Goal: Task Accomplishment & Management: Use online tool/utility

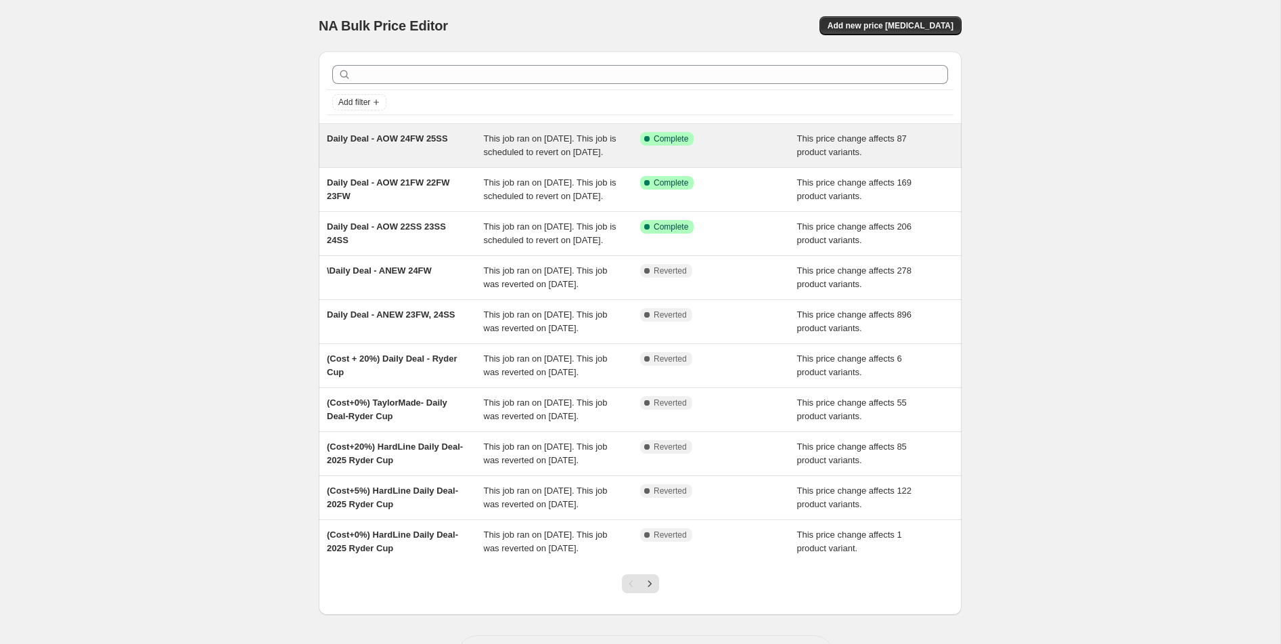
click at [425, 154] on div "Daily Deal - AOW 24FW 25SS" at bounding box center [405, 145] width 157 height 27
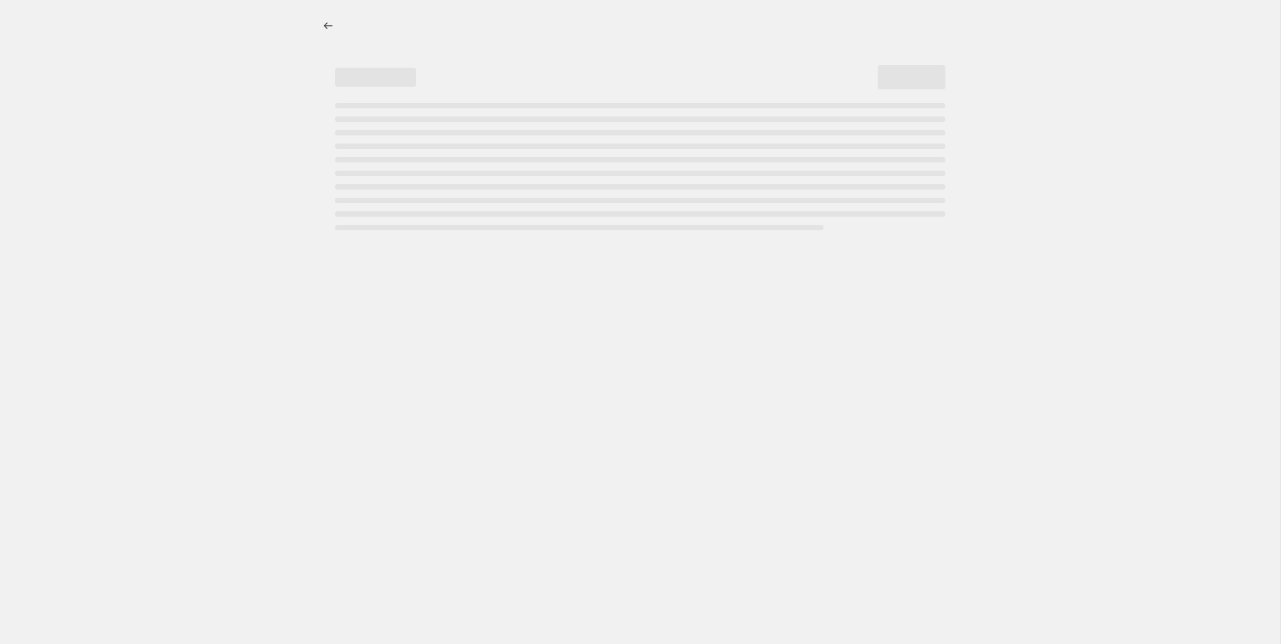
select select "margin"
select select "no_change"
select select "collection"
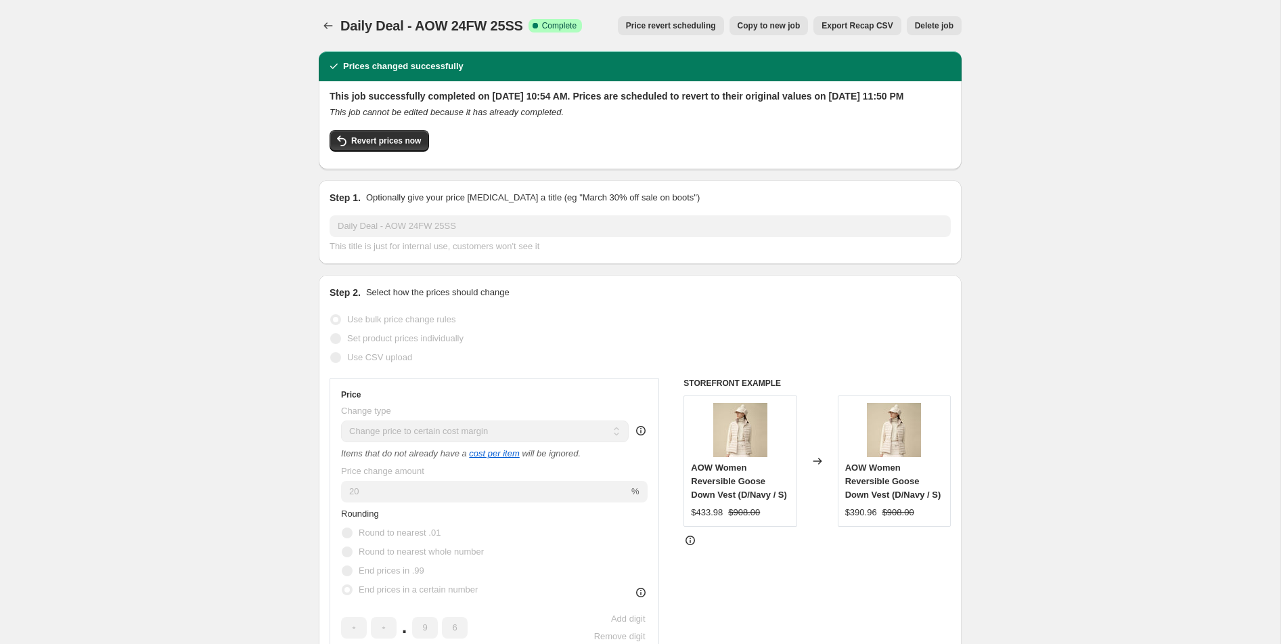
click at [781, 26] on span "Copy to new job" at bounding box center [769, 25] width 63 height 11
select select "margin"
select select "no_change"
select select "collection"
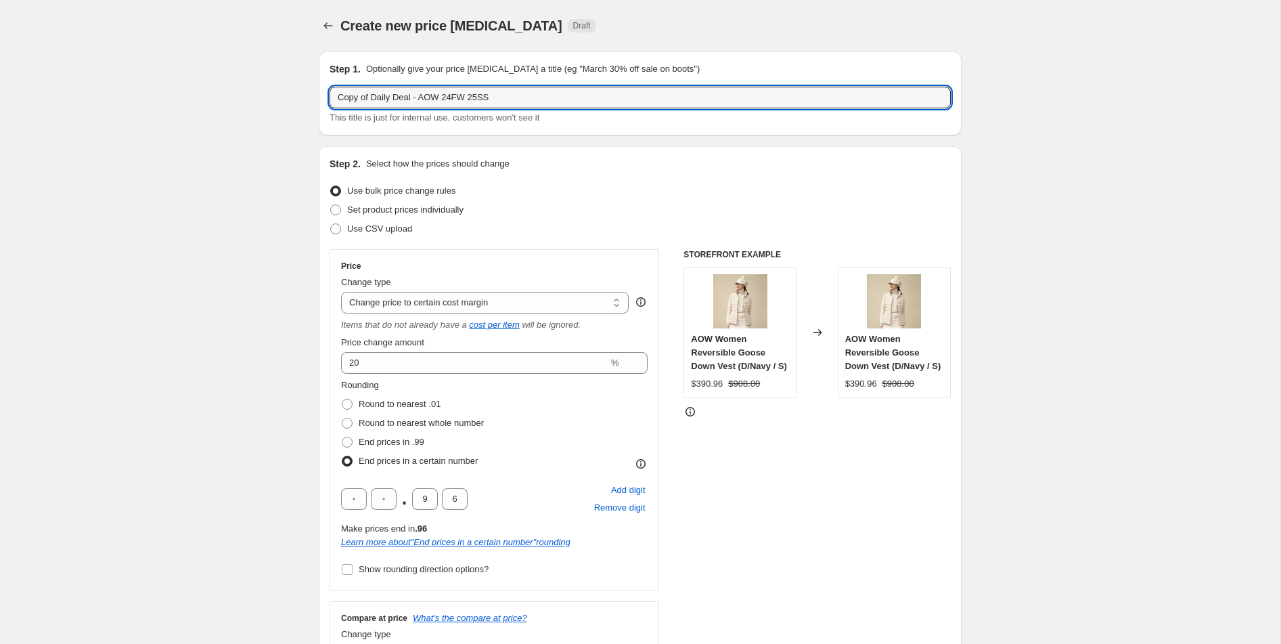
drag, startPoint x: 570, startPoint y: 108, endPoint x: 294, endPoint y: 99, distance: 276.2
type input "[DATE] -10%"
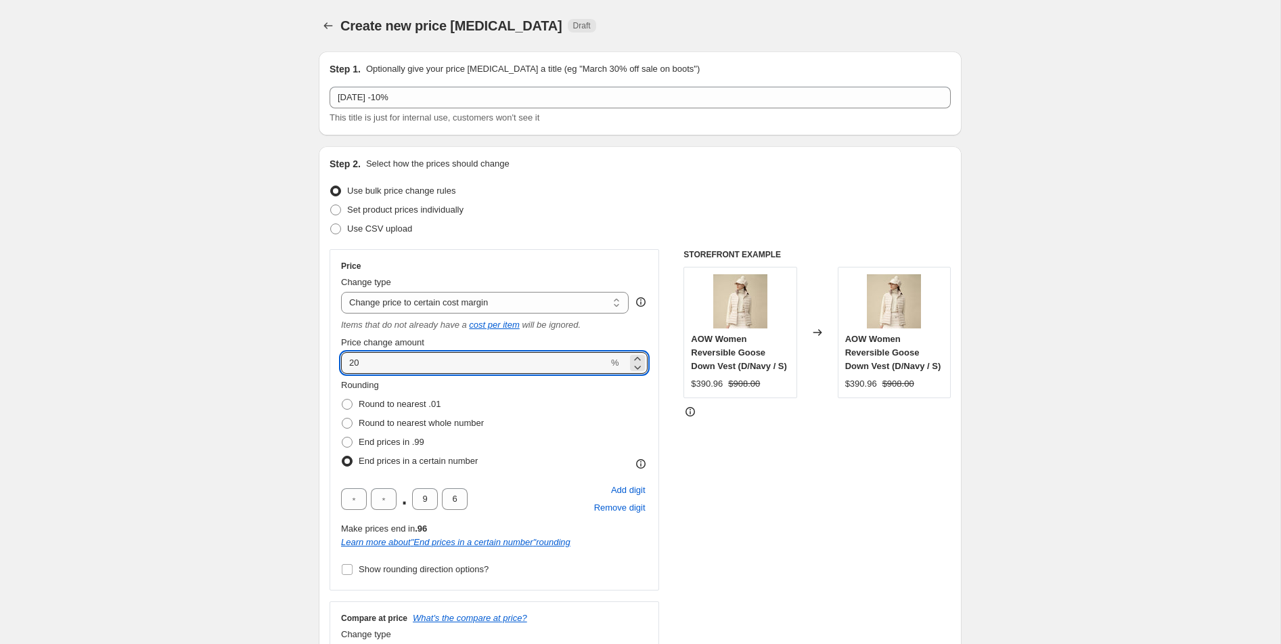
drag, startPoint x: 369, startPoint y: 362, endPoint x: 329, endPoint y: 359, distance: 40.7
click at [330, 359] on div "Price Change type Change the price to a certain amount Change the price by a ce…" at bounding box center [495, 419] width 330 height 341
type input "-10"
click at [542, 419] on div "Rounding Round to nearest .01 Round to nearest whole number End prices in .99 E…" at bounding box center [494, 424] width 307 height 92
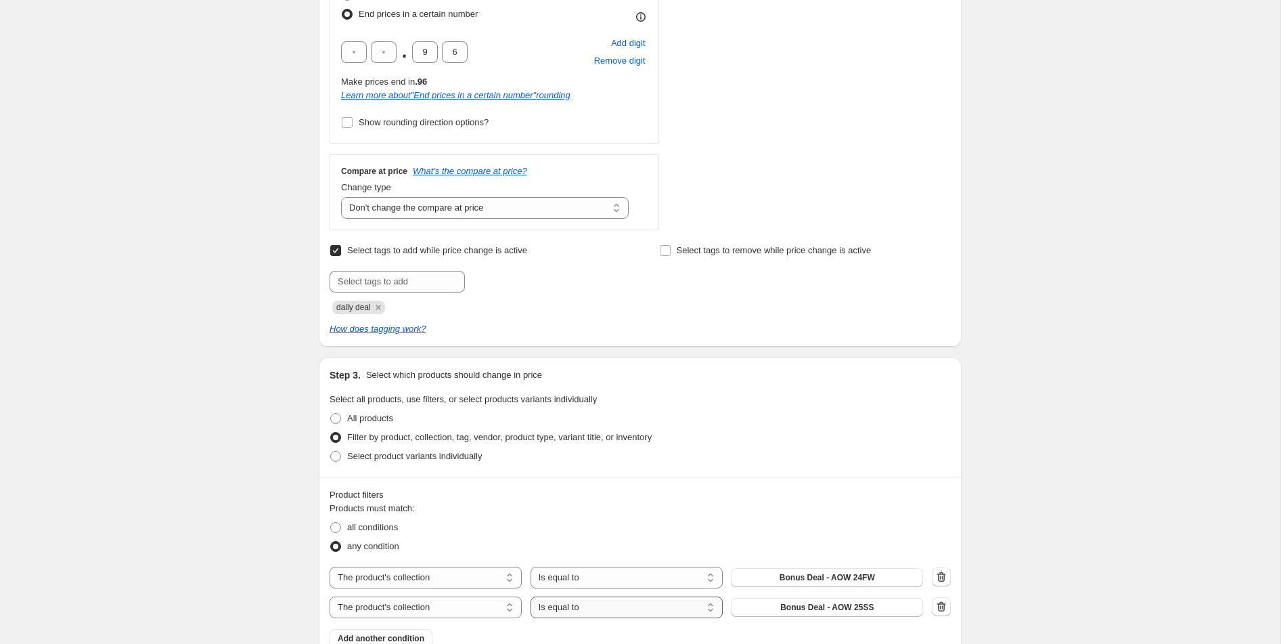
scroll to position [401, 0]
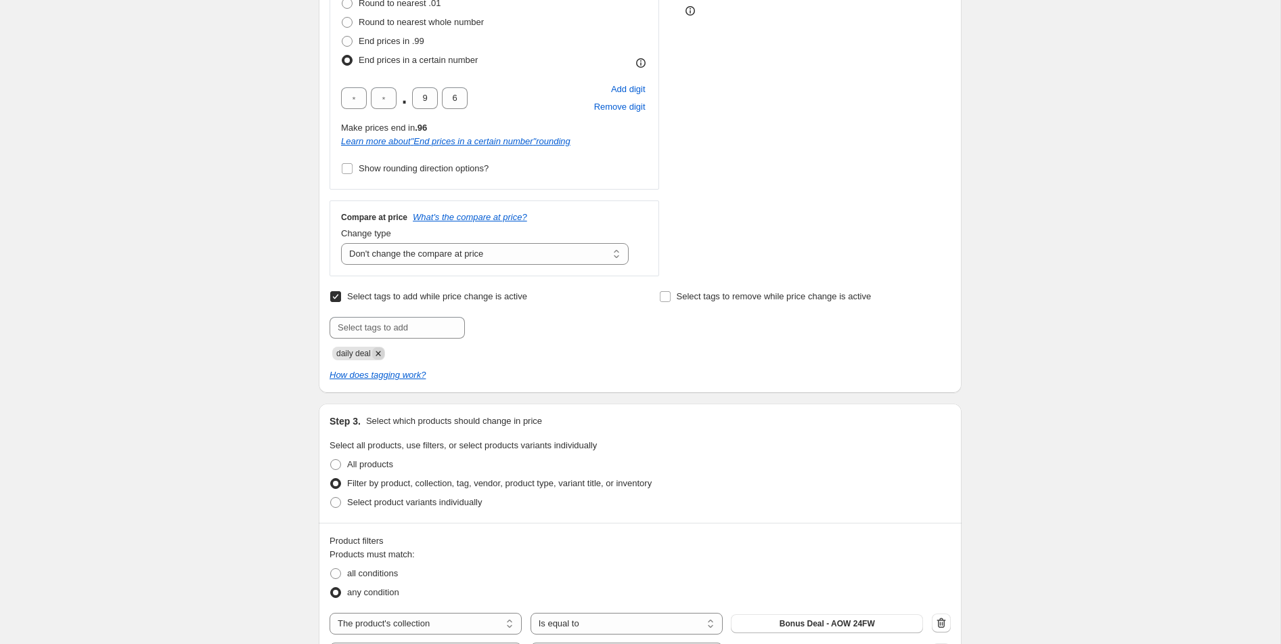
click at [384, 353] on icon "Remove daily deal" at bounding box center [378, 353] width 12 height 12
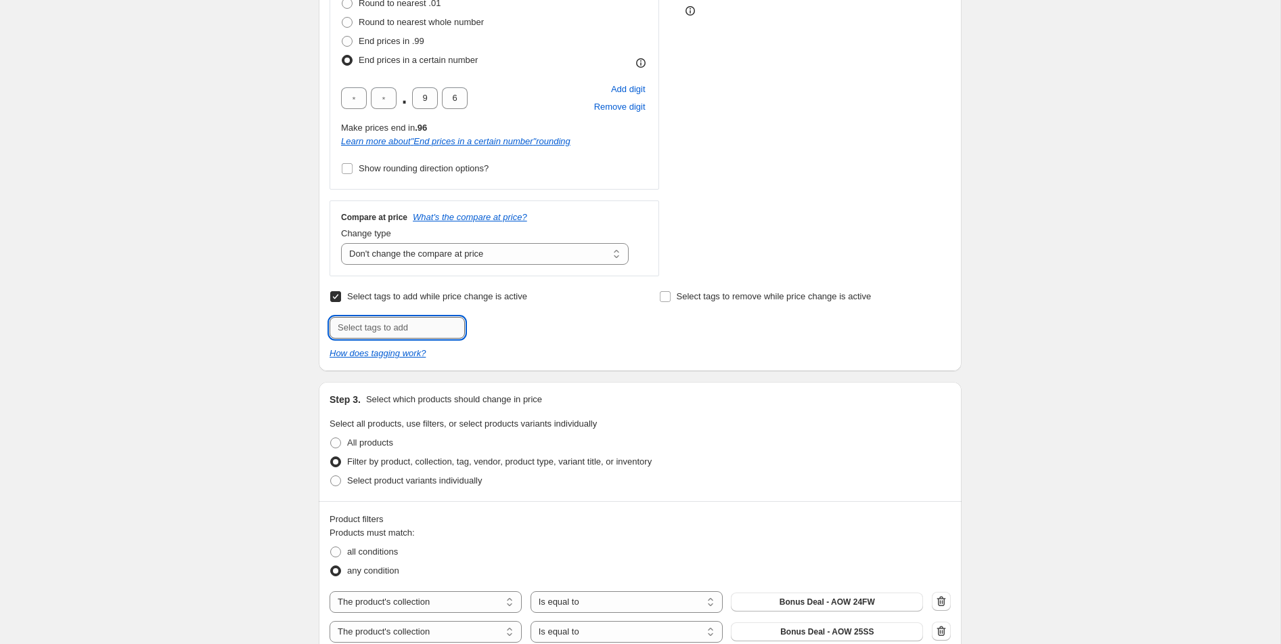
click at [386, 326] on input "text" at bounding box center [397, 328] width 135 height 22
type input "T"
type input "[DATE]"
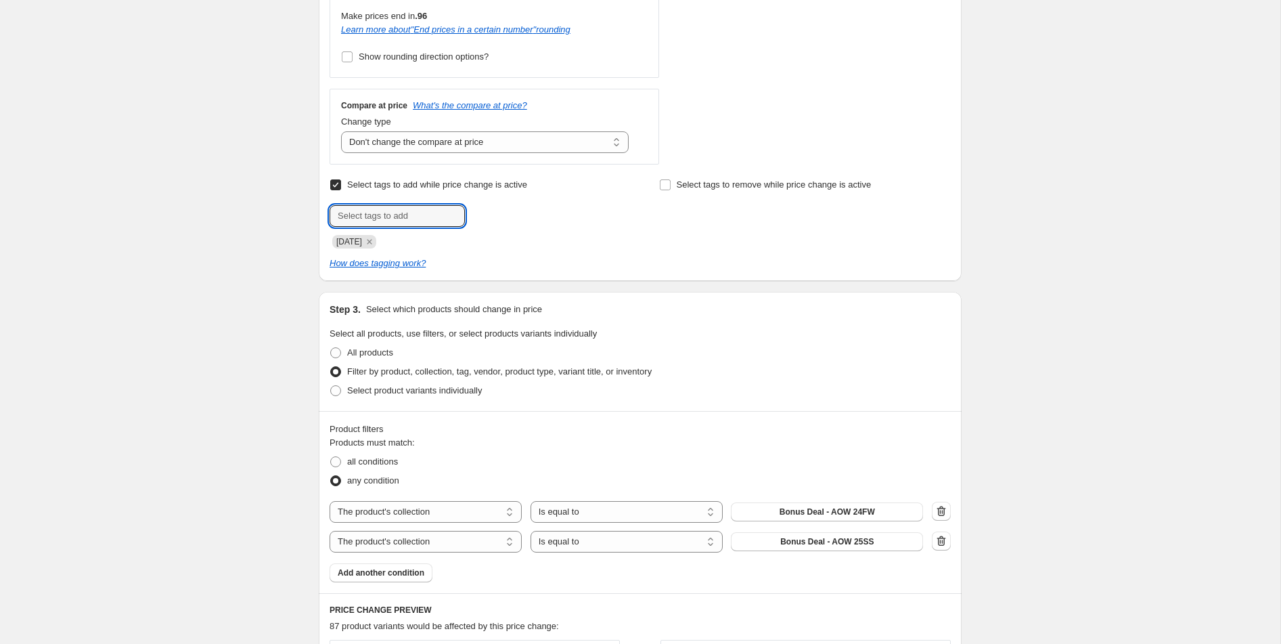
scroll to position [535, 0]
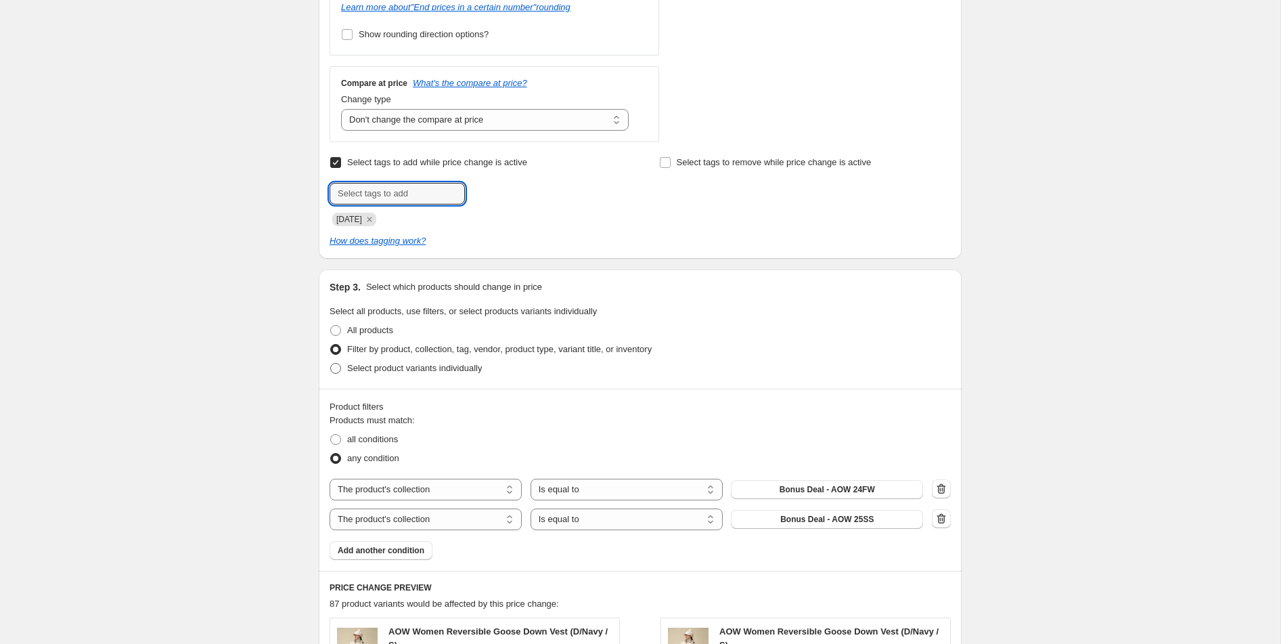
click at [349, 376] on label "Select product variants individually" at bounding box center [406, 368] width 152 height 19
click at [331, 363] on input "Select product variants individually" at bounding box center [330, 363] width 1 height 1
radio input "true"
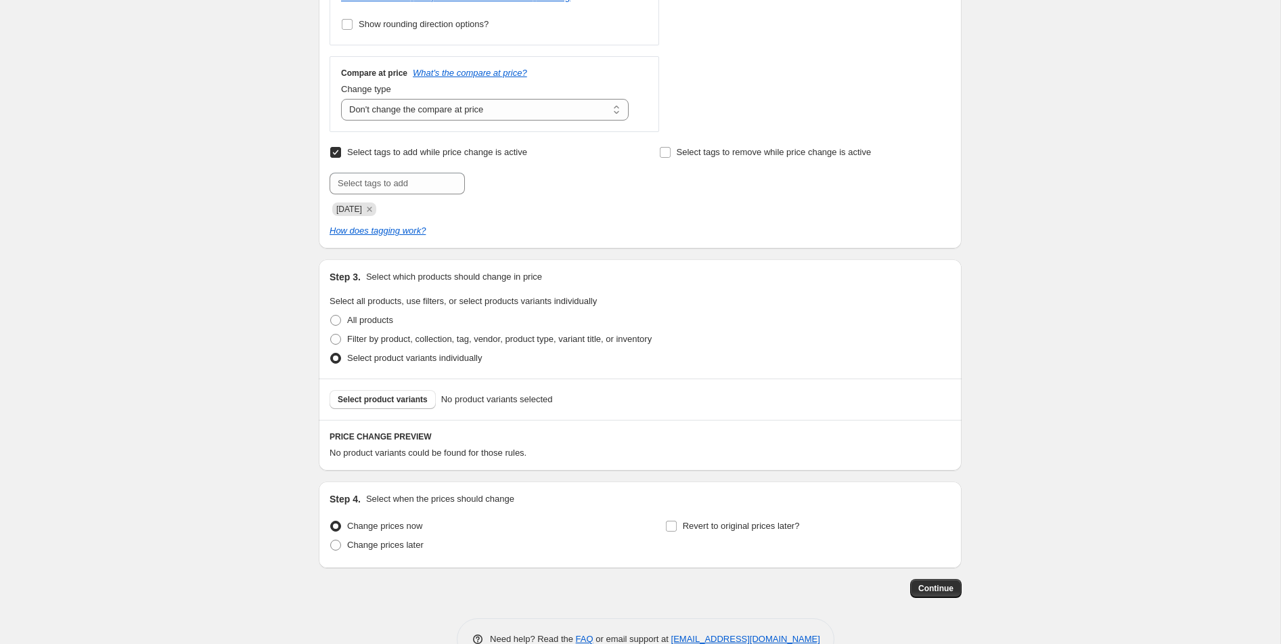
scroll to position [582, 0]
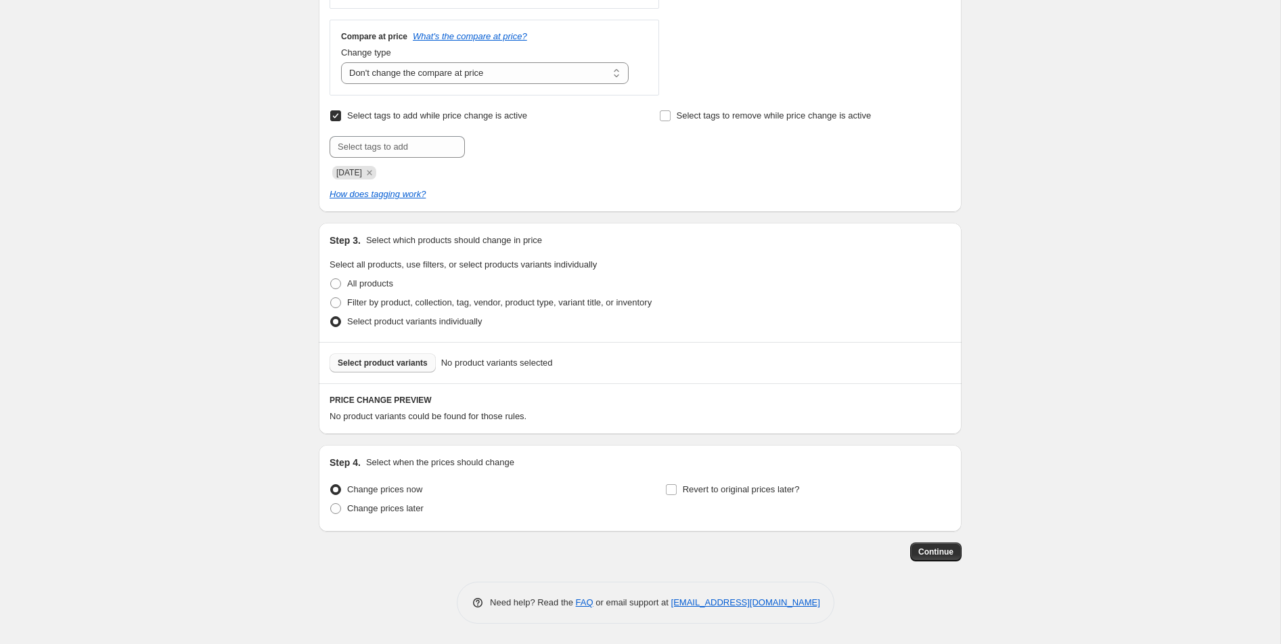
click at [413, 359] on span "Select product variants" at bounding box center [383, 362] width 90 height 11
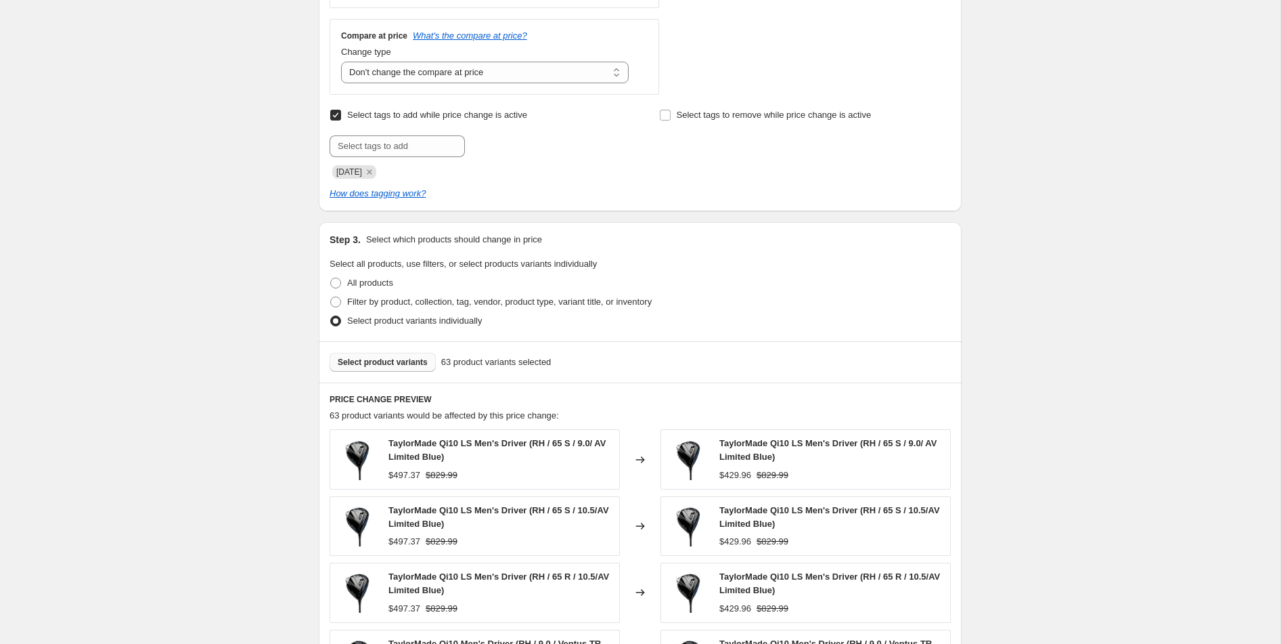
click at [408, 362] on span "Select product variants" at bounding box center [383, 362] width 90 height 11
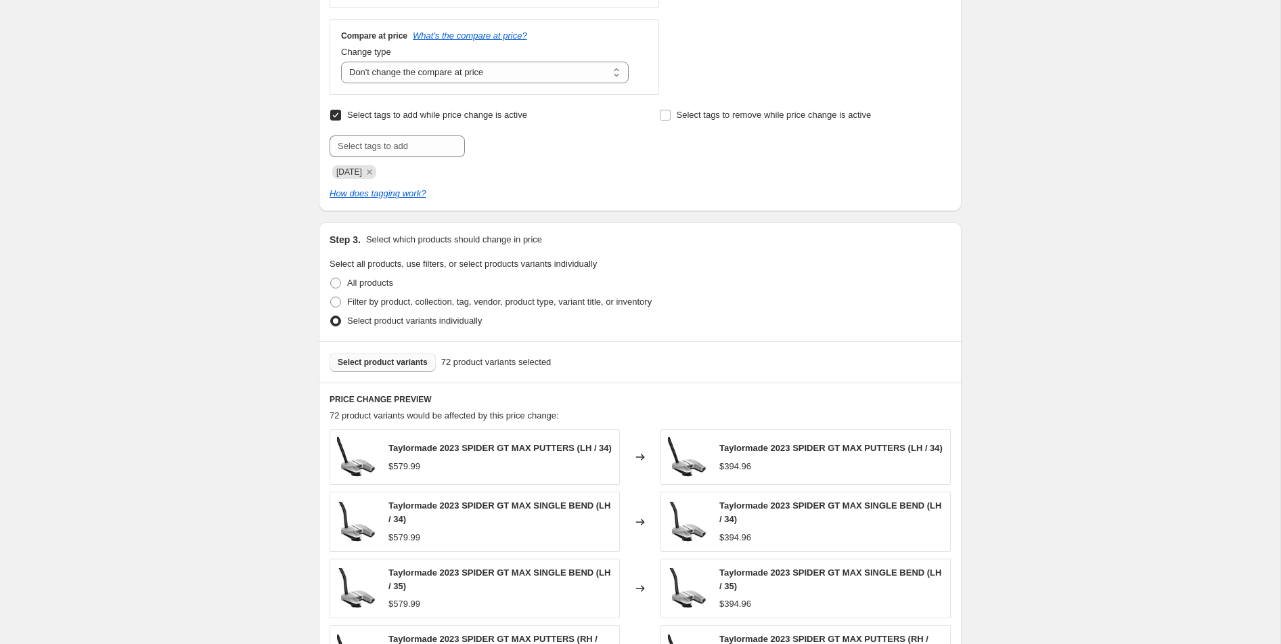
click at [387, 369] on button "Select product variants" at bounding box center [383, 362] width 106 height 19
click at [400, 360] on span "Select product variants" at bounding box center [383, 362] width 90 height 11
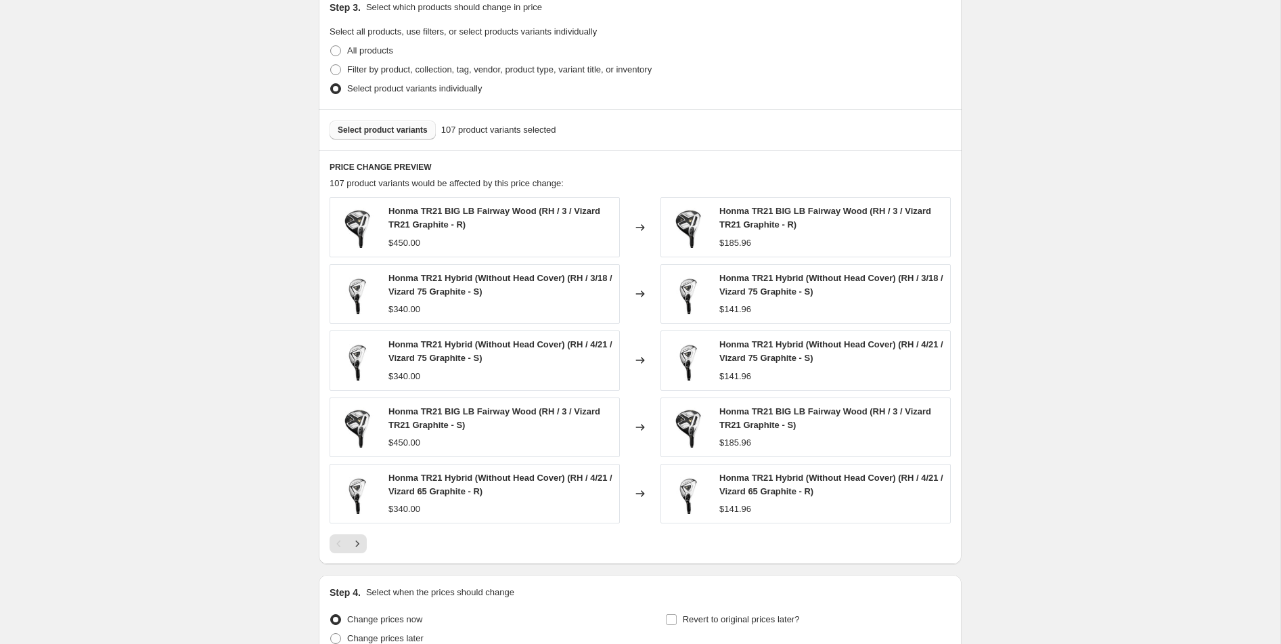
scroll to position [945, 0]
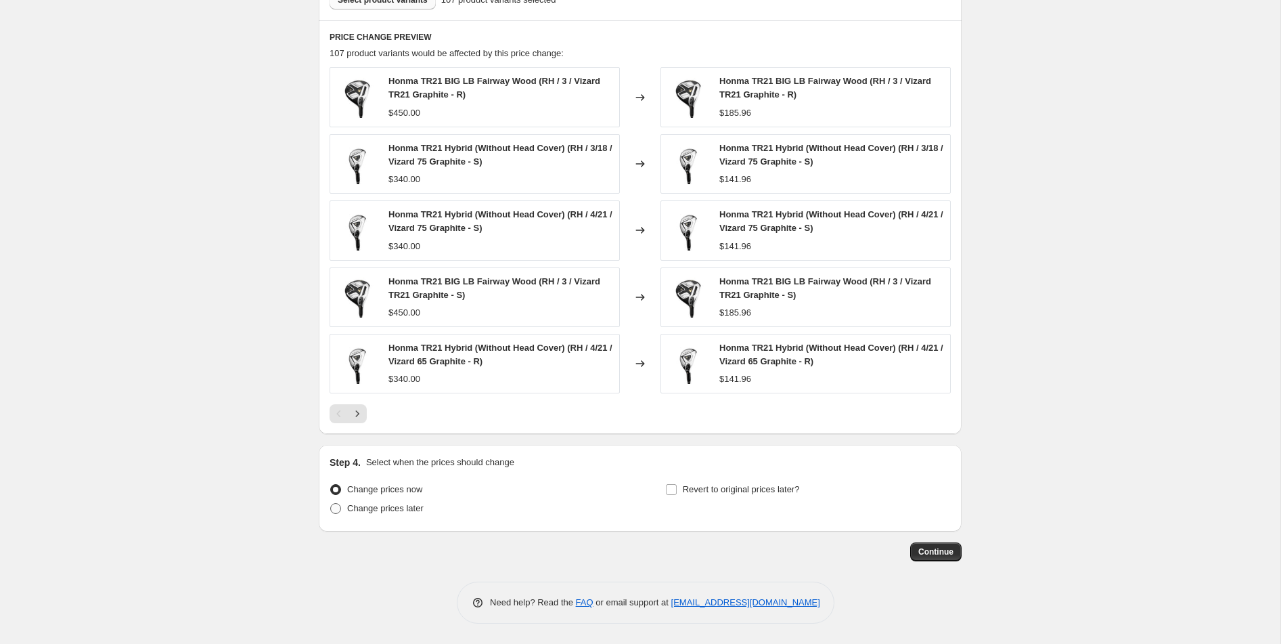
click at [407, 510] on span "Change prices later" at bounding box center [385, 508] width 76 height 10
click at [331, 503] on input "Change prices later" at bounding box center [330, 503] width 1 height 1
radio input "true"
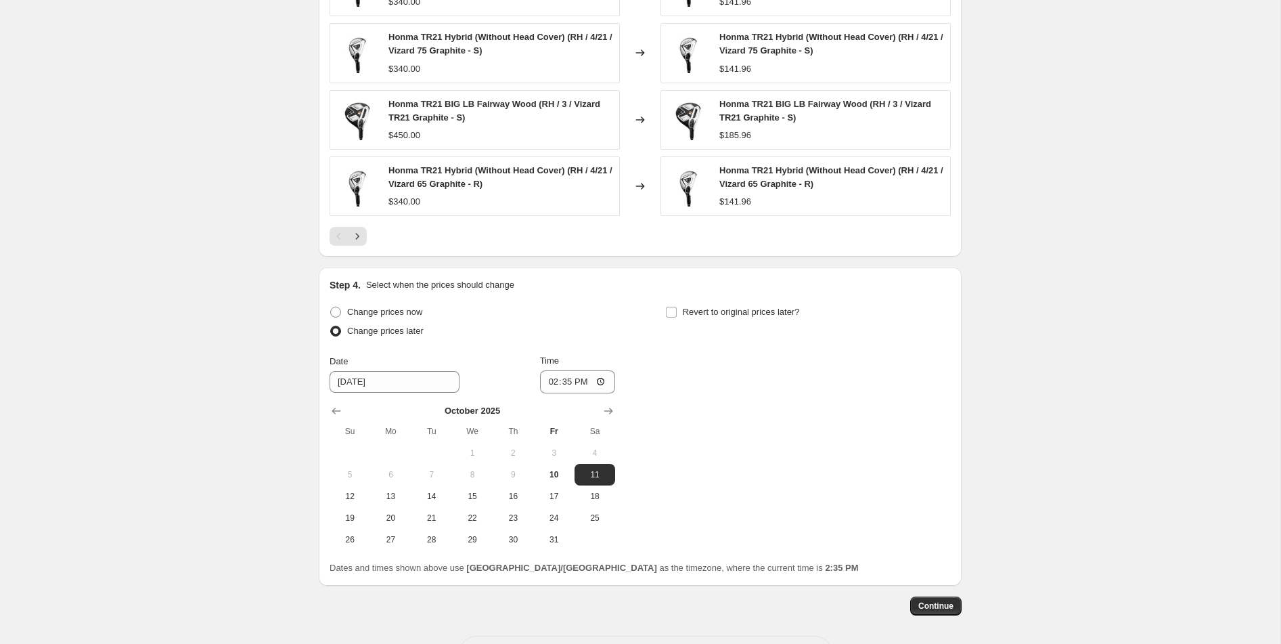
scroll to position [1175, 0]
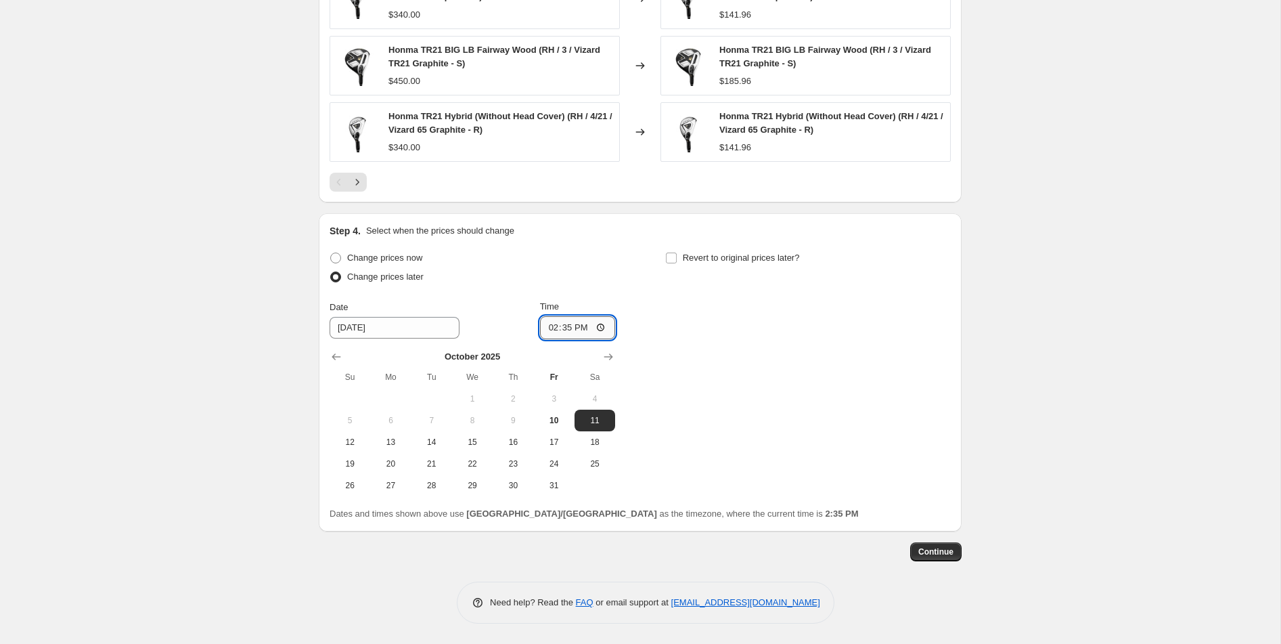
click at [595, 334] on input "14:35" at bounding box center [578, 327] width 76 height 23
type input "01:35"
click at [499, 395] on span "2" at bounding box center [513, 398] width 30 height 11
click at [542, 413] on button "10" at bounding box center [554, 420] width 41 height 22
type input "[DATE]"
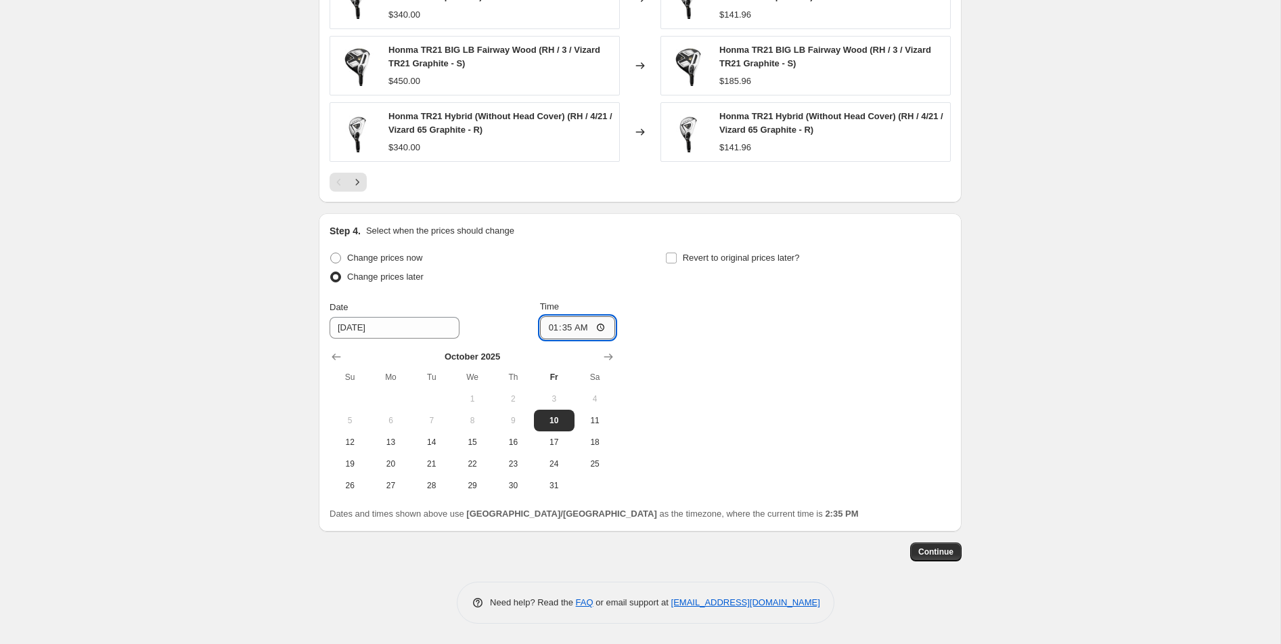
click at [604, 326] on input "01:35" at bounding box center [578, 327] width 76 height 23
type input "12:00"
click at [686, 309] on div "Change prices now Change prices later Date [DATE] Time 12:00 [DATE] Su Mo Tu We…" at bounding box center [640, 372] width 621 height 248
click at [673, 258] on input "Revert to original prices later?" at bounding box center [671, 257] width 11 height 11
checkbox input "true"
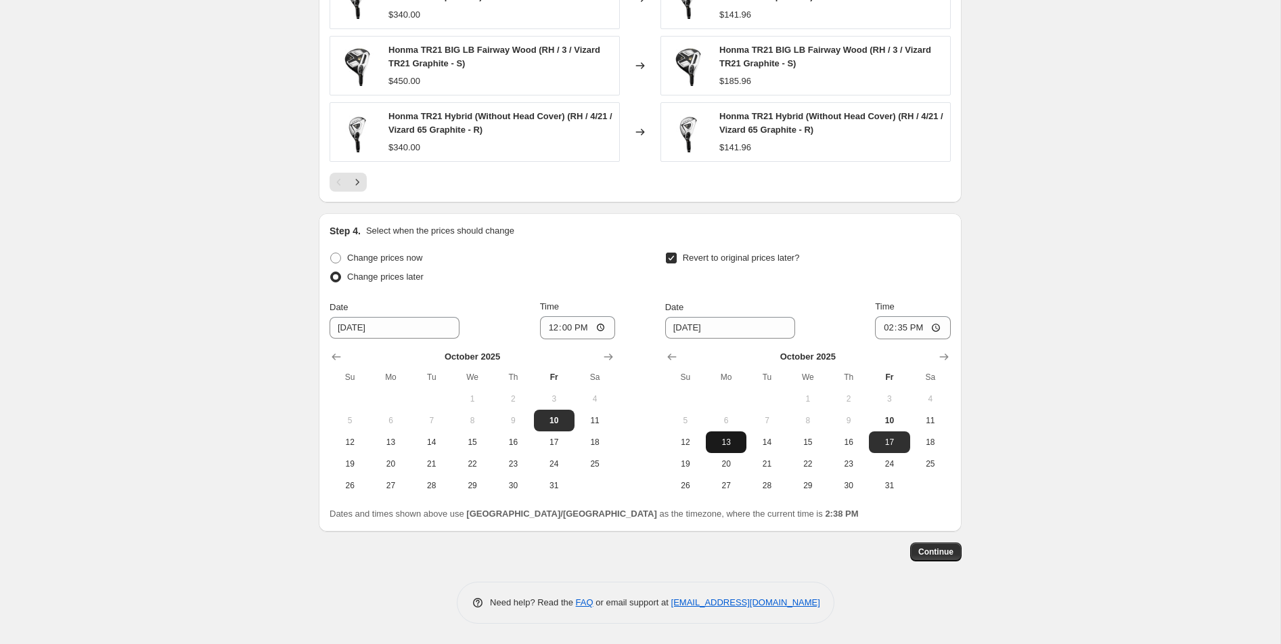
click at [723, 447] on span "13" at bounding box center [726, 441] width 30 height 11
type input "[DATE]"
click at [936, 329] on input "14:35" at bounding box center [913, 327] width 76 height 23
type input "12:59"
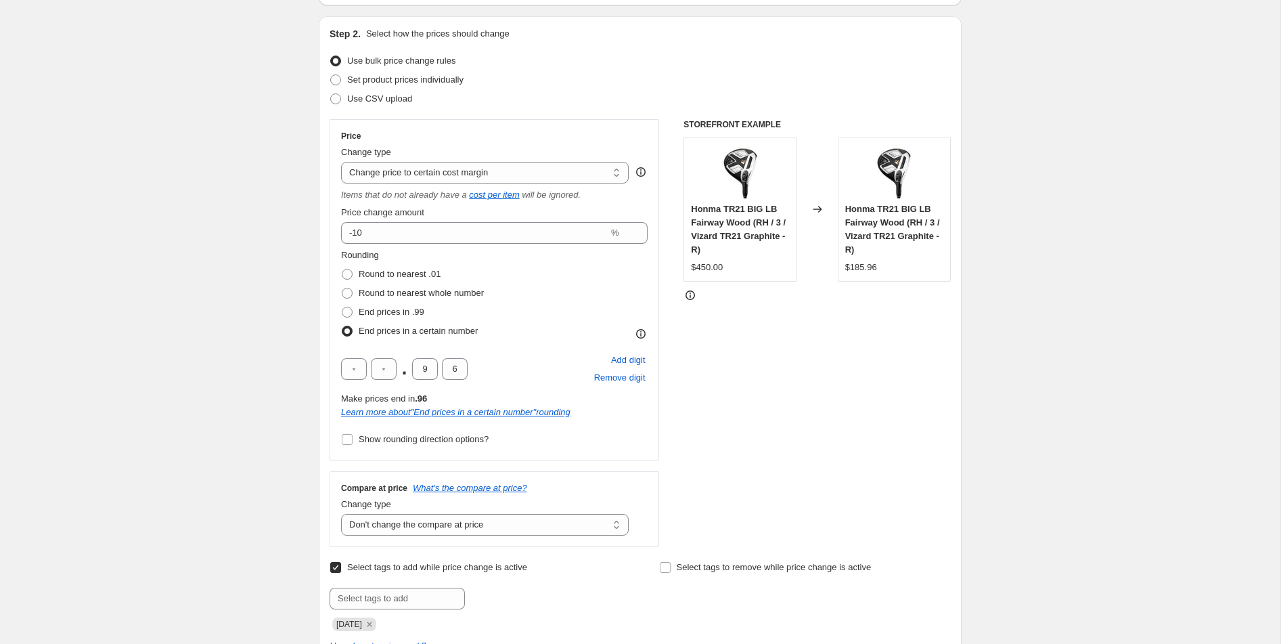
scroll to position [144, 0]
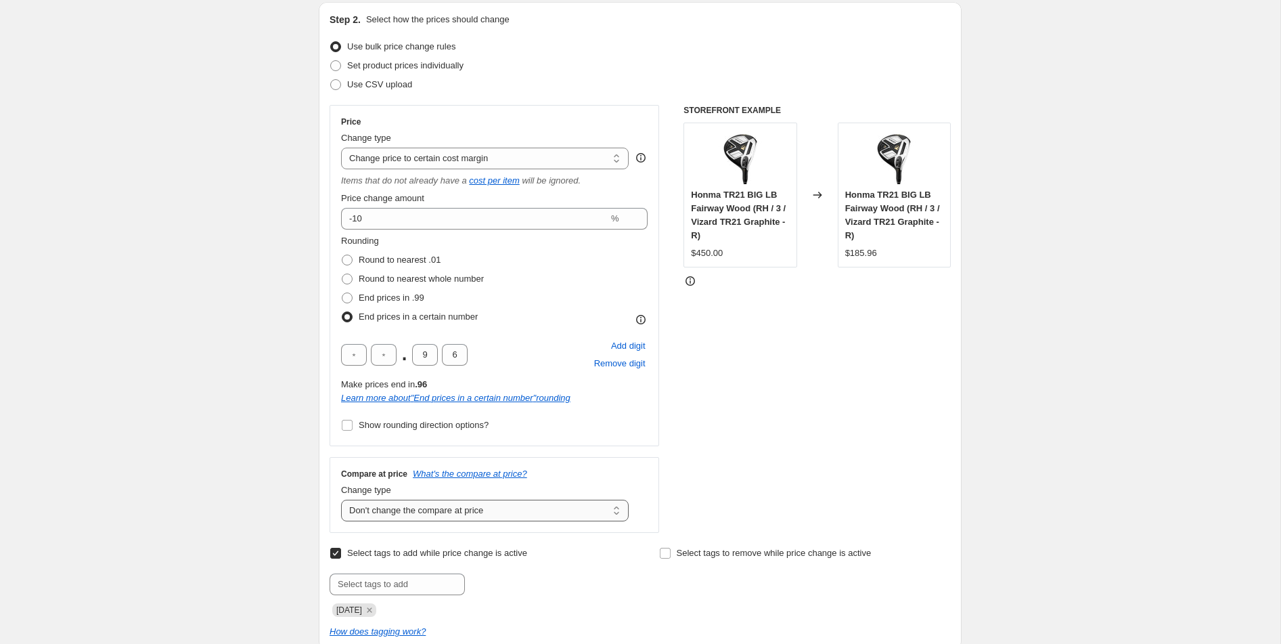
click at [600, 507] on select "Change the compare at price to the current price (sale) Change the compare at p…" at bounding box center [485, 510] width 288 height 22
click at [341, 499] on select "Change the compare at price to the current price (sale) Change the compare at p…" at bounding box center [485, 510] width 288 height 22
click at [604, 499] on select "Change the compare at price to the current price (sale) Change the compare at p…" at bounding box center [485, 510] width 288 height 22
click at [341, 499] on select "Change the compare at price to the current price (sale) Change the compare at p…" at bounding box center [485, 510] width 288 height 22
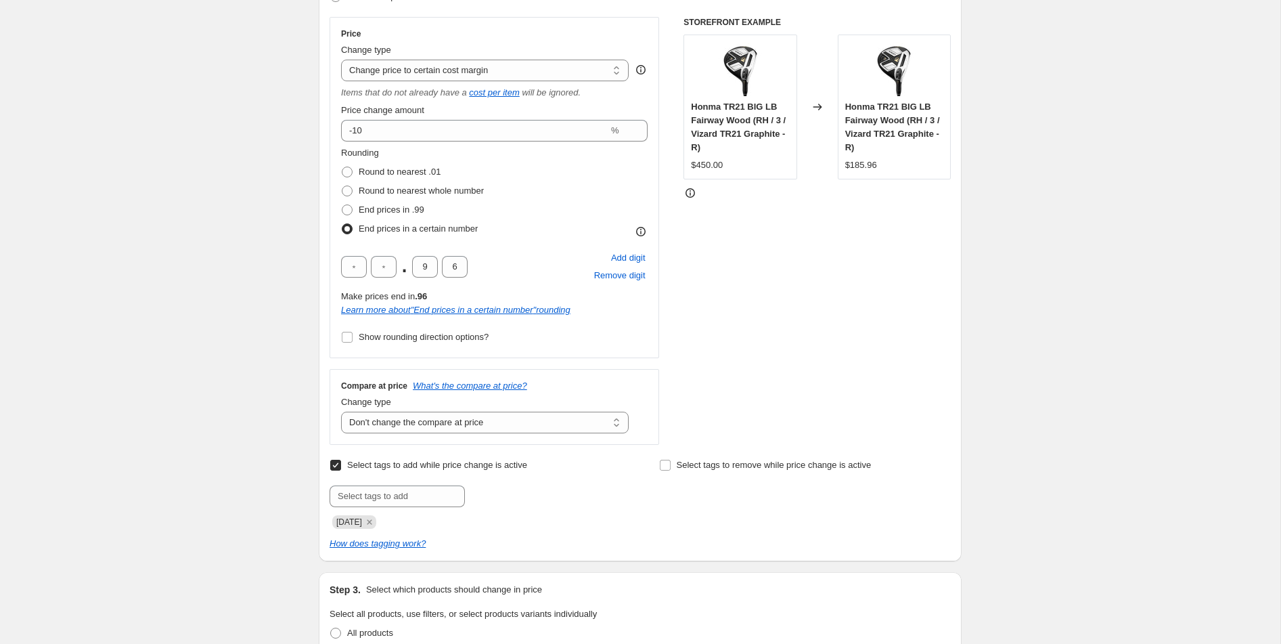
scroll to position [231, 0]
click at [597, 426] on select "Change the compare at price to the current price (sale) Change the compare at p…" at bounding box center [485, 424] width 288 height 22
select select "ep"
click at [341, 413] on select "Change the compare at price to the current price (sale) Change the compare at p…" at bounding box center [485, 424] width 288 height 22
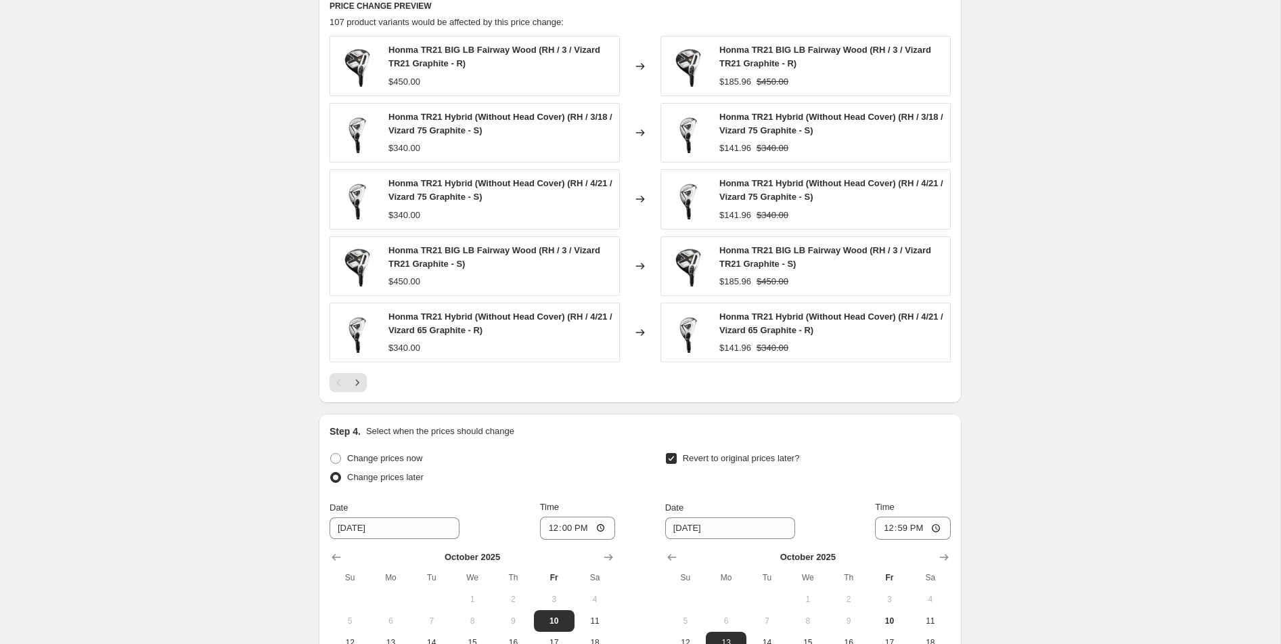
scroll to position [887, 0]
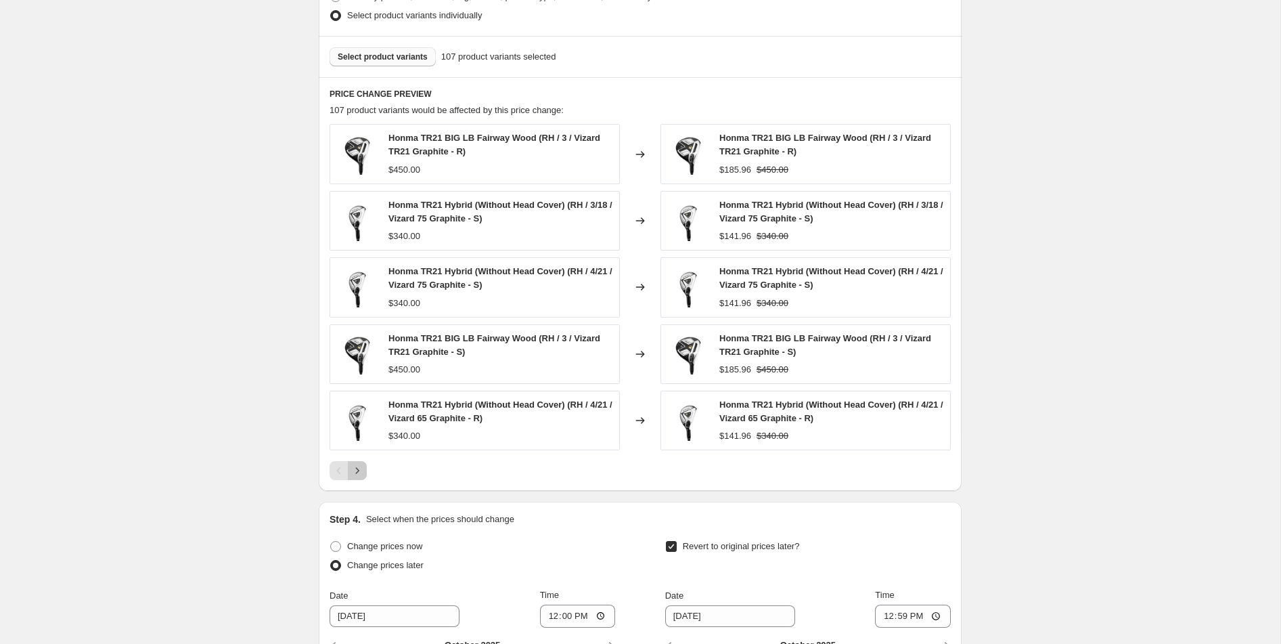
click at [359, 474] on icon "Next" at bounding box center [358, 471] width 14 height 14
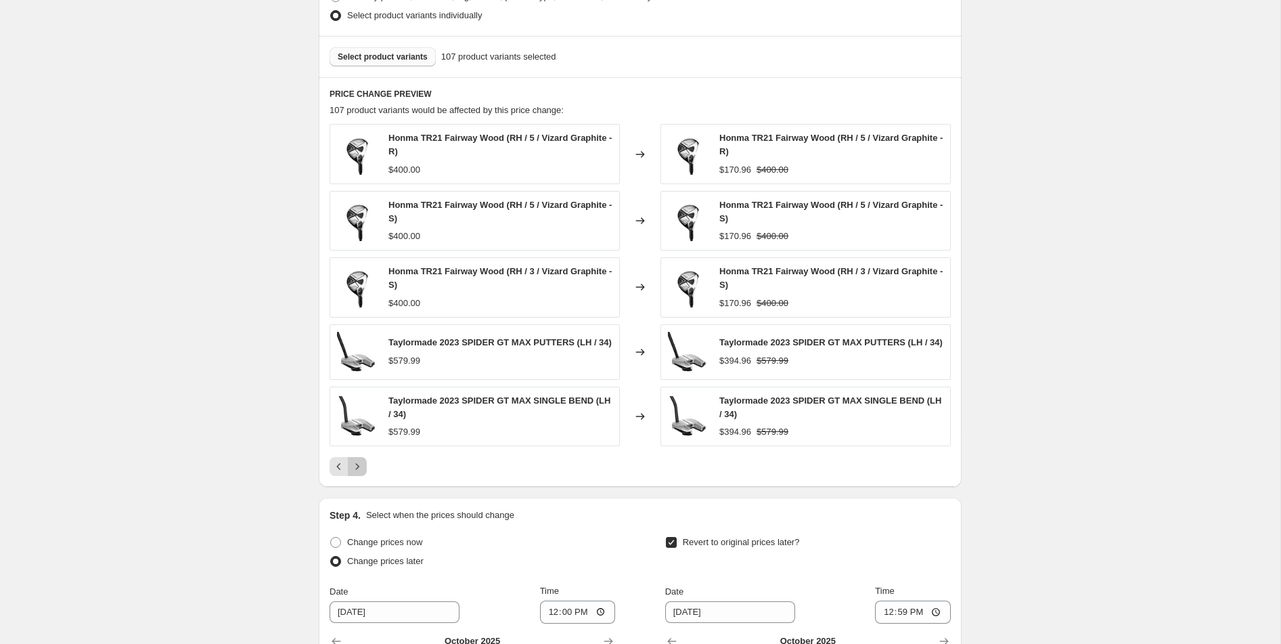
drag, startPoint x: 359, startPoint y: 474, endPoint x: 455, endPoint y: 484, distance: 97.3
click at [455, 484] on div "PRICE CHANGE PREVIEW 107 product variants would be affected by this price chang…" at bounding box center [640, 281] width 643 height 409
drag, startPoint x: 420, startPoint y: 352, endPoint x: 378, endPoint y: 336, distance: 44.1
click at [378, 336] on div "Taylormade 2023 SPIDER GT MAX PUTTERS (LH / 34) $579.99" at bounding box center [475, 351] width 290 height 55
copy div "Taylormade 2023 SPIDER GT MAX PUTTERS (LH / 34)"
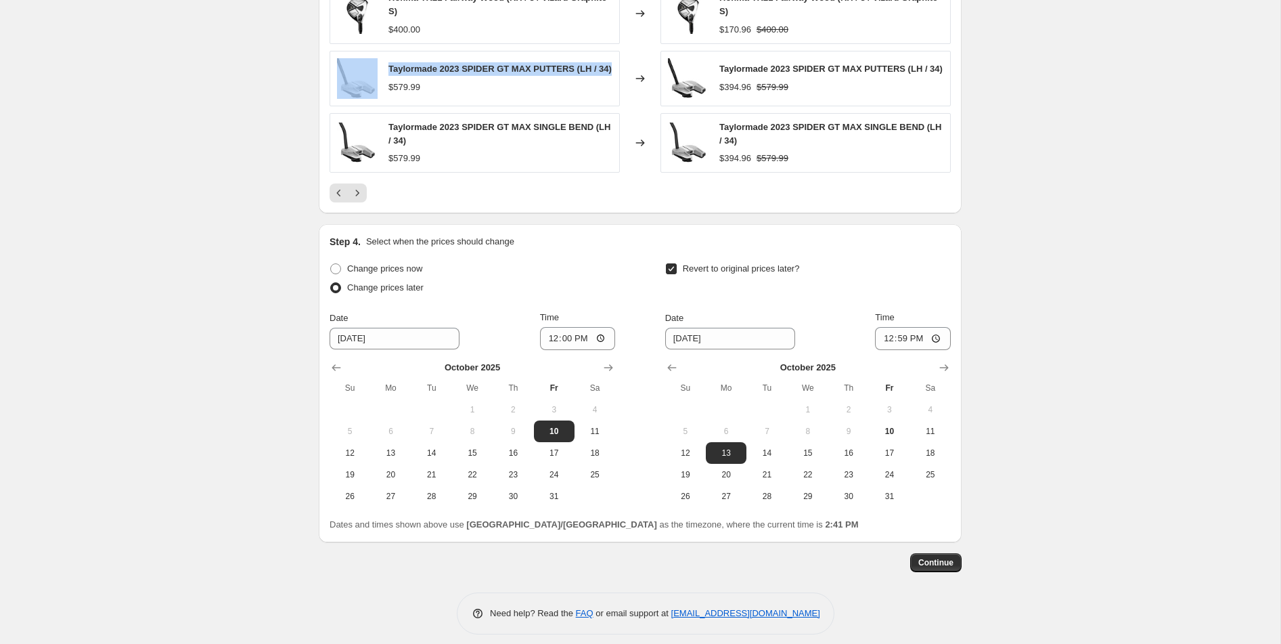
scroll to position [1175, 0]
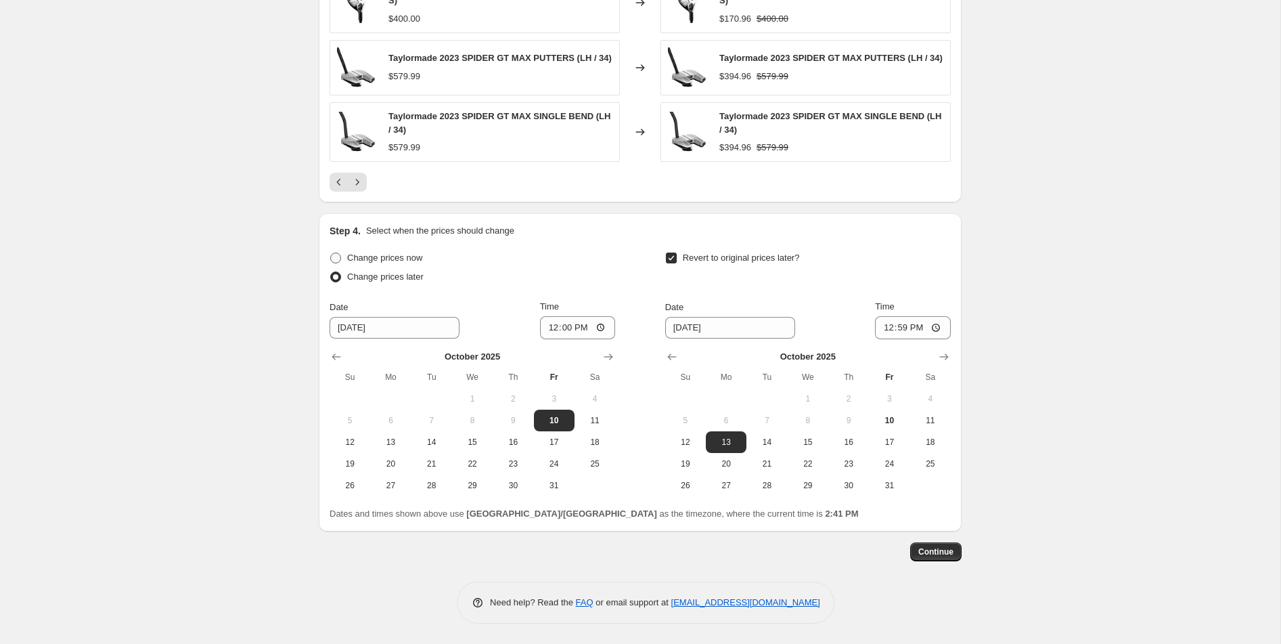
click at [382, 260] on span "Change prices now" at bounding box center [384, 257] width 75 height 10
click at [331, 253] on input "Change prices now" at bounding box center [330, 252] width 1 height 1
radio input "true"
click at [378, 277] on span "Change prices later" at bounding box center [385, 276] width 76 height 10
click at [331, 272] on input "Change prices later" at bounding box center [330, 271] width 1 height 1
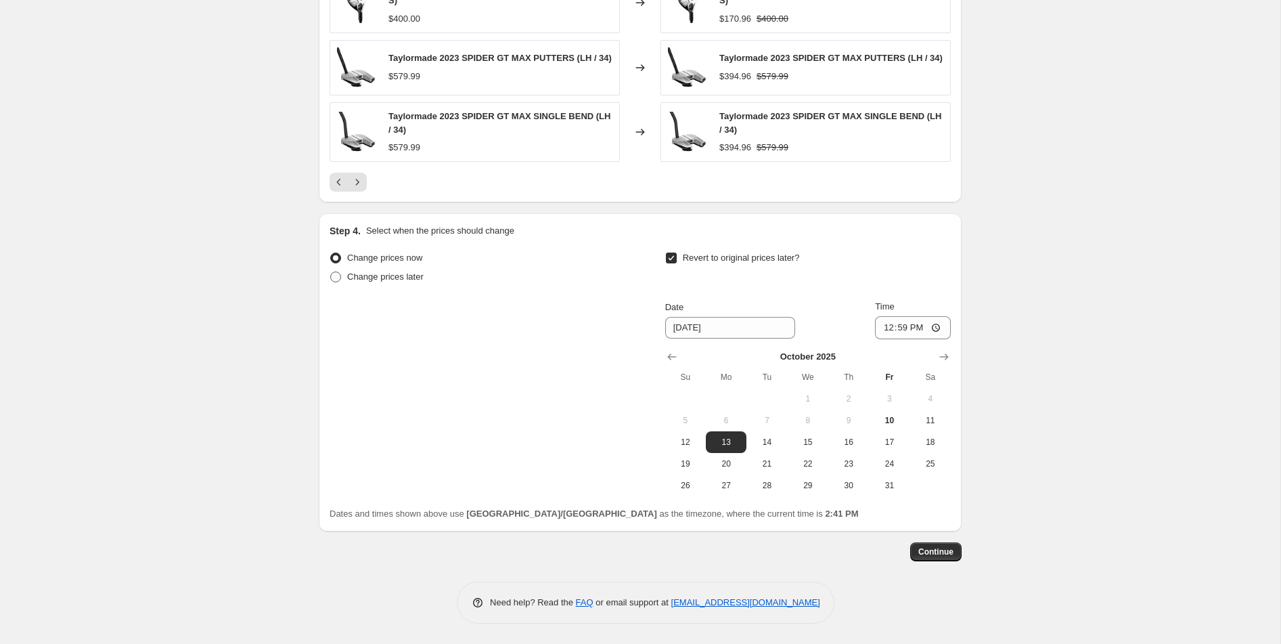
radio input "true"
click at [382, 261] on span "Change prices now" at bounding box center [384, 257] width 75 height 10
click at [331, 253] on input "Change prices now" at bounding box center [330, 252] width 1 height 1
radio input "true"
click at [919, 549] on span "Continue" at bounding box center [935, 551] width 35 height 11
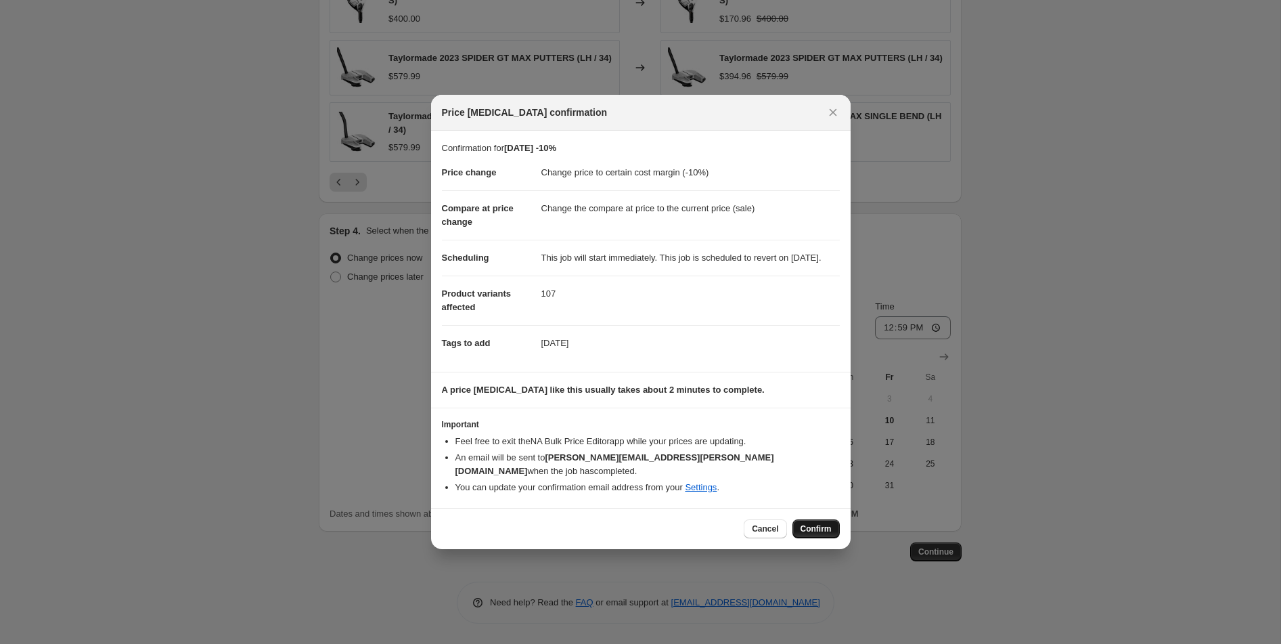
click at [810, 527] on span "Confirm" at bounding box center [816, 528] width 31 height 11
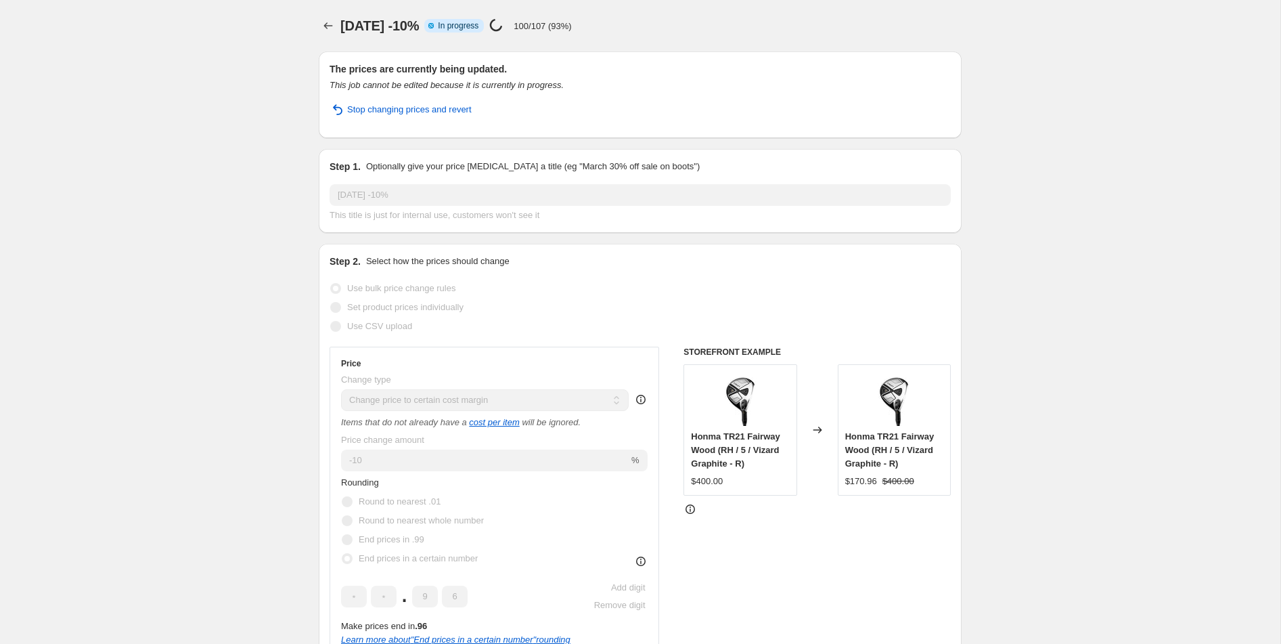
select select "margin"
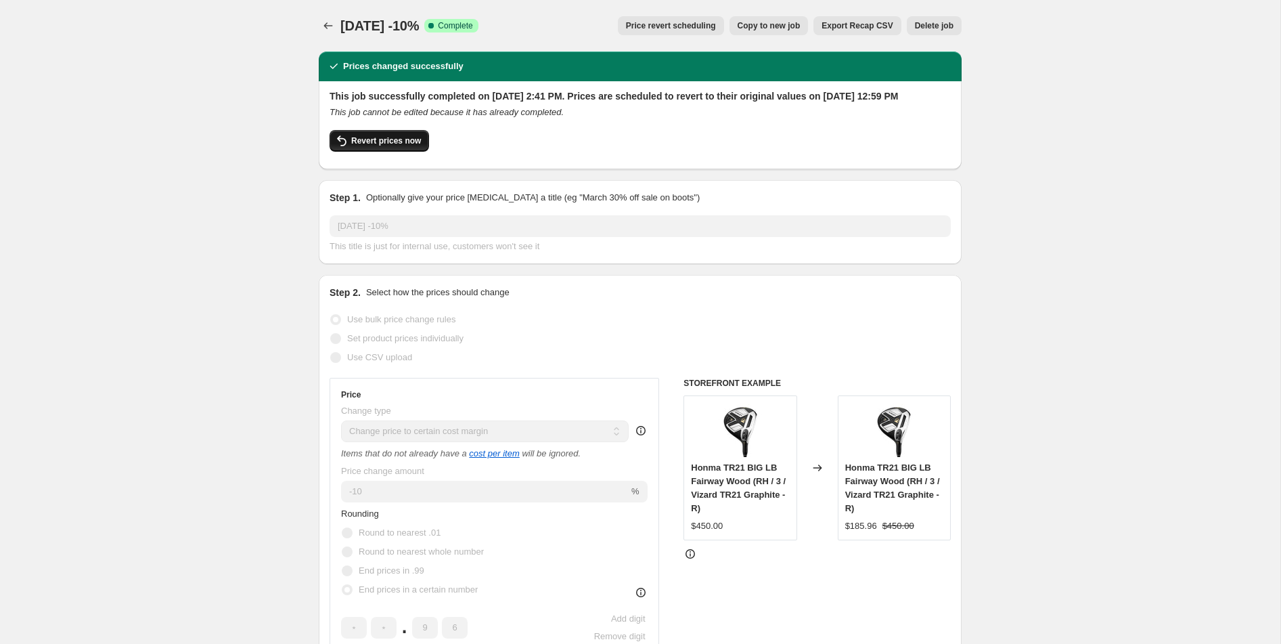
click at [376, 146] on span "Revert prices now" at bounding box center [386, 140] width 70 height 11
checkbox input "false"
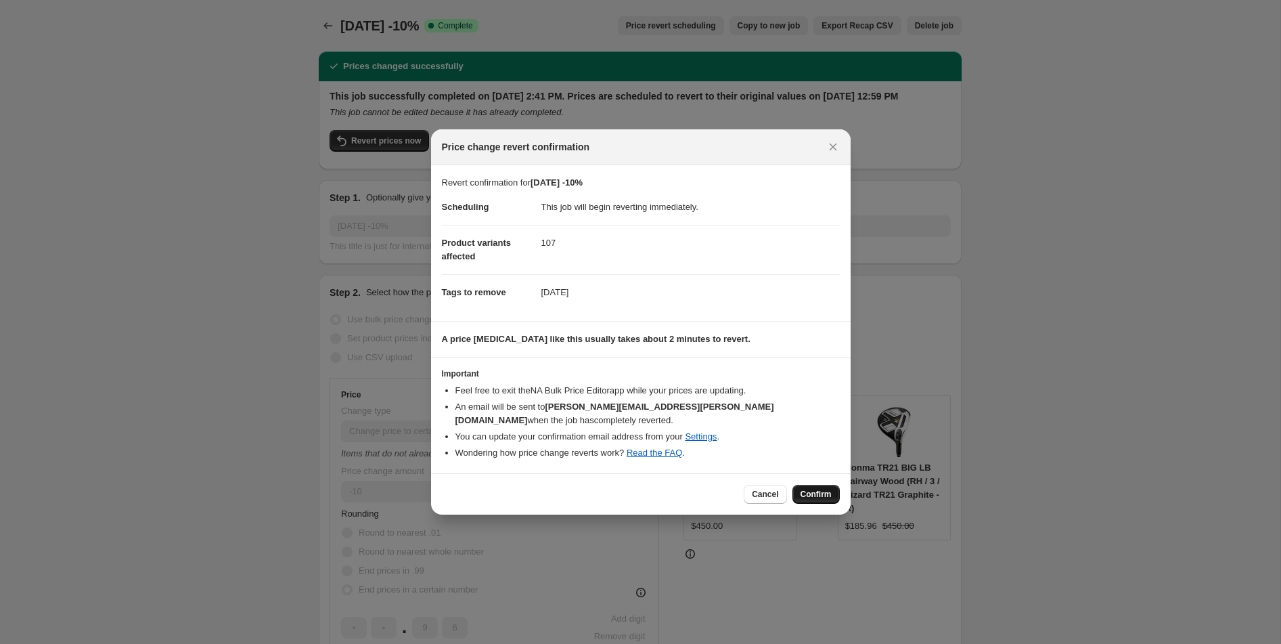
click at [814, 490] on span "Confirm" at bounding box center [816, 494] width 31 height 11
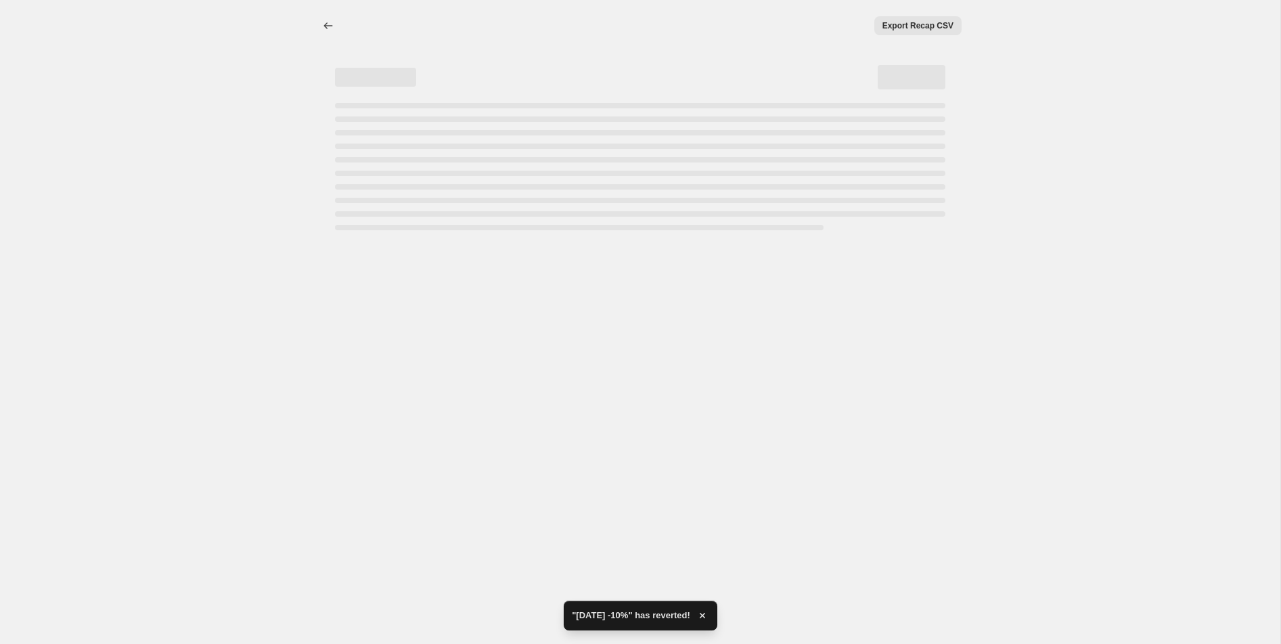
select select "margin"
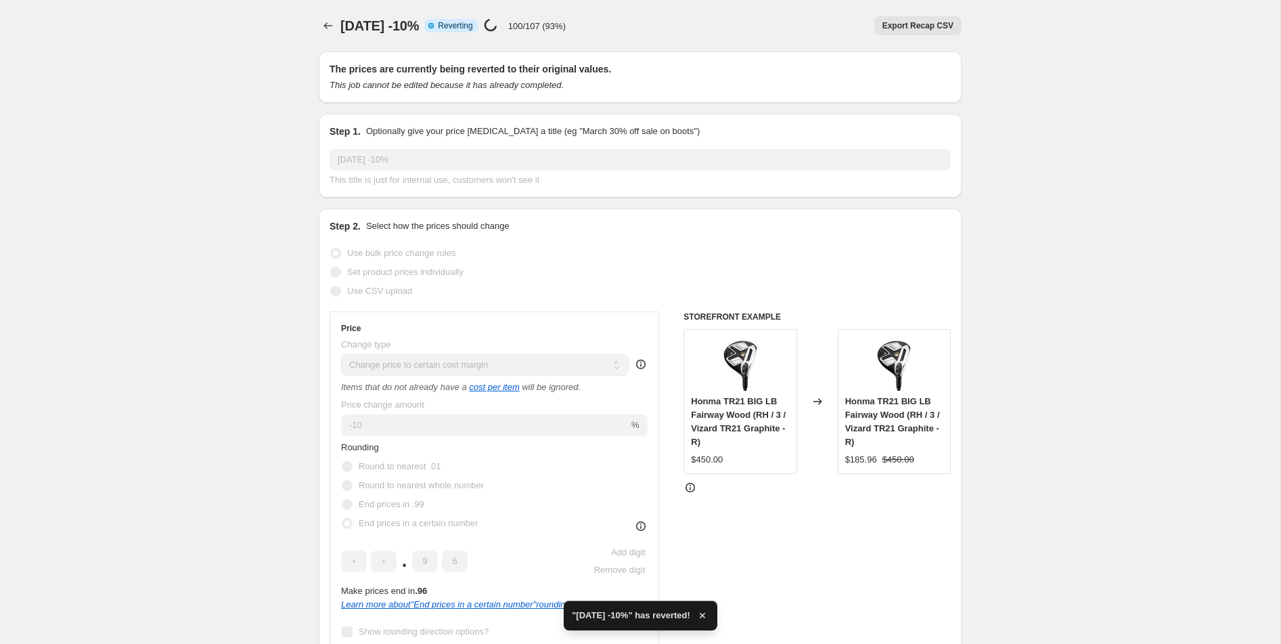
checkbox input "true"
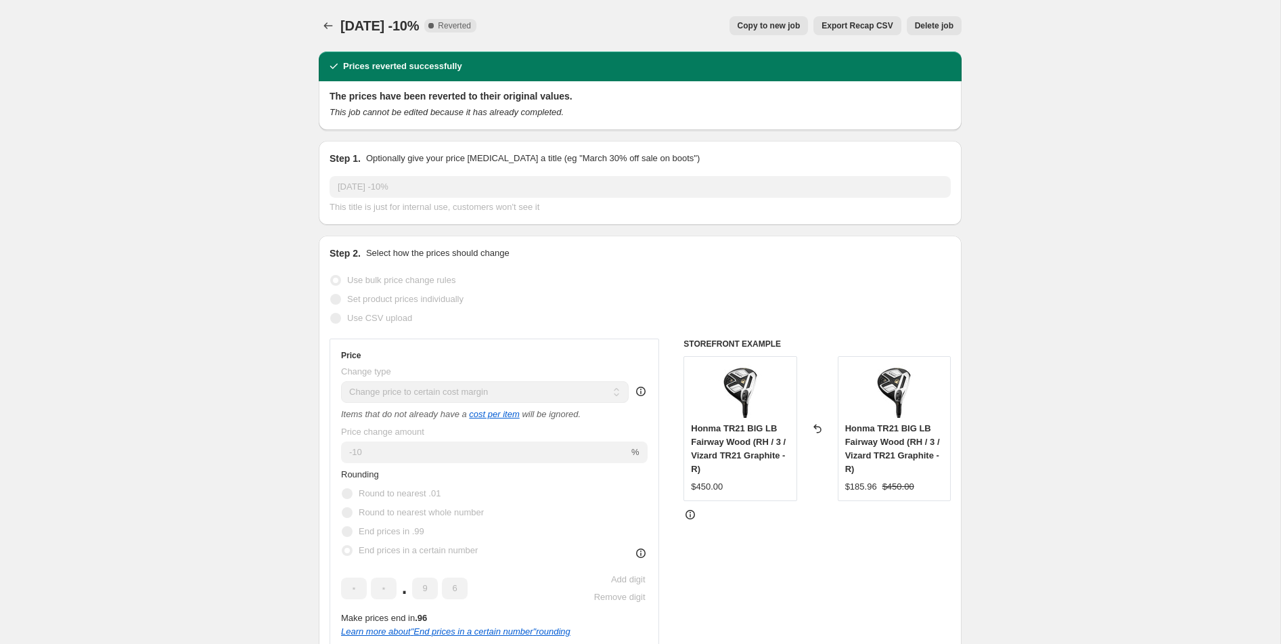
click at [776, 29] on span "Copy to new job" at bounding box center [769, 25] width 63 height 11
select select "margin"
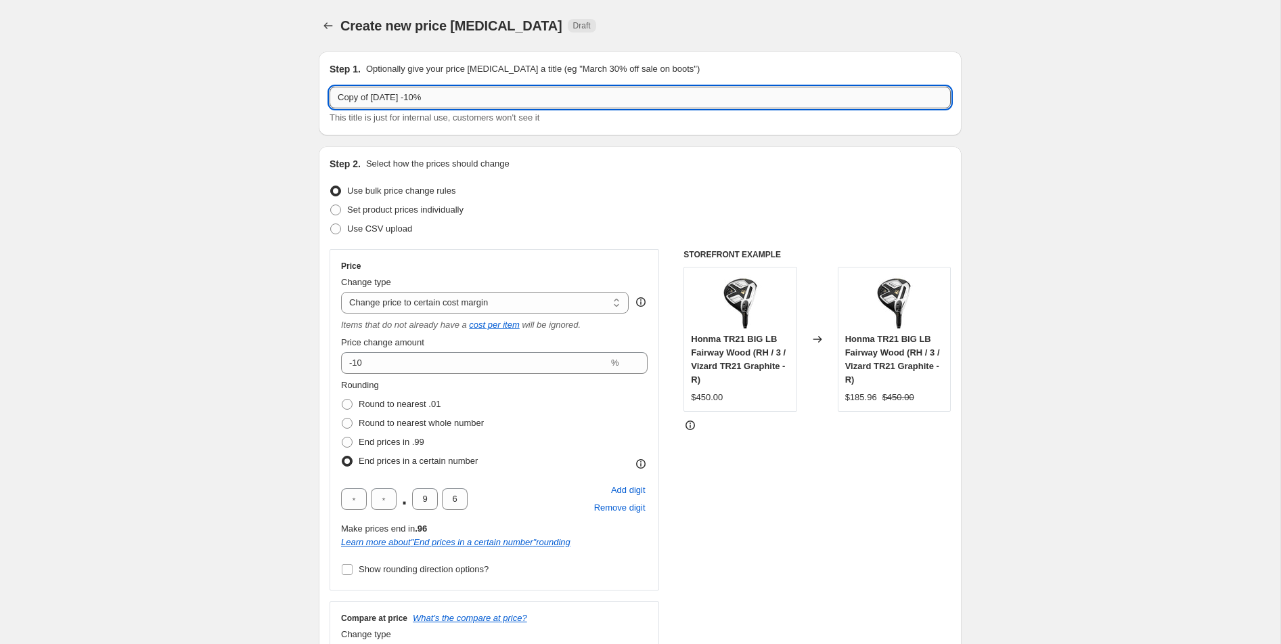
click at [369, 102] on input "Copy of [DATE] -10%" at bounding box center [640, 98] width 621 height 22
click at [375, 101] on input "Copy of [DATE] -10%" at bounding box center [640, 98] width 621 height 22
drag, startPoint x: 372, startPoint y: 99, endPoint x: 278, endPoint y: 100, distance: 93.4
click at [460, 87] on input "[DATE] -10%" at bounding box center [640, 98] width 621 height 22
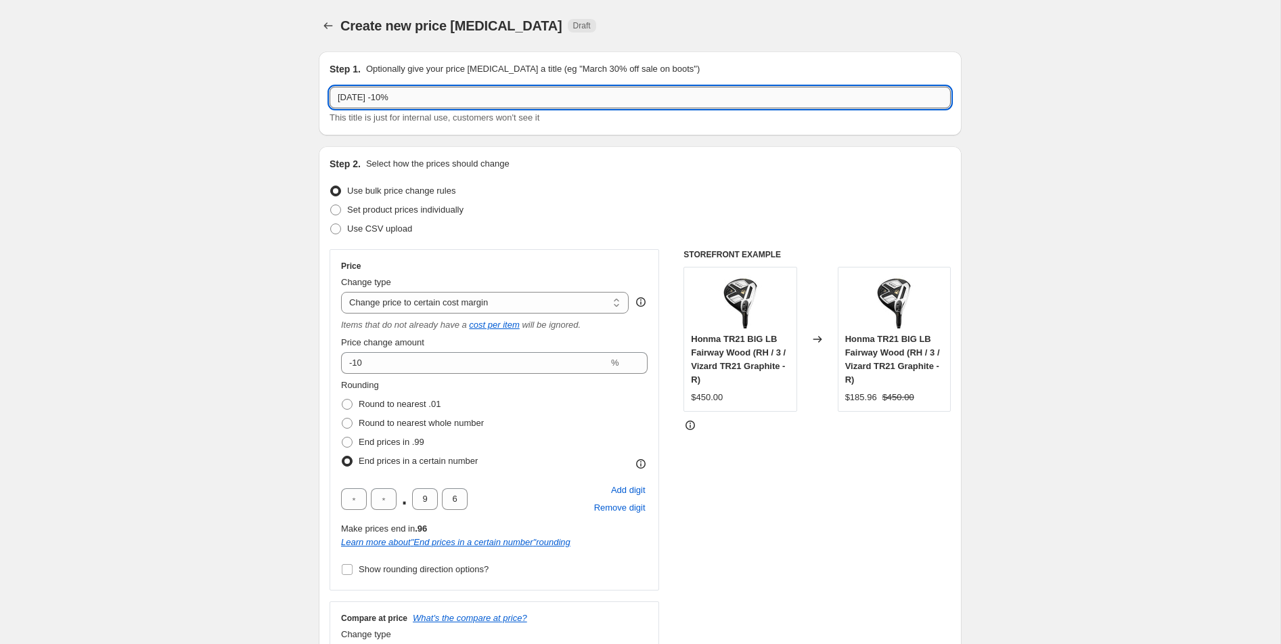
click at [462, 106] on input "[DATE] -10%" at bounding box center [640, 98] width 621 height 22
type input "[DATE] -10% 02"
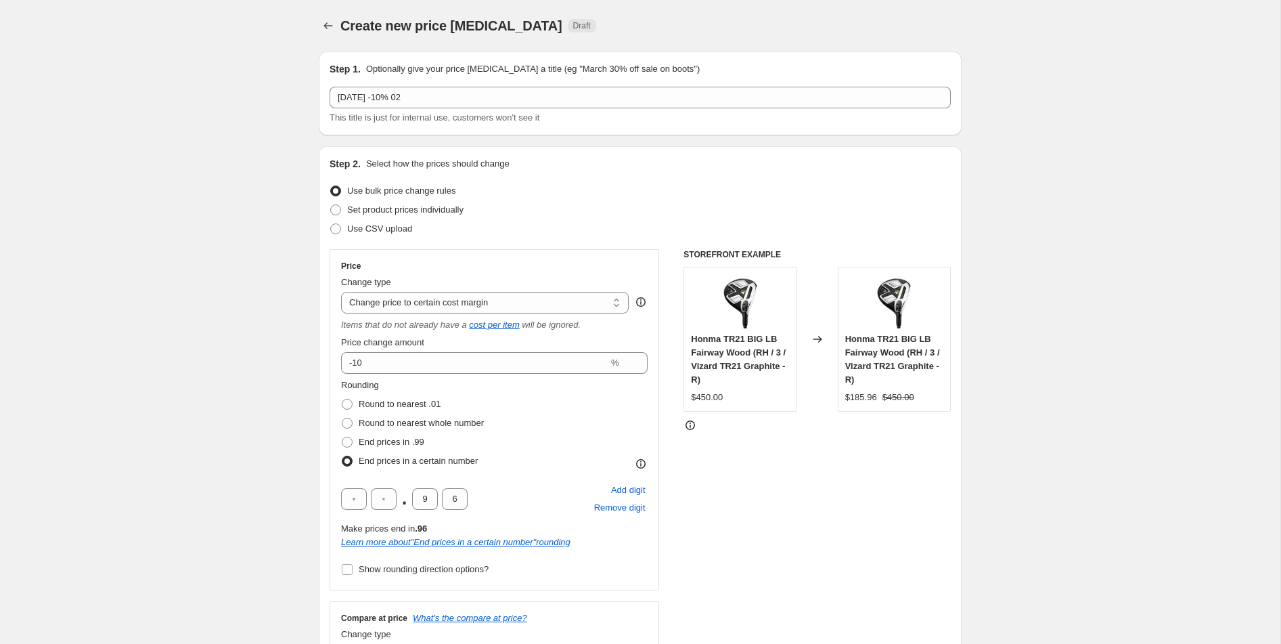
click at [579, 156] on div "Step 2. Select how the prices should change Use bulk price change rules Set pro…" at bounding box center [640, 469] width 643 height 647
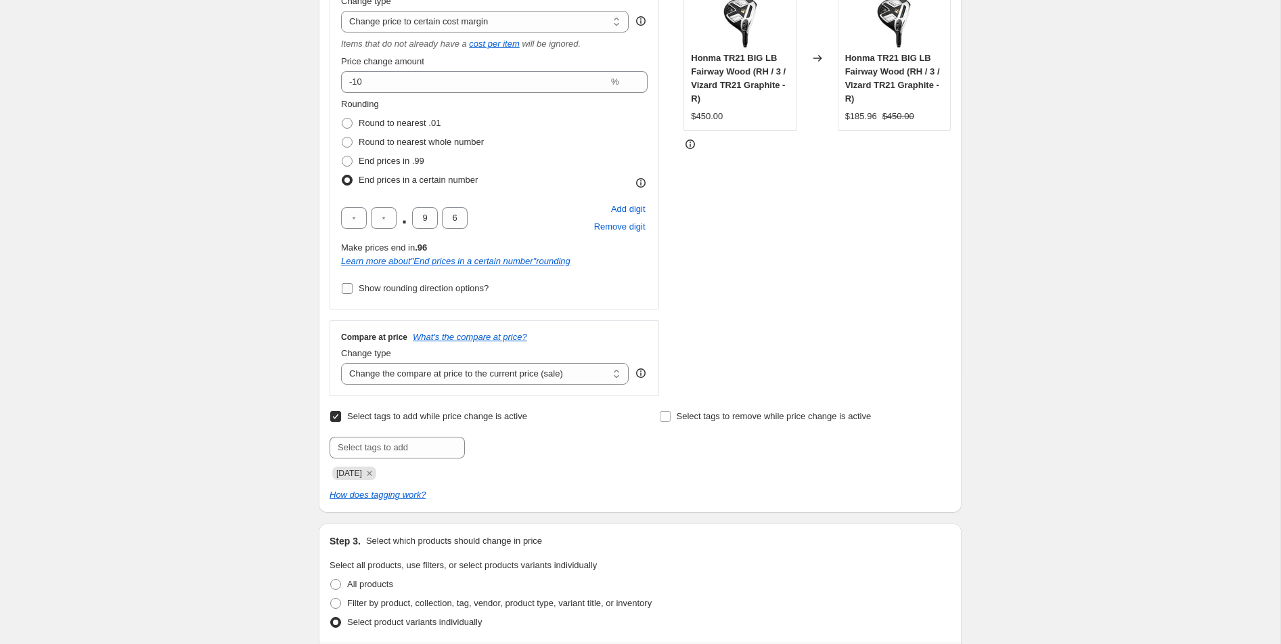
scroll to position [300, 0]
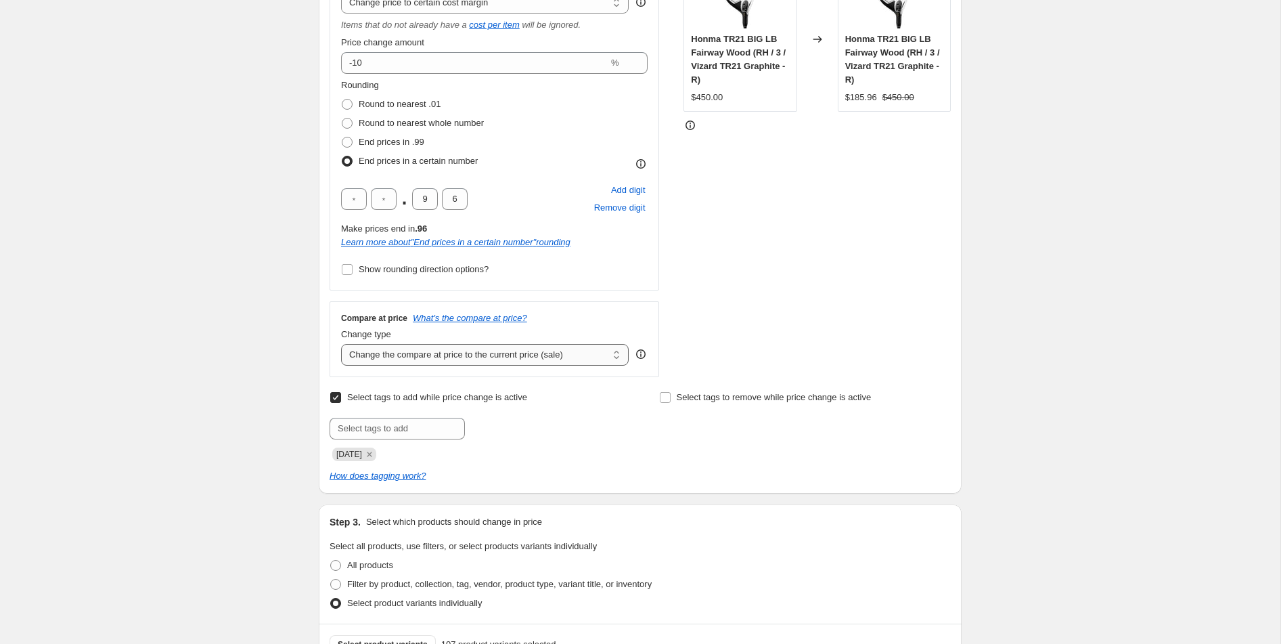
click at [447, 353] on select "Change the compare at price to the current price (sale) Change the compare at p…" at bounding box center [485, 355] width 288 height 22
click at [341, 344] on select "Change the compare at price to the current price (sale) Change the compare at p…" at bounding box center [485, 355] width 288 height 22
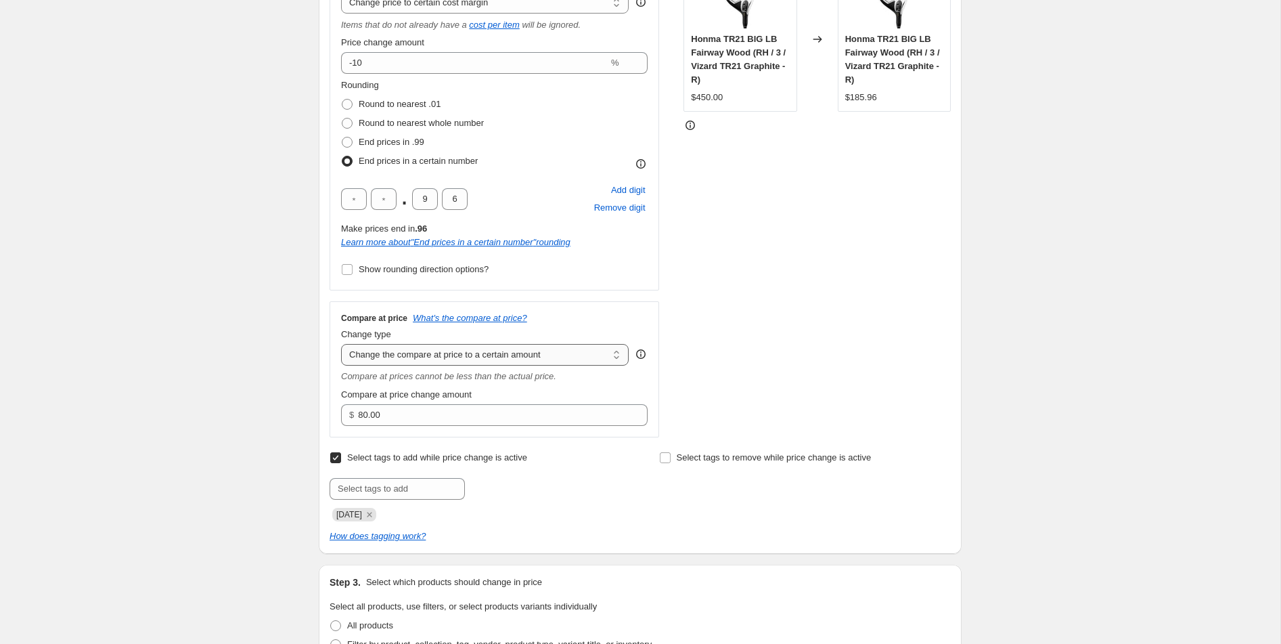
click at [458, 353] on select "Change the compare at price to the current price (sale) Change the compare at p…" at bounding box center [485, 355] width 288 height 22
select select "by"
click at [341, 344] on select "Change the compare at price to the current price (sale) Change the compare at p…" at bounding box center [485, 355] width 288 height 22
type input "-10.00"
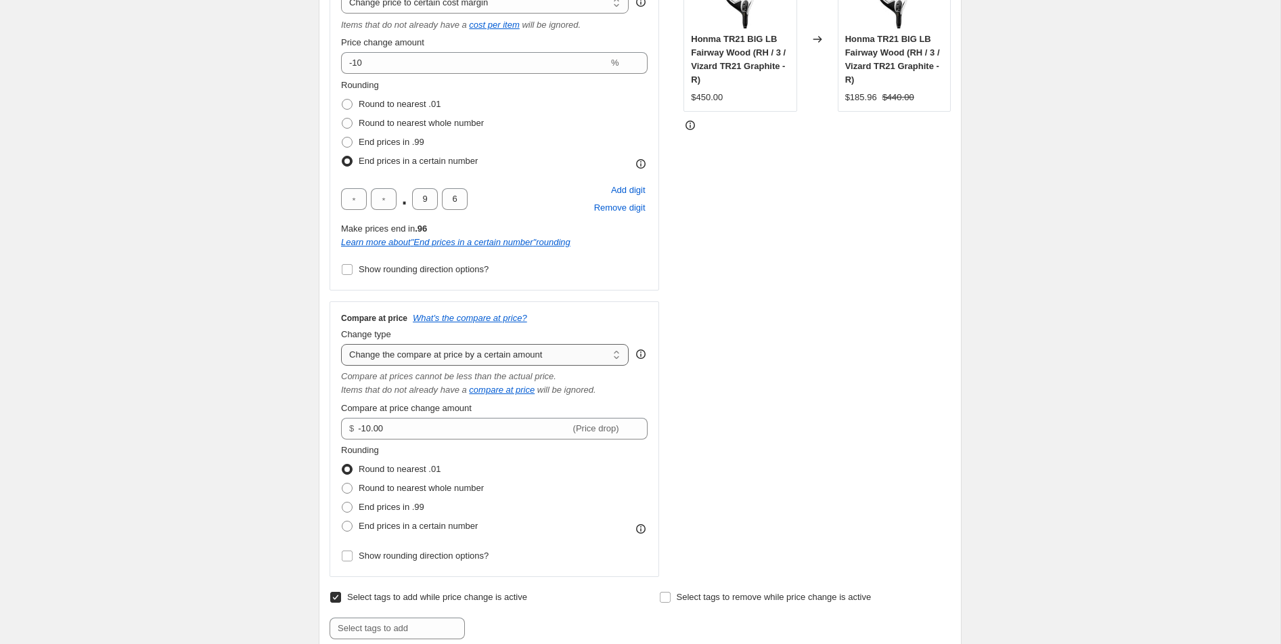
click at [462, 351] on select "Change the compare at price to the current price (sale) Change the compare at p…" at bounding box center [485, 355] width 288 height 22
select select "pp"
click at [341, 344] on select "Change the compare at price to the current price (sale) Change the compare at p…" at bounding box center [485, 355] width 288 height 22
type input "20"
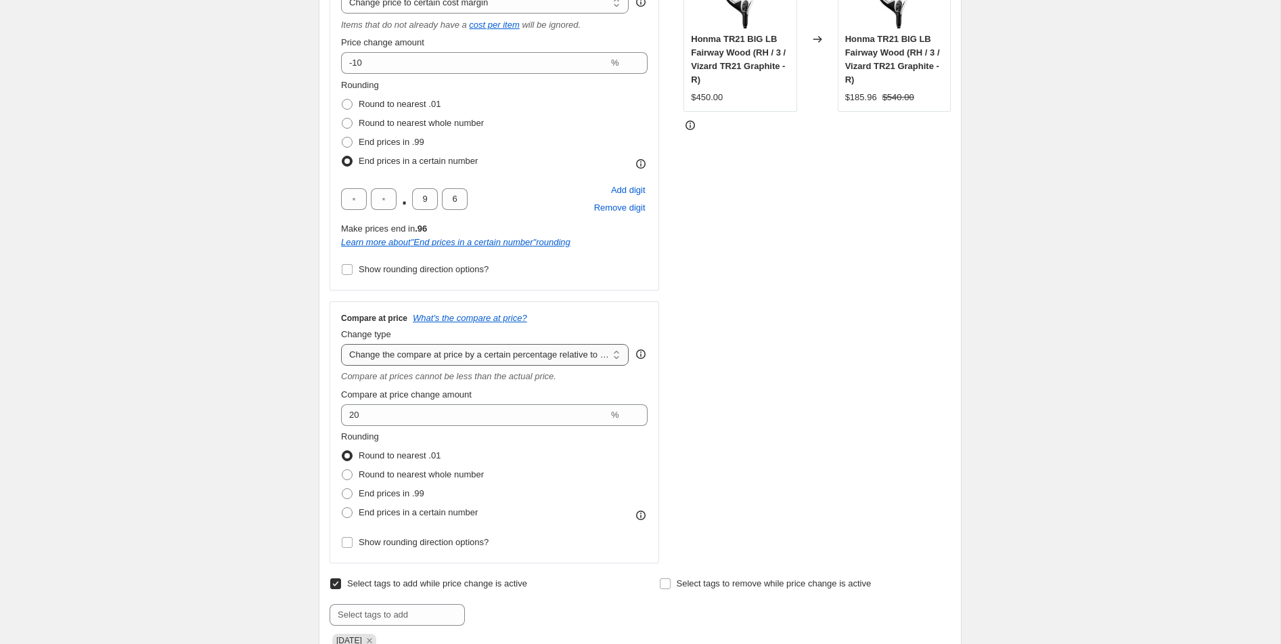
click at [512, 353] on select "Change the compare at price to the current price (sale) Change the compare at p…" at bounding box center [485, 355] width 288 height 22
select select "no_change"
click at [341, 344] on select "Change the compare at price to the current price (sale) Change the compare at p…" at bounding box center [485, 355] width 288 height 22
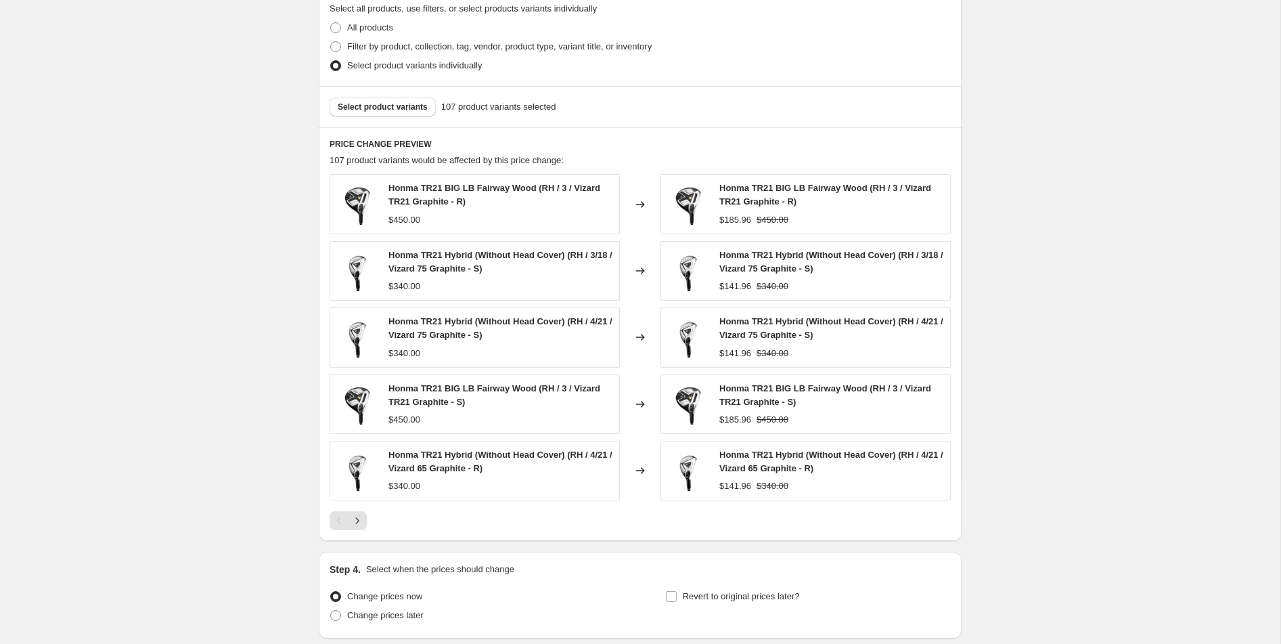
scroll to position [945, 0]
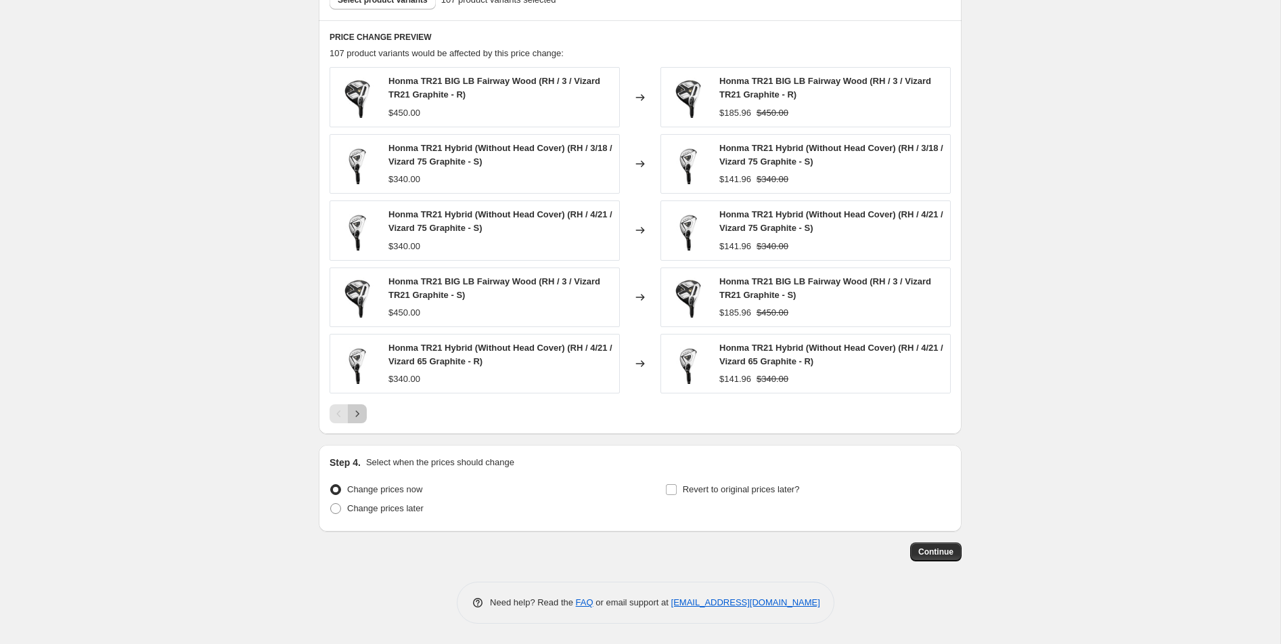
click at [358, 416] on icon "Next" at bounding box center [358, 414] width 14 height 14
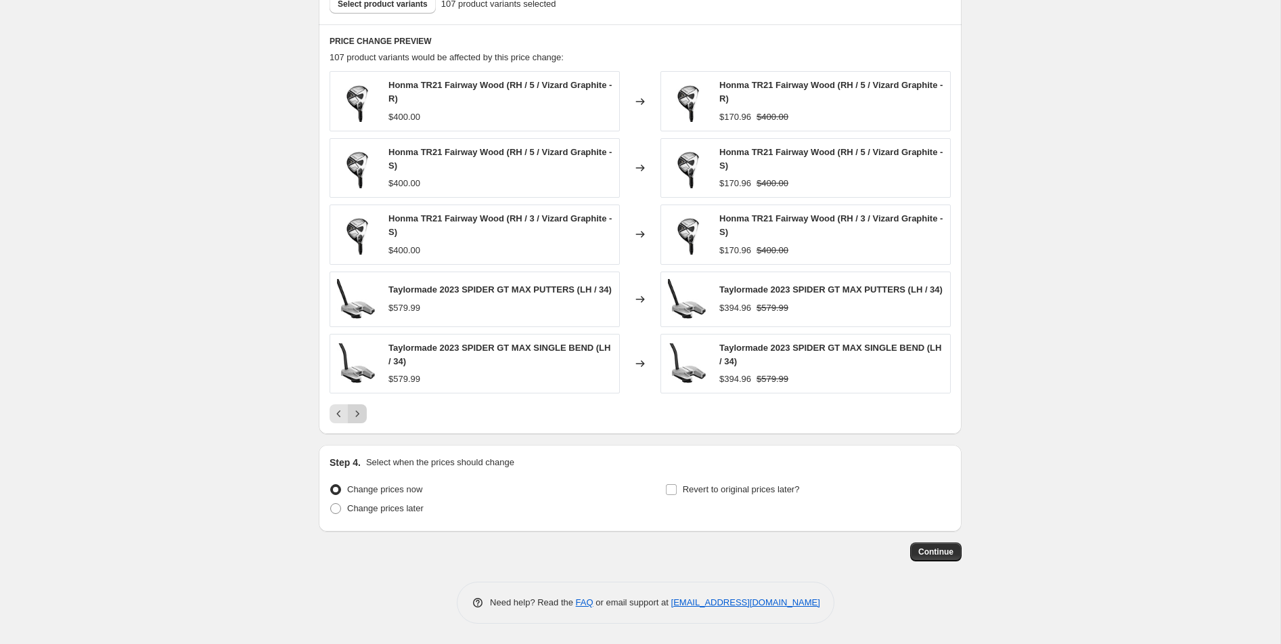
click at [358, 416] on icon "Next" at bounding box center [358, 414] width 14 height 14
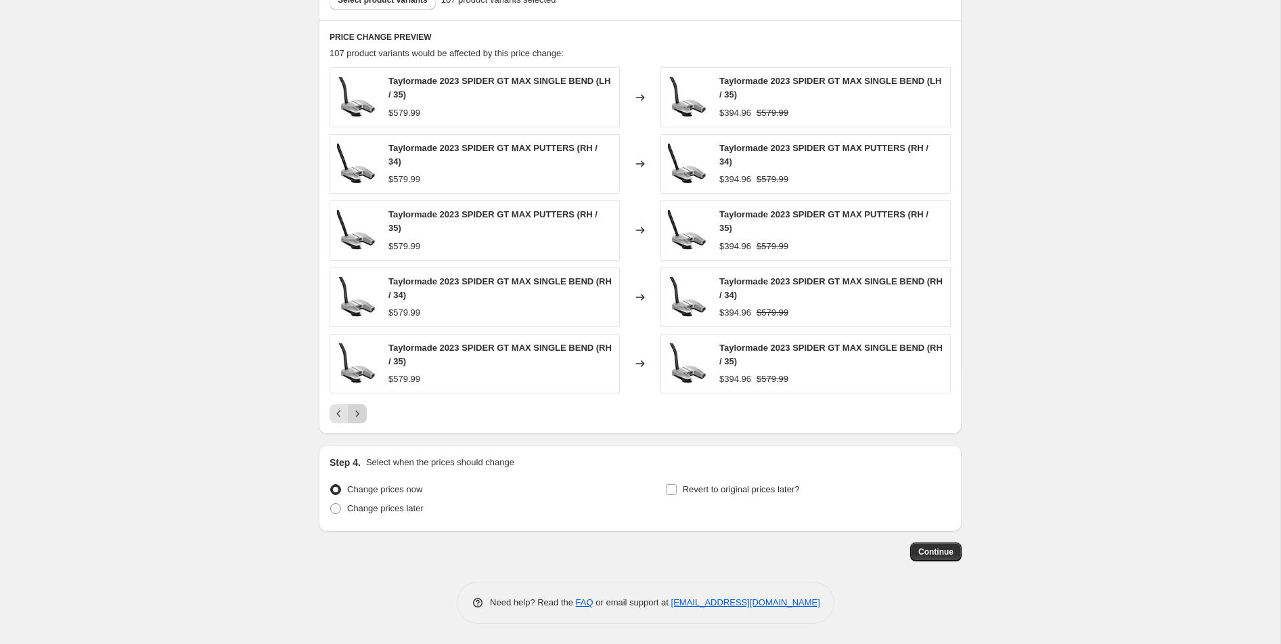
click at [358, 416] on icon "Next" at bounding box center [358, 414] width 14 height 14
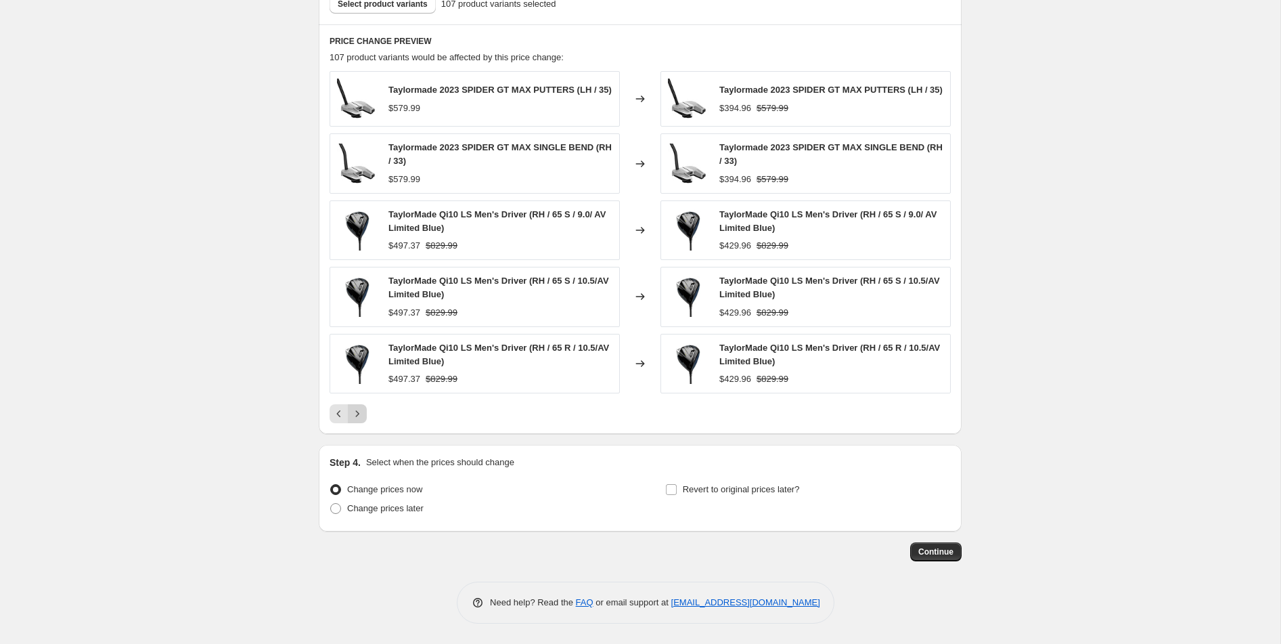
click at [358, 416] on icon "Next" at bounding box center [358, 414] width 14 height 14
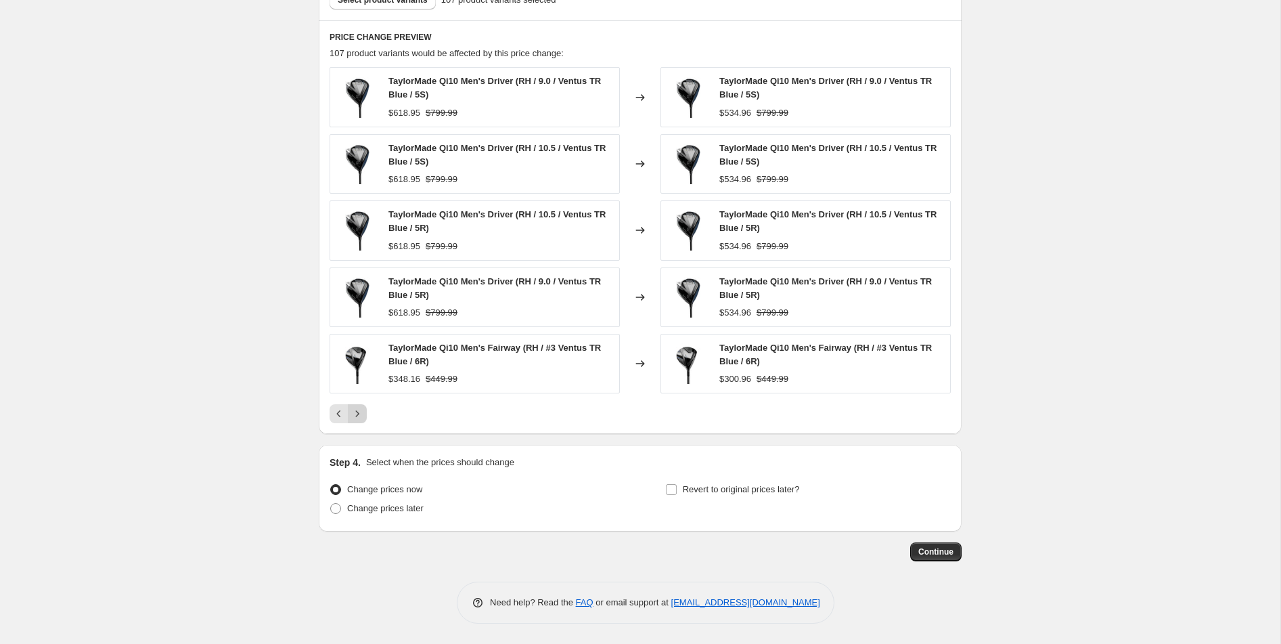
click at [358, 416] on icon "Next" at bounding box center [358, 414] width 14 height 14
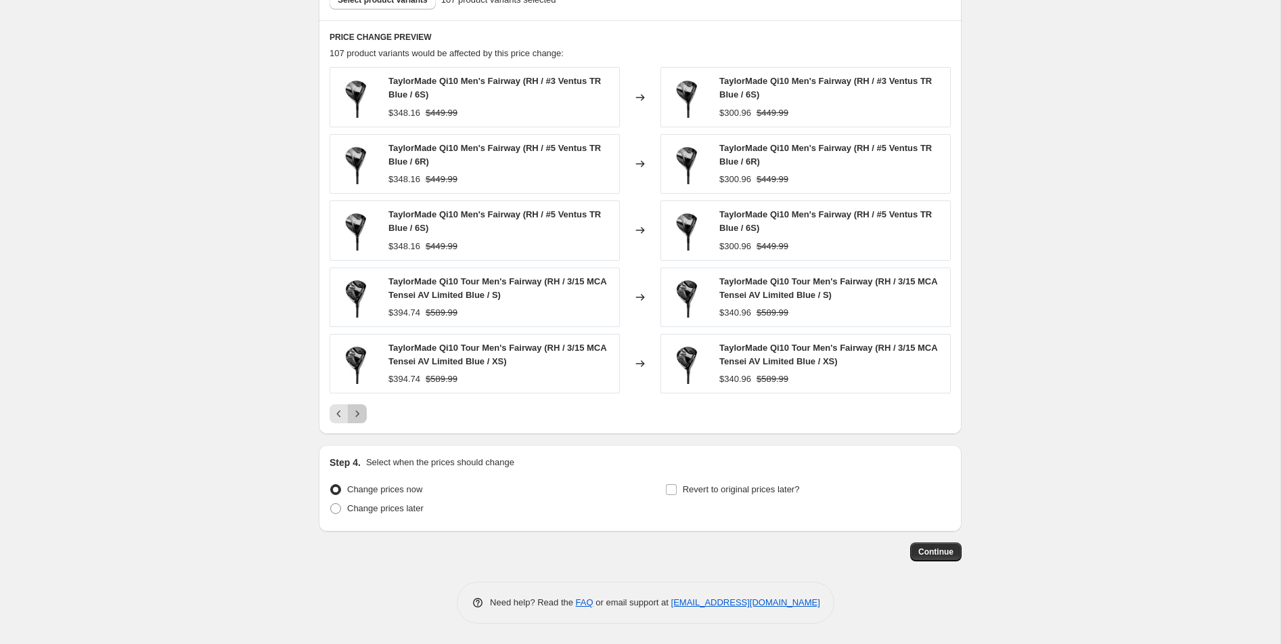
click at [358, 416] on icon "Next" at bounding box center [358, 414] width 14 height 14
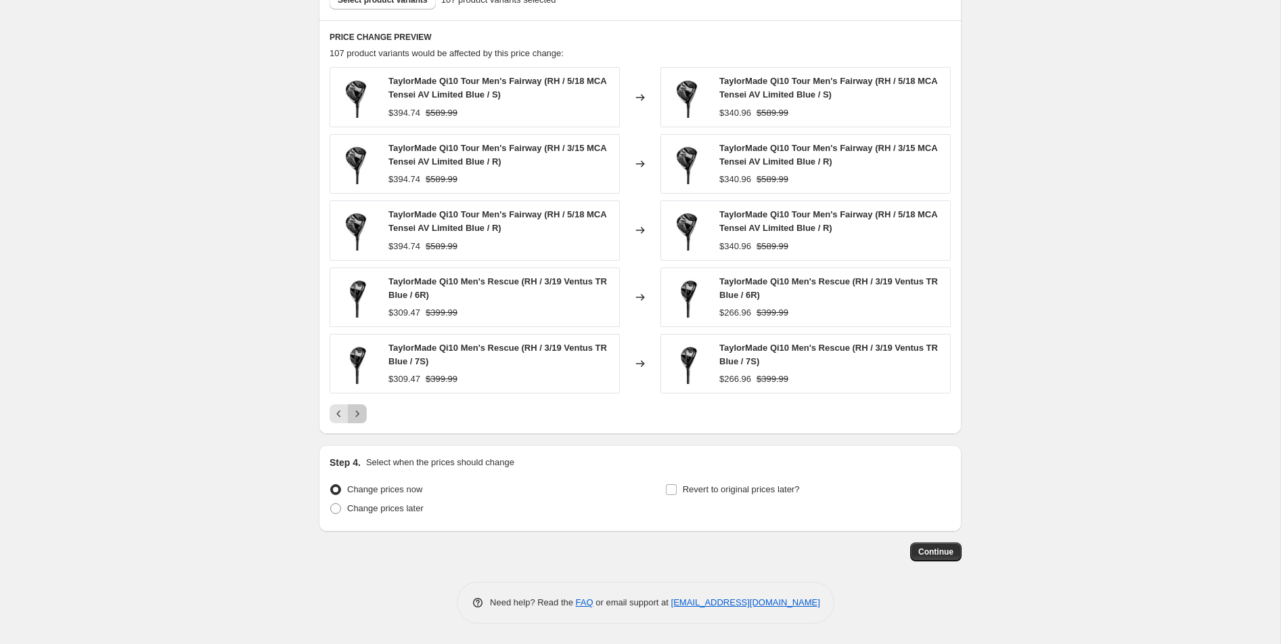
click at [358, 416] on icon "Next" at bounding box center [358, 414] width 14 height 14
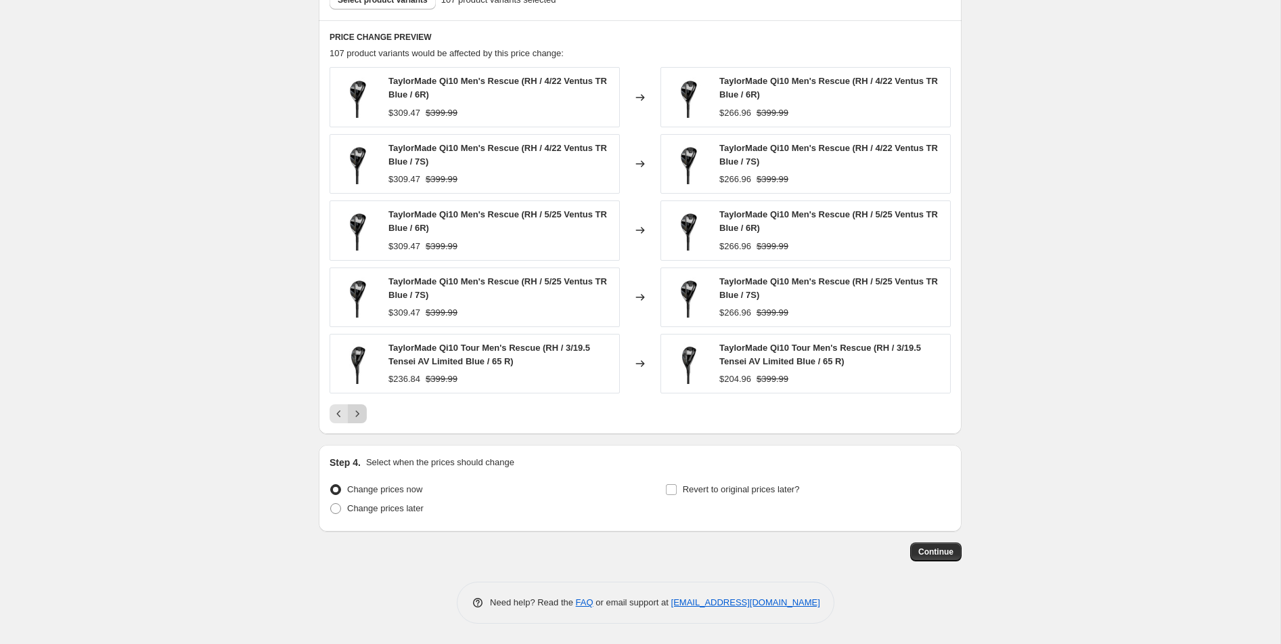
click at [358, 416] on icon "Next" at bounding box center [358, 414] width 14 height 14
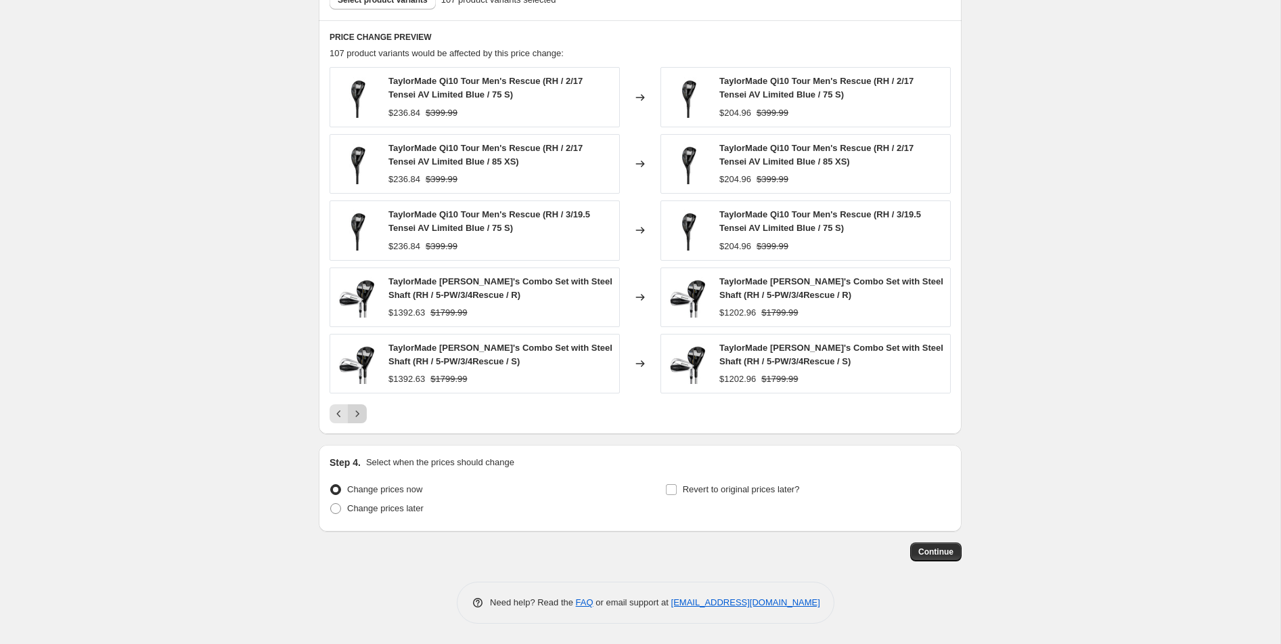
click at [358, 416] on icon "Next" at bounding box center [358, 414] width 14 height 14
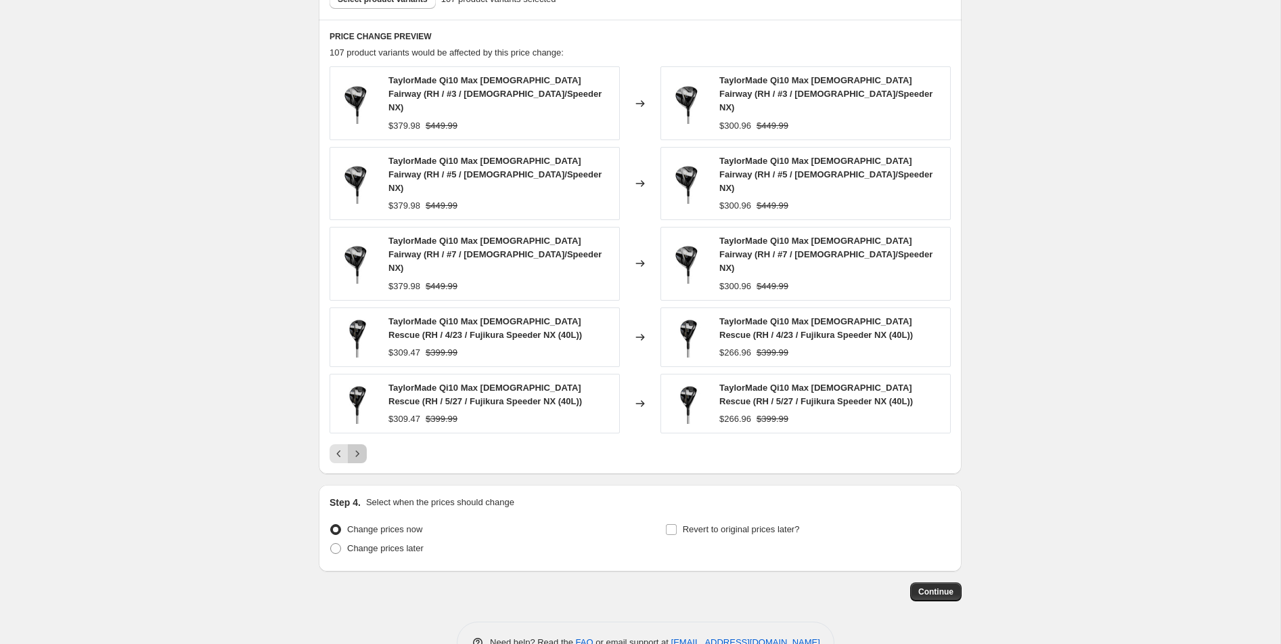
click at [358, 447] on icon "Next" at bounding box center [358, 454] width 14 height 14
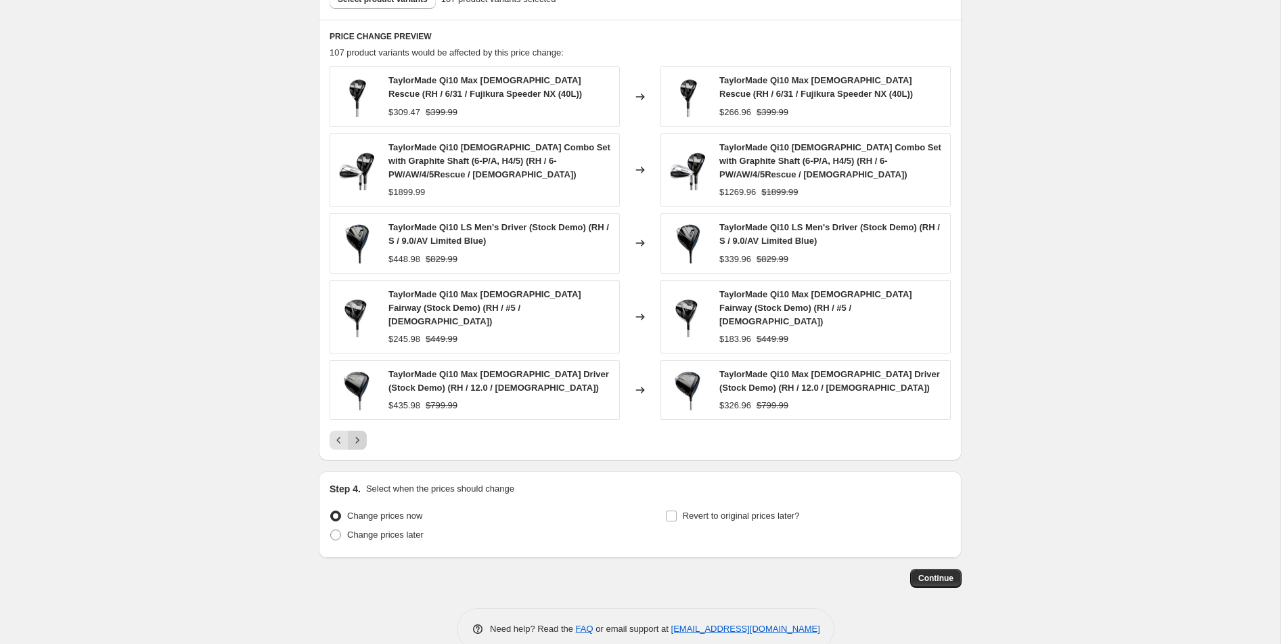
click at [358, 430] on button "Next" at bounding box center [357, 439] width 19 height 19
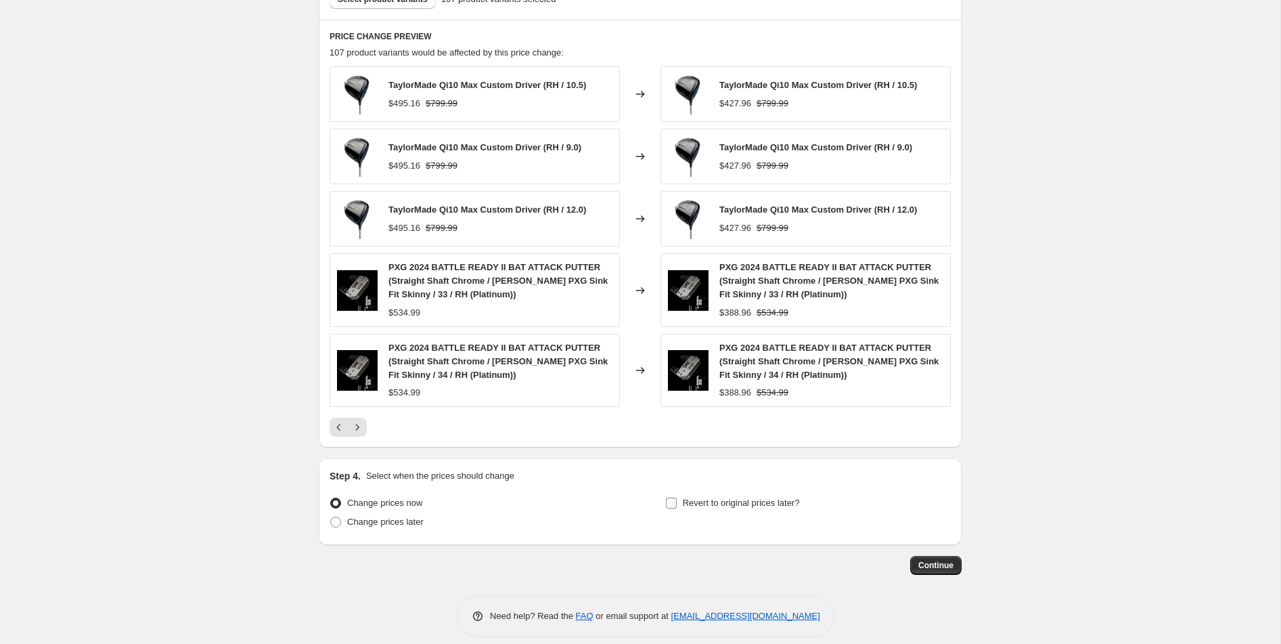
click at [676, 507] on input "Revert to original prices later?" at bounding box center [671, 502] width 11 height 11
checkbox input "true"
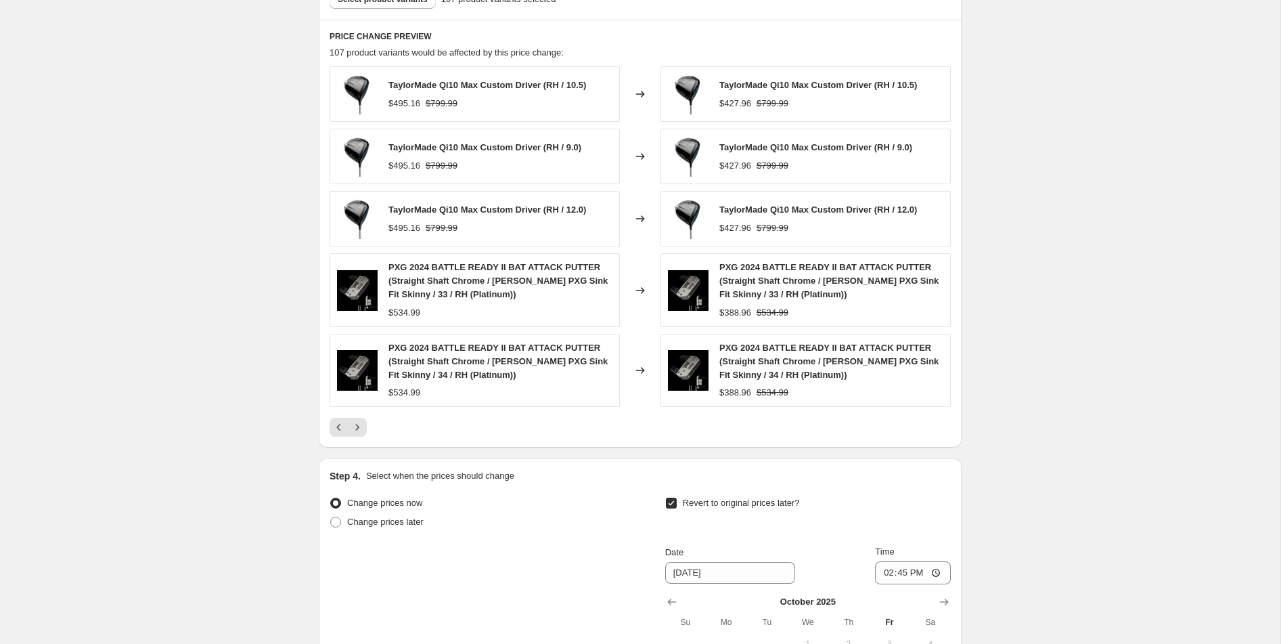
scroll to position [1190, 0]
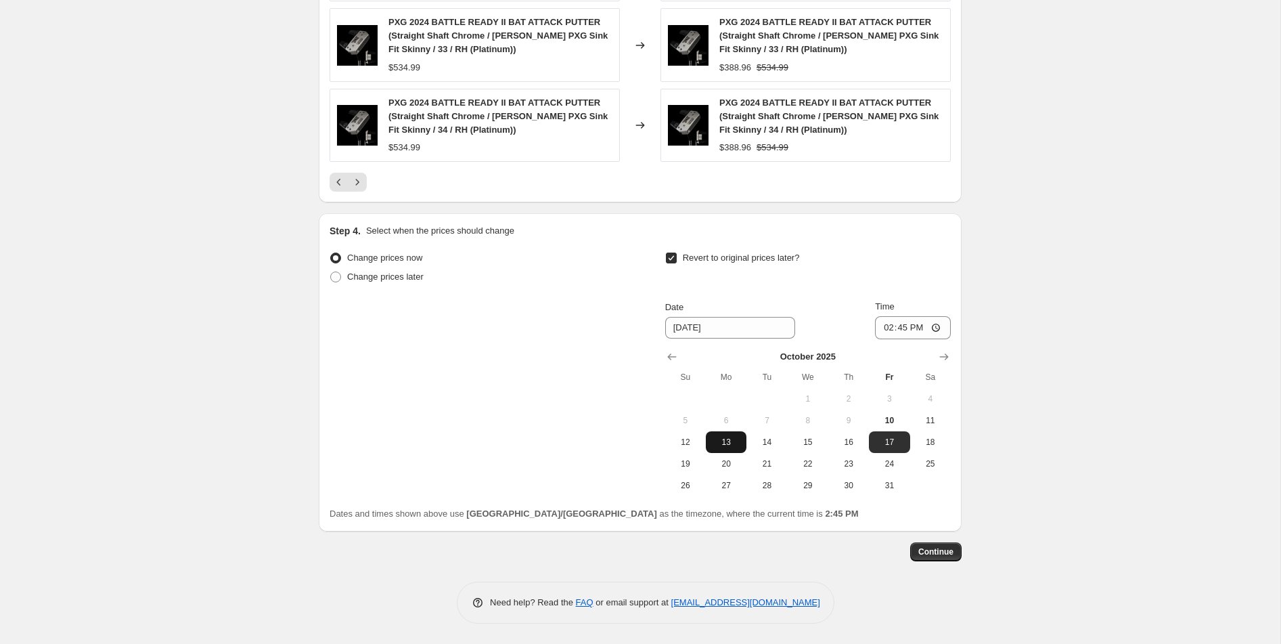
click at [715, 446] on span "13" at bounding box center [726, 441] width 30 height 11
type input "[DATE]"
click at [932, 325] on input "14:45" at bounding box center [913, 327] width 76 height 23
type input "12:59"
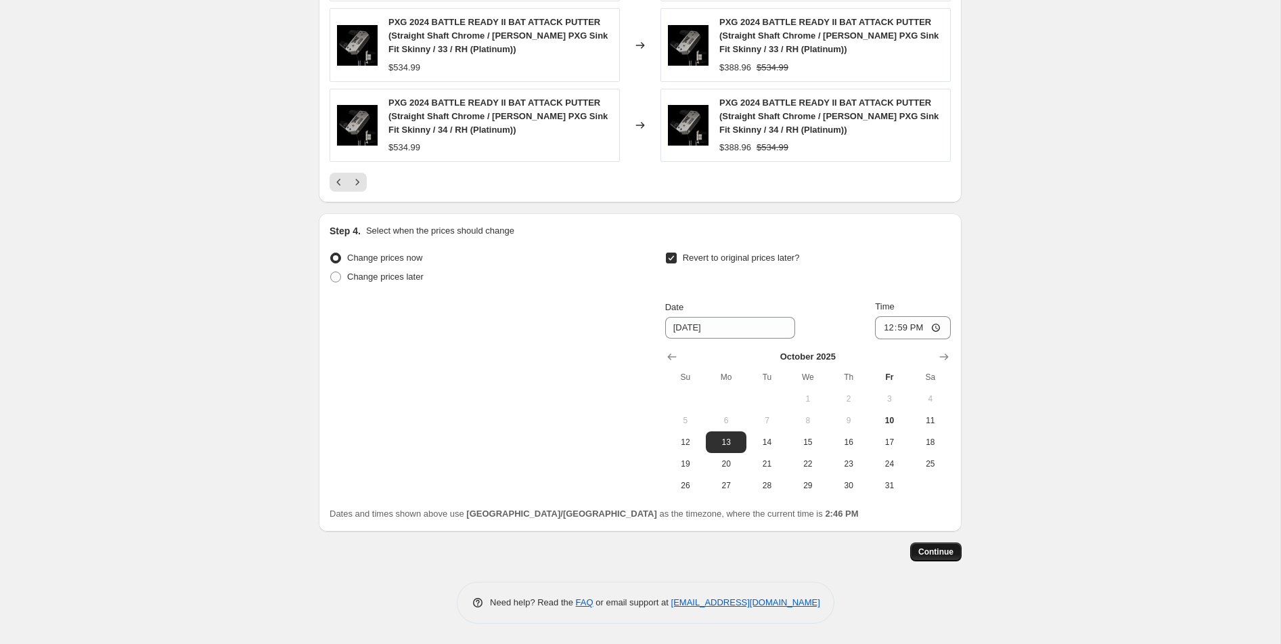
click at [937, 551] on span "Continue" at bounding box center [935, 551] width 35 height 11
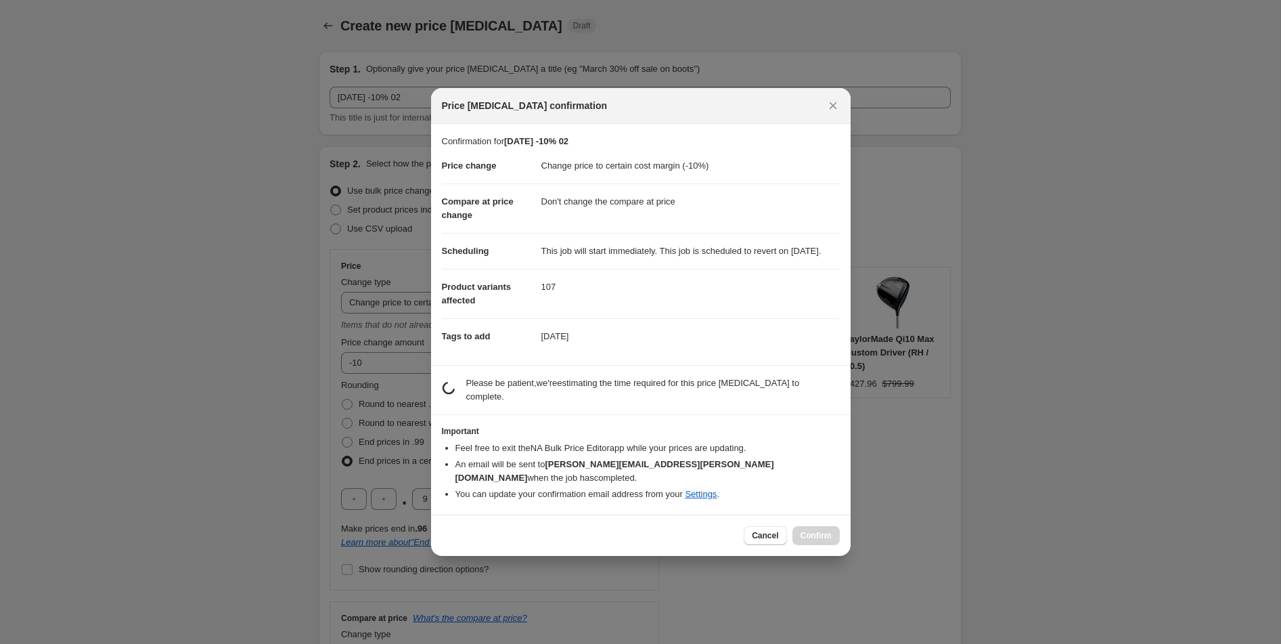
scroll to position [0, 0]
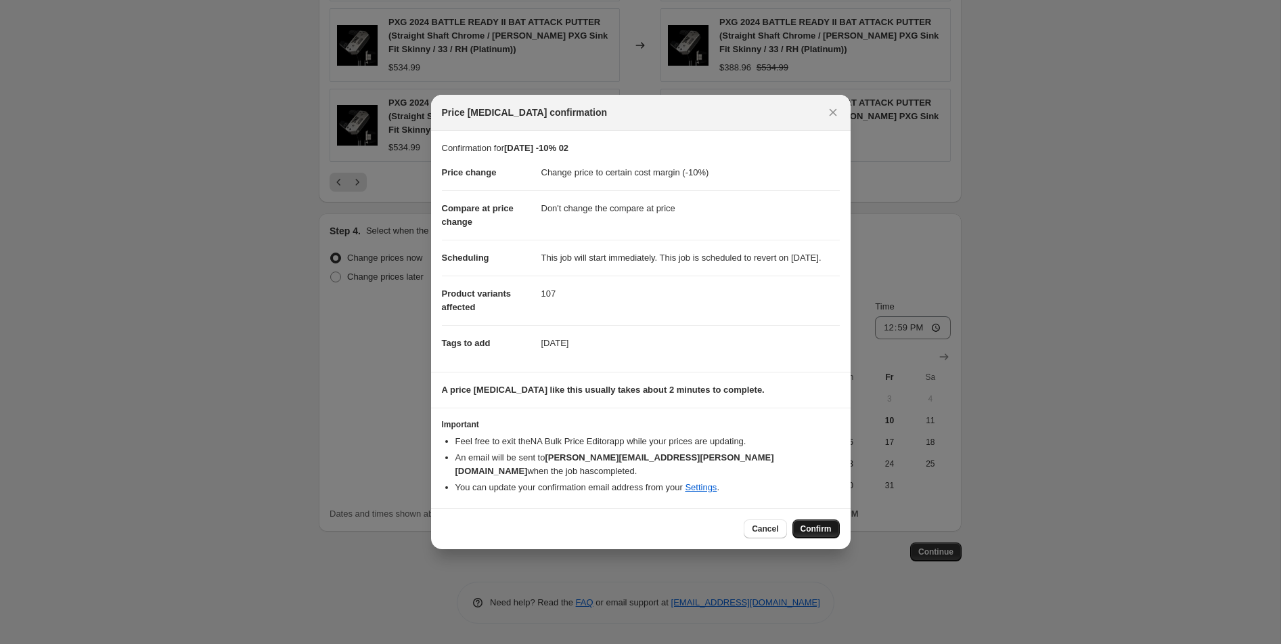
click at [807, 532] on span "Confirm" at bounding box center [816, 528] width 31 height 11
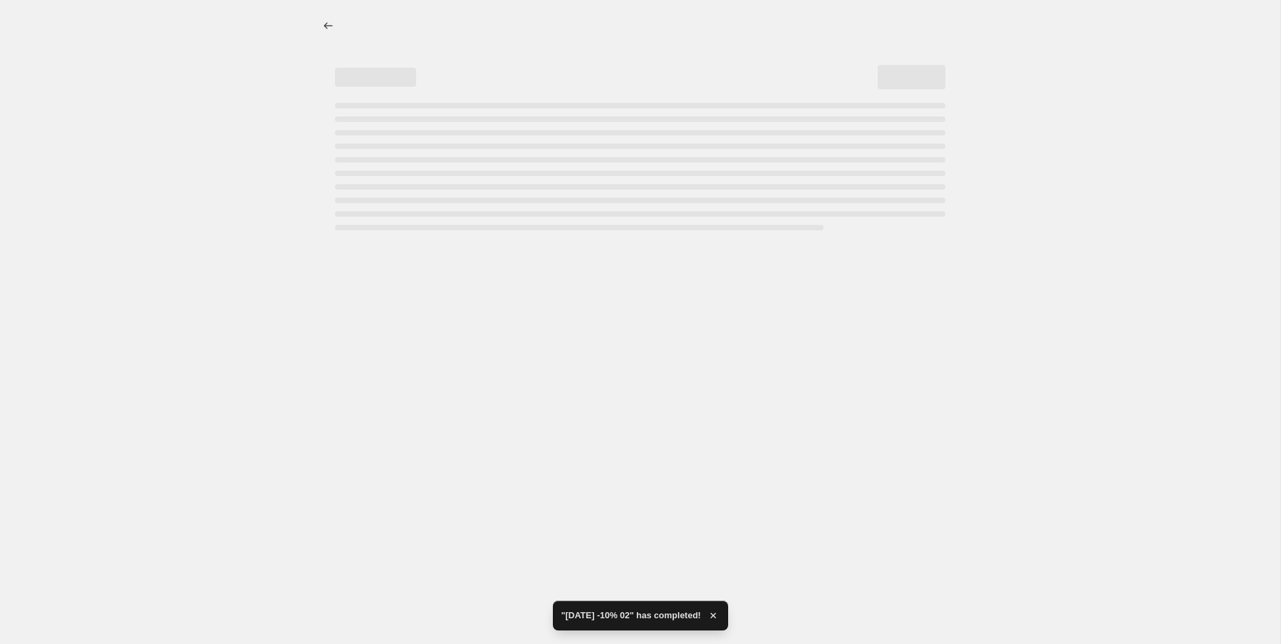
select select "margin"
select select "no_change"
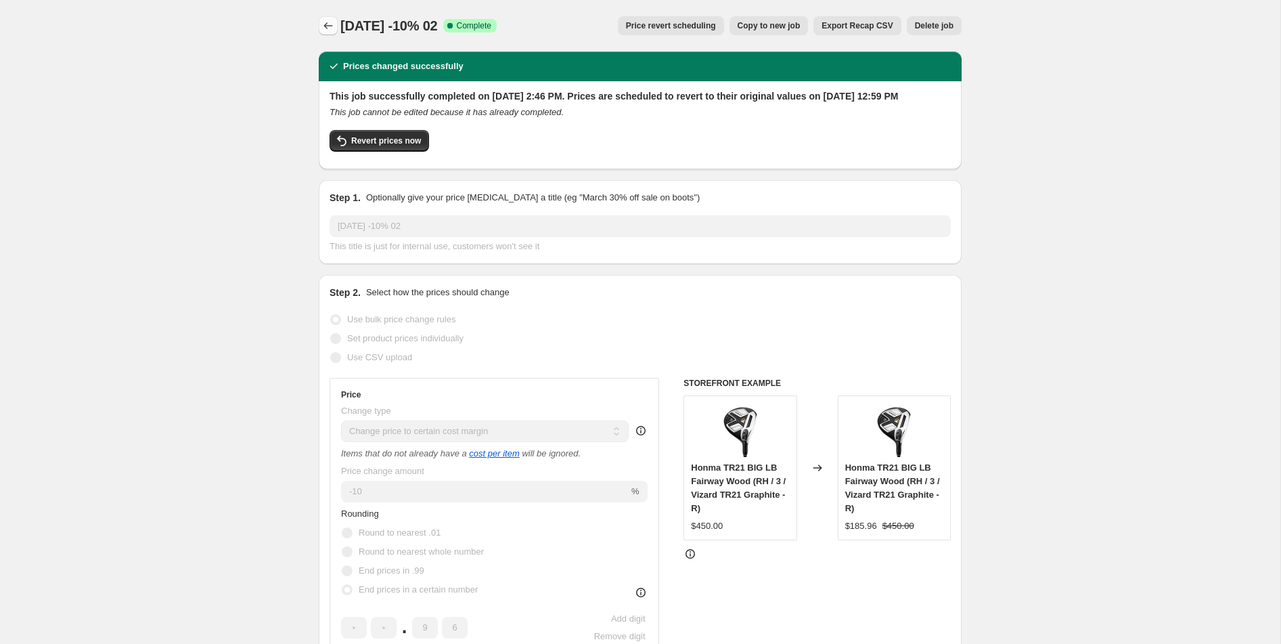
click at [329, 24] on icon "Price change jobs" at bounding box center [328, 26] width 14 height 14
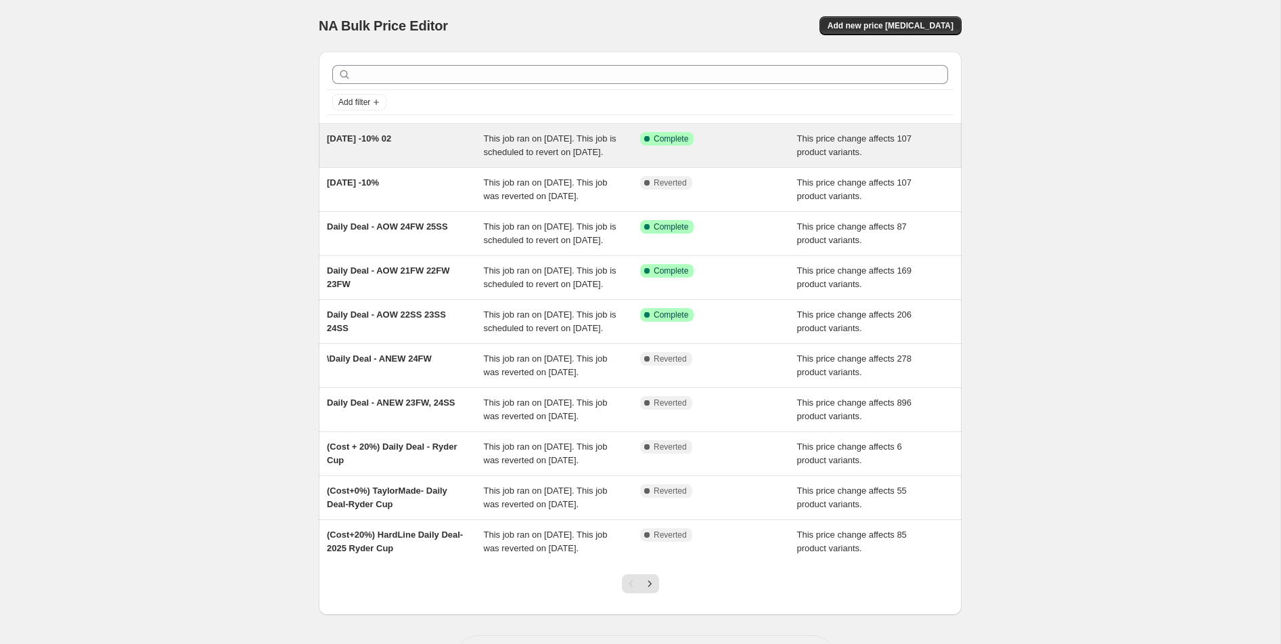
click at [492, 151] on span "This job ran on [DATE]. This job is scheduled to revert on [DATE]." at bounding box center [550, 145] width 133 height 24
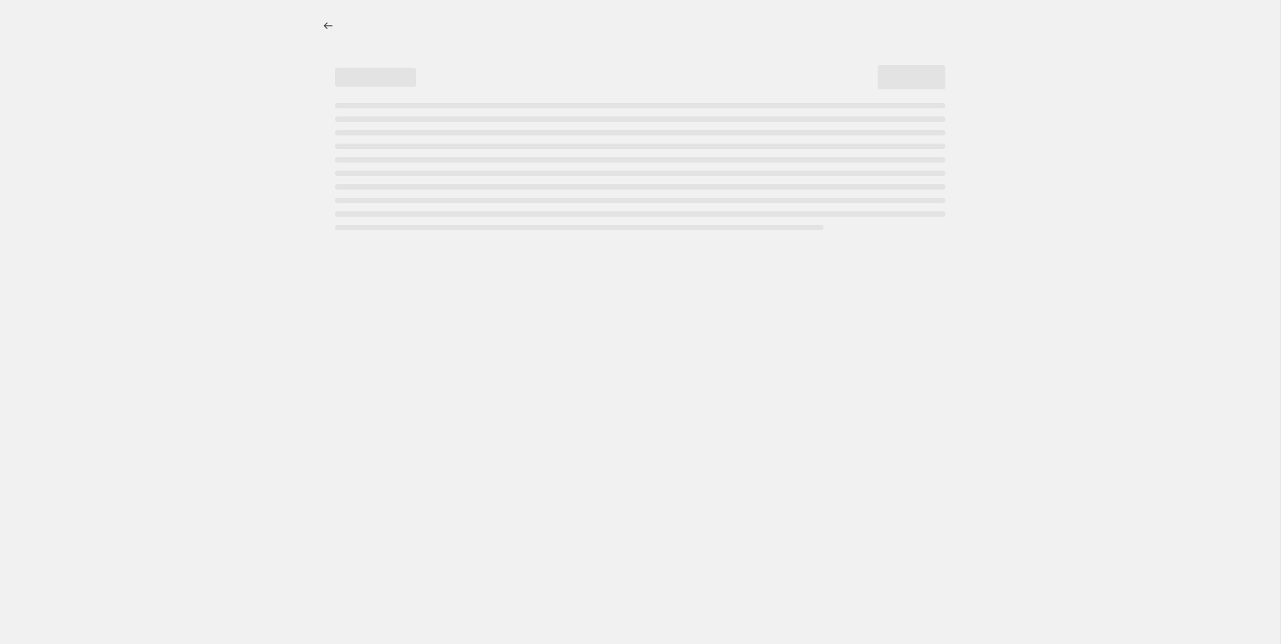
select select "margin"
select select "no_change"
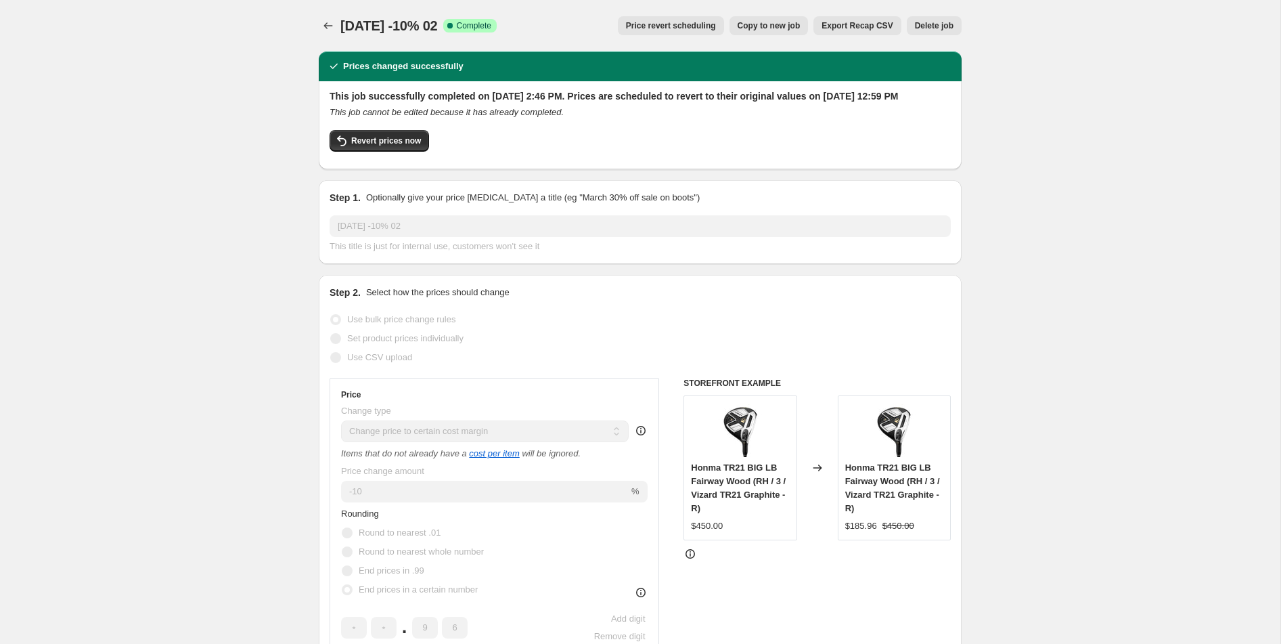
click at [771, 30] on span "Copy to new job" at bounding box center [769, 25] width 63 height 11
select select "margin"
select select "no_change"
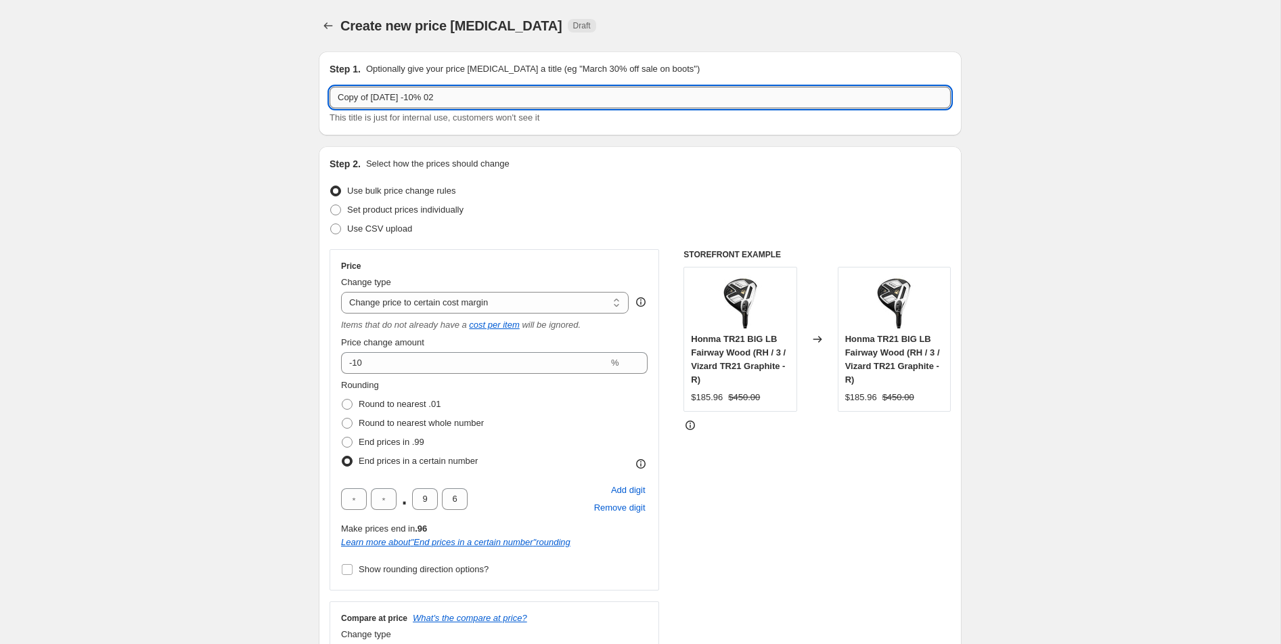
drag, startPoint x: 370, startPoint y: 97, endPoint x: 335, endPoint y: 97, distance: 35.2
click at [335, 97] on input "Copy of [DATE] -10% 02" at bounding box center [640, 98] width 621 height 22
click at [521, 100] on input "[DATE] Cost +10% 02" at bounding box center [640, 98] width 621 height 22
type input "[DATE] Cost +10%"
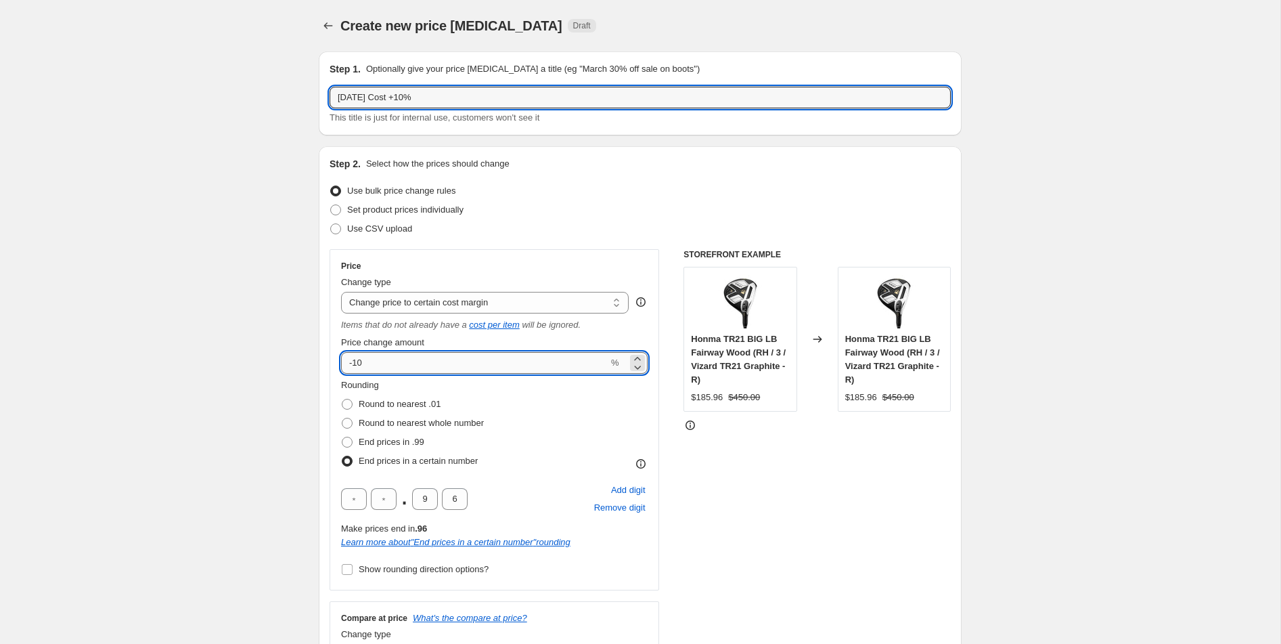
click at [354, 366] on input "-10" at bounding box center [474, 363] width 267 height 22
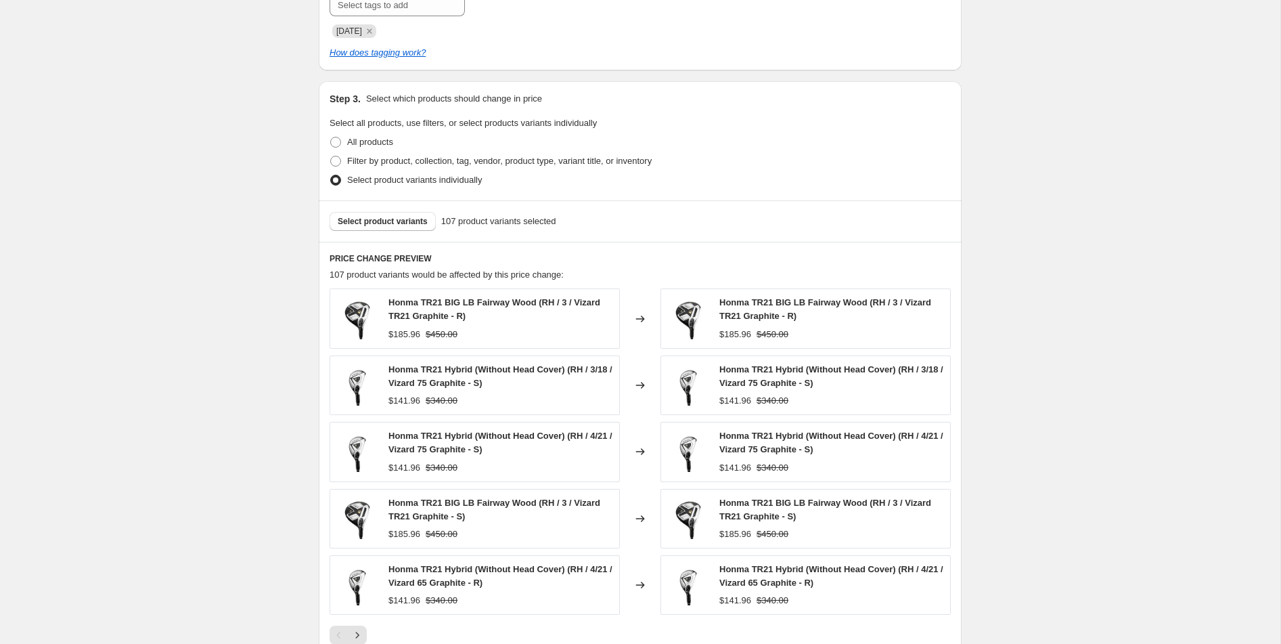
scroll to position [754, 0]
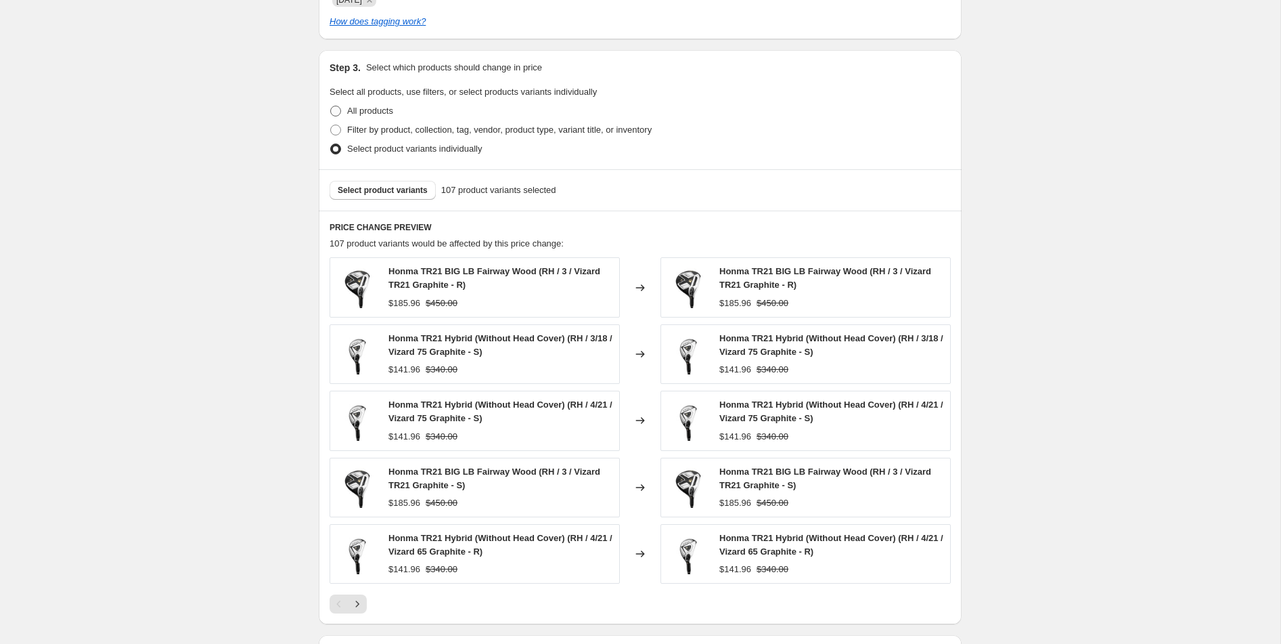
type input "10"
click at [334, 116] on span at bounding box center [336, 111] width 12 height 12
click at [331, 106] on input "All products" at bounding box center [330, 106] width 1 height 1
radio input "true"
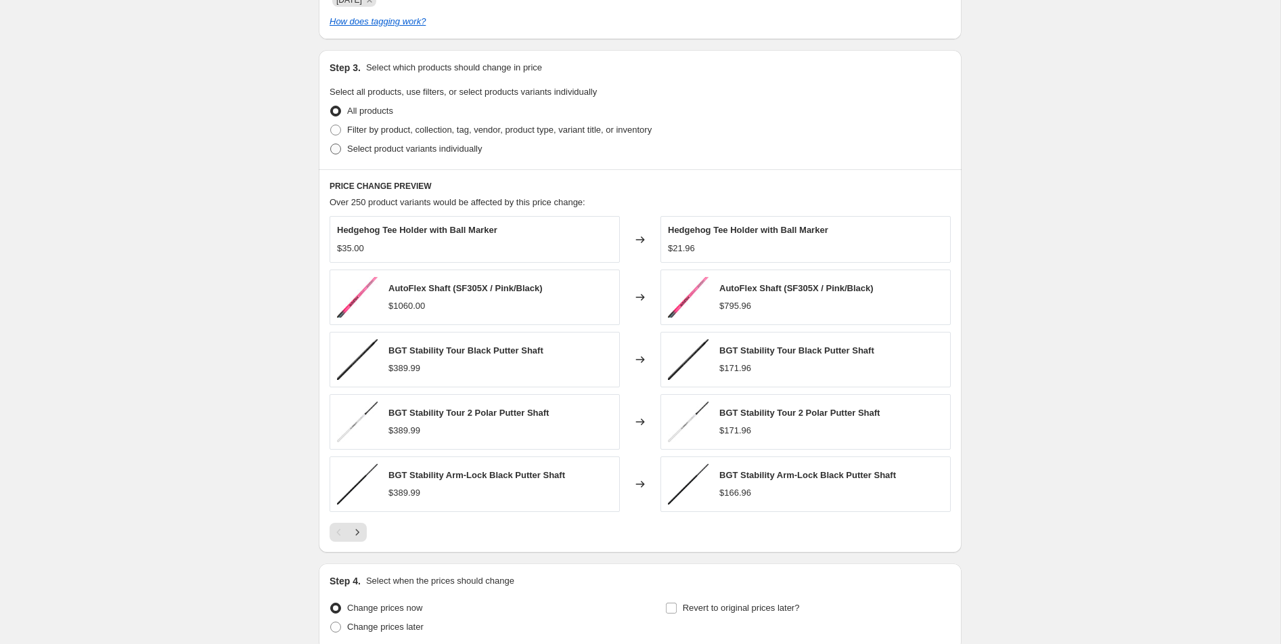
click at [337, 149] on span at bounding box center [335, 148] width 11 height 11
click at [331, 144] on input "Select product variants individually" at bounding box center [330, 143] width 1 height 1
radio input "true"
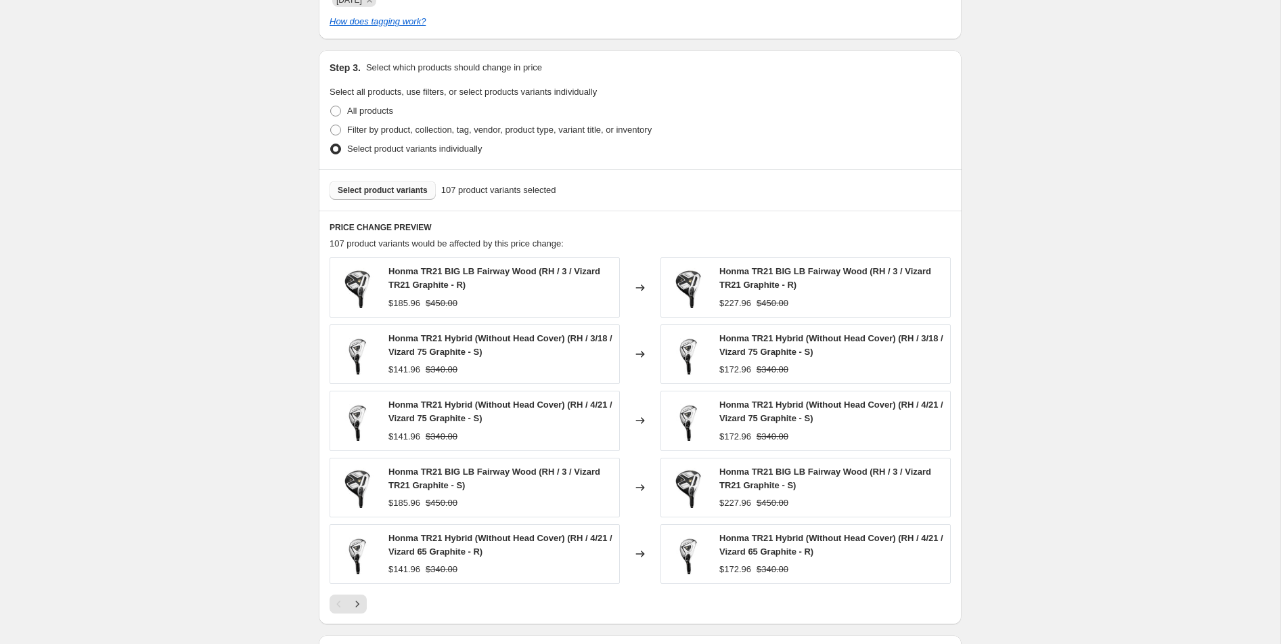
click at [410, 195] on button "Select product variants" at bounding box center [383, 190] width 106 height 19
click at [392, 194] on span "Select product variants" at bounding box center [383, 190] width 90 height 11
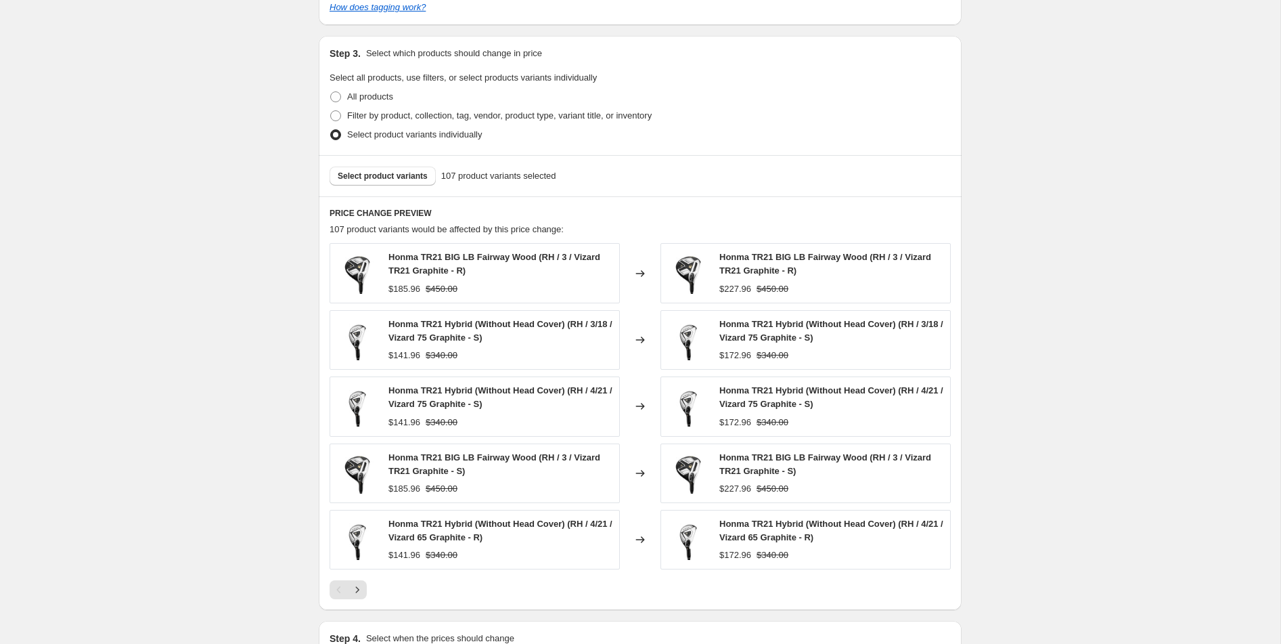
scroll to position [744, 0]
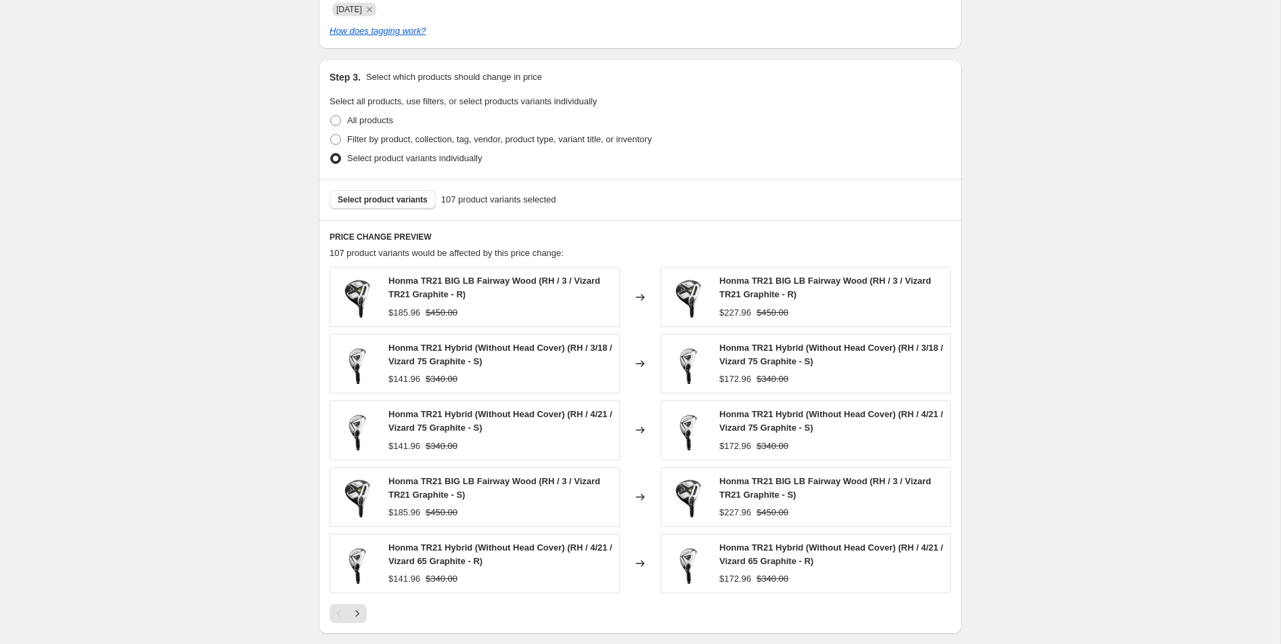
click at [457, 202] on span "107 product variants selected" at bounding box center [498, 200] width 115 height 14
click at [469, 198] on span "107 product variants selected" at bounding box center [498, 200] width 115 height 14
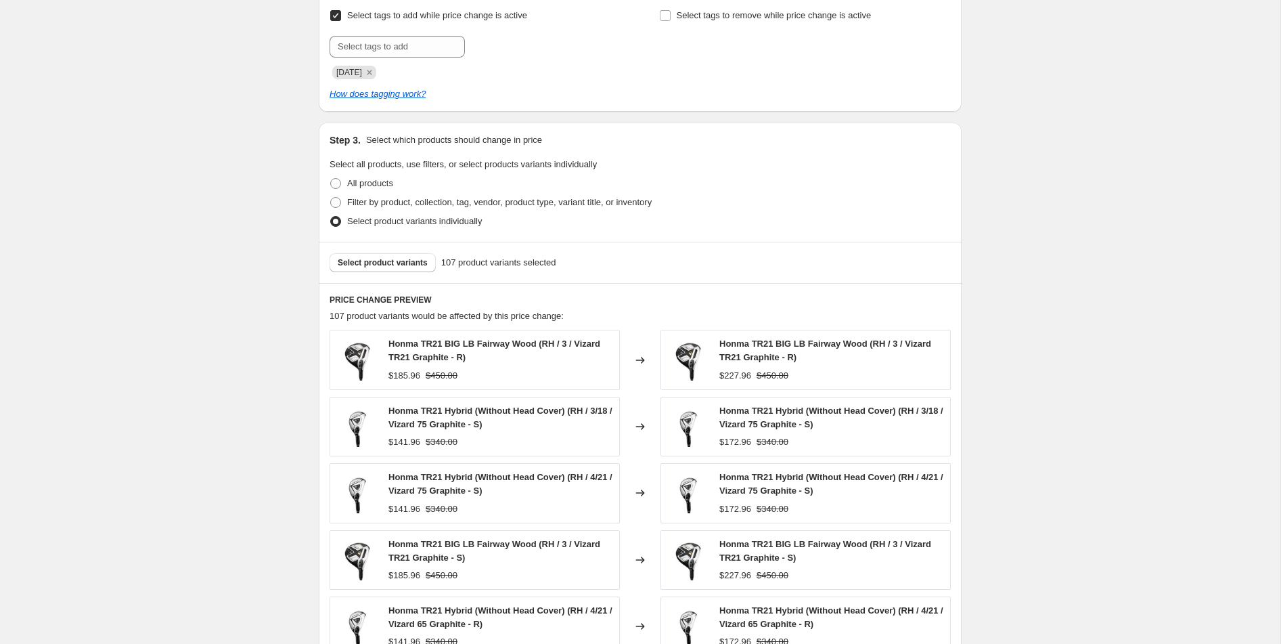
scroll to position [684, 0]
click at [460, 204] on span "Filter by product, collection, tag, vendor, product type, variant title, or inv…" at bounding box center [499, 200] width 305 height 10
click at [331, 196] on input "Filter by product, collection, tag, vendor, product type, variant title, or inv…" at bounding box center [330, 195] width 1 height 1
radio input "true"
select select "collection"
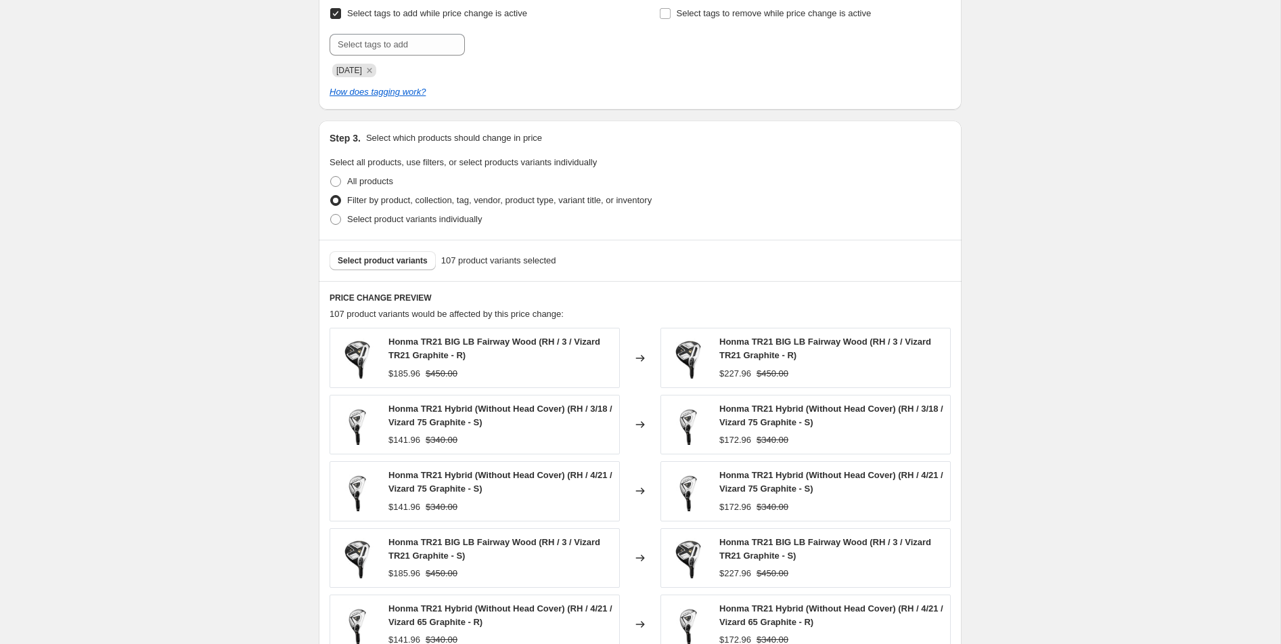
select select "collection"
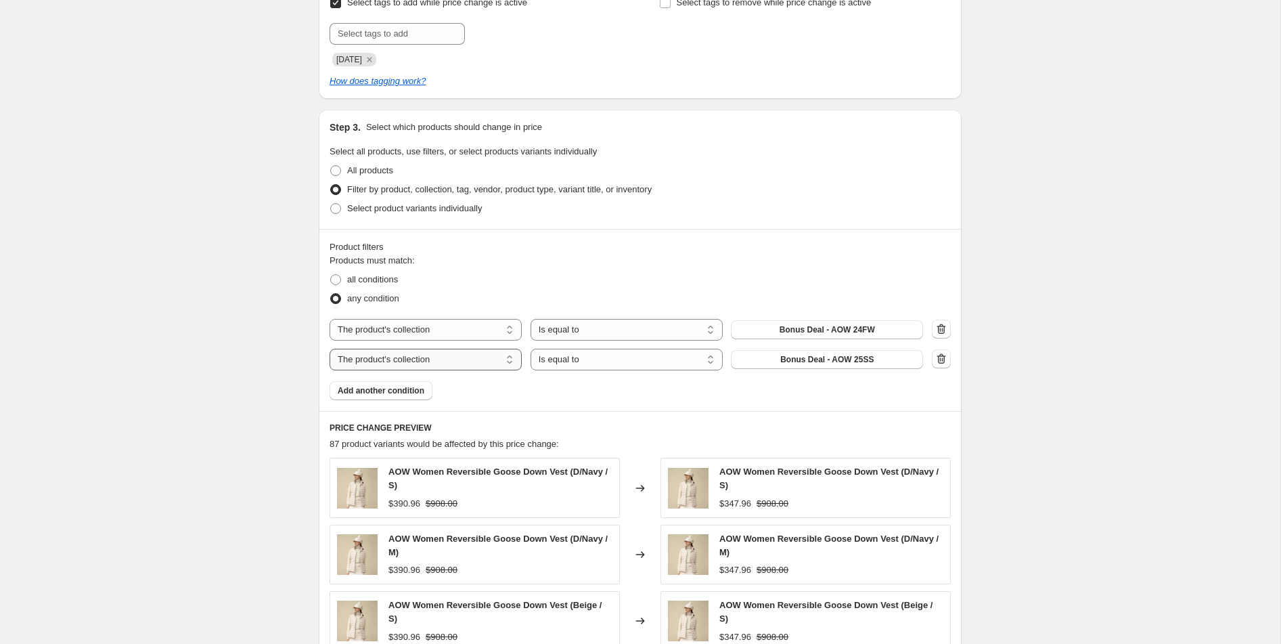
scroll to position [635, 0]
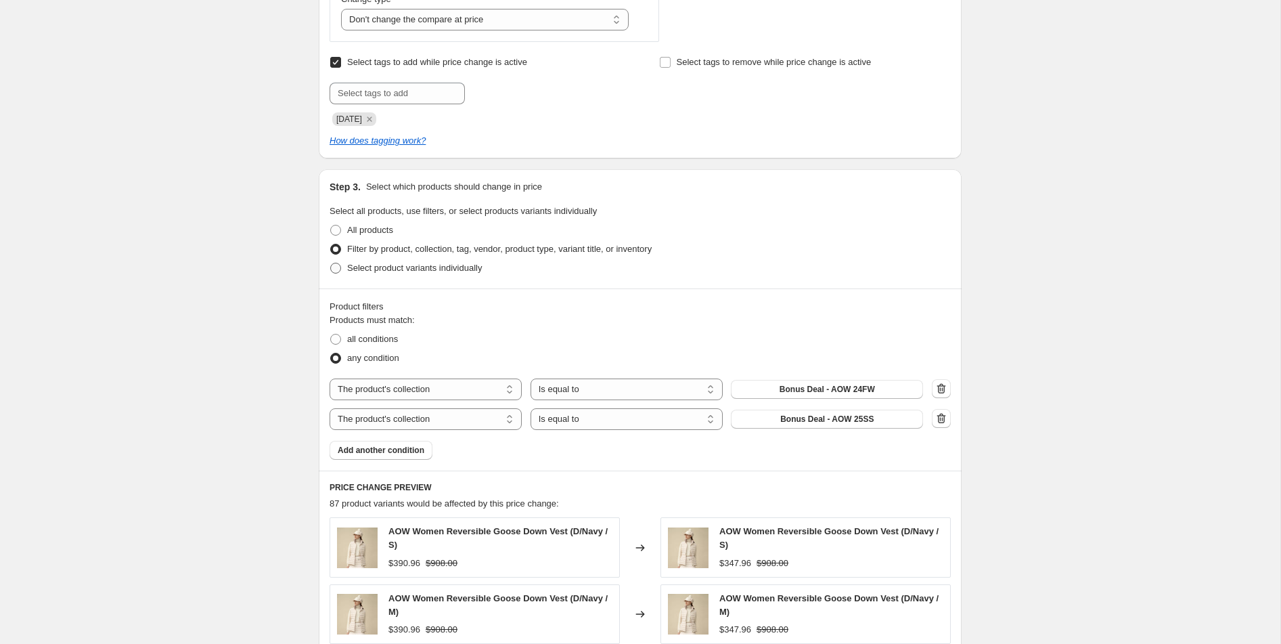
click at [371, 274] on label "Select product variants individually" at bounding box center [406, 268] width 152 height 19
click at [331, 263] on input "Select product variants individually" at bounding box center [330, 263] width 1 height 1
radio input "true"
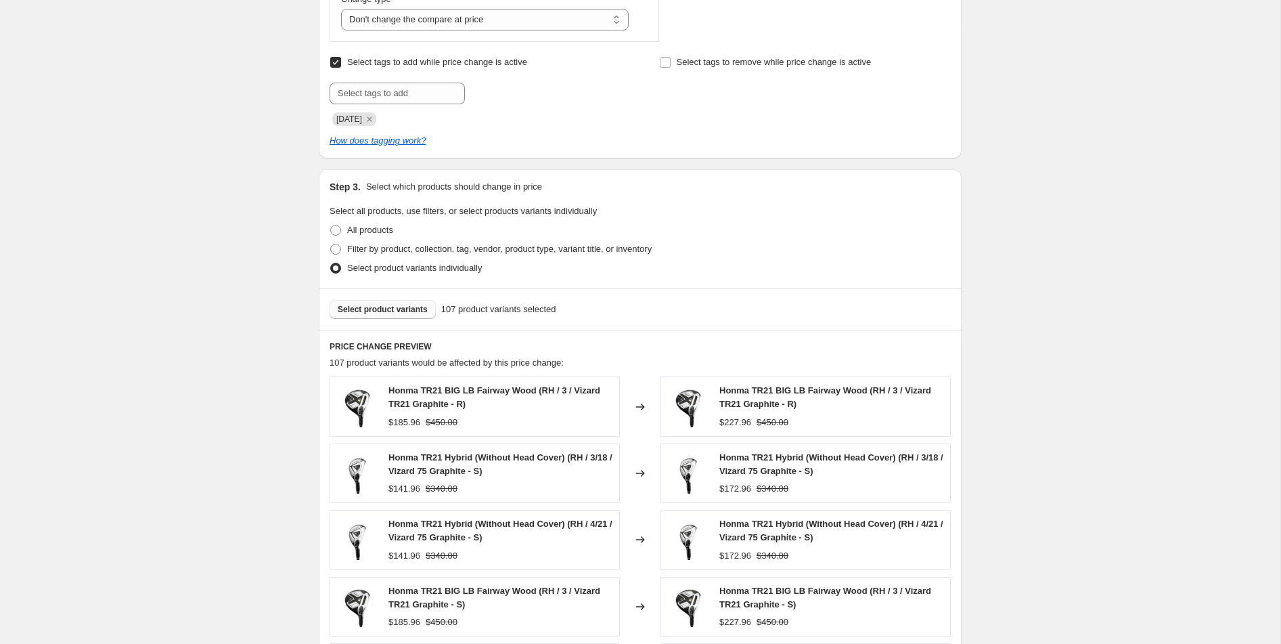
click at [409, 310] on span "Select product variants" at bounding box center [383, 309] width 90 height 11
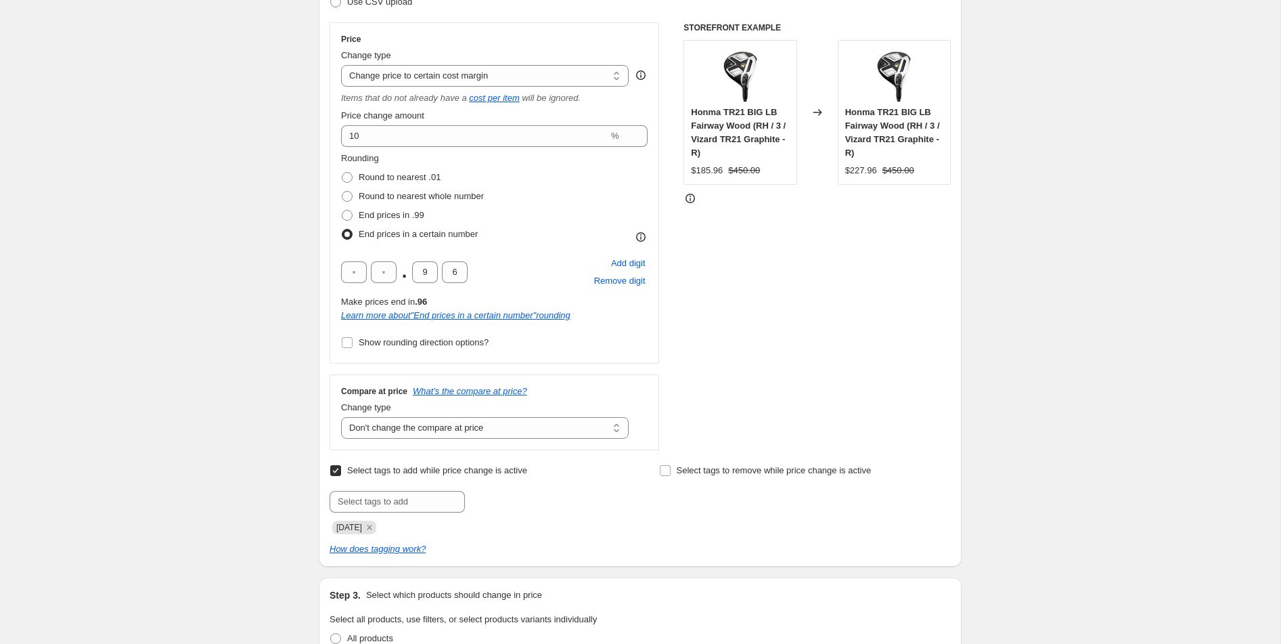
scroll to position [0, 0]
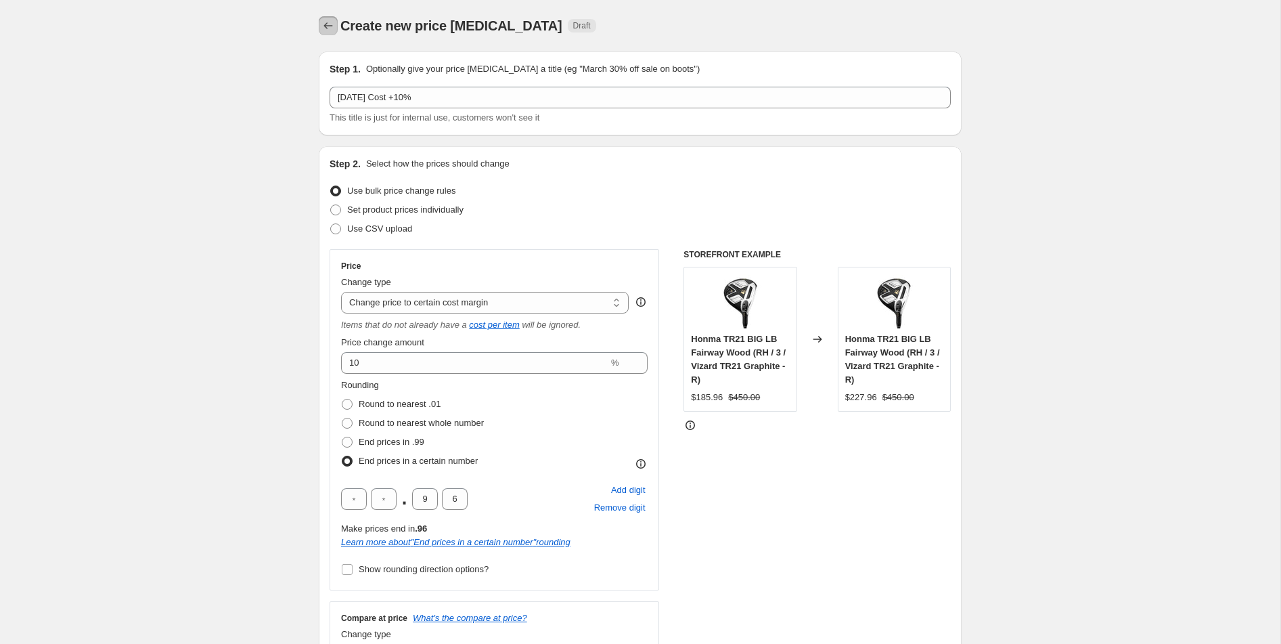
click at [331, 26] on icon "Price change jobs" at bounding box center [328, 26] width 14 height 14
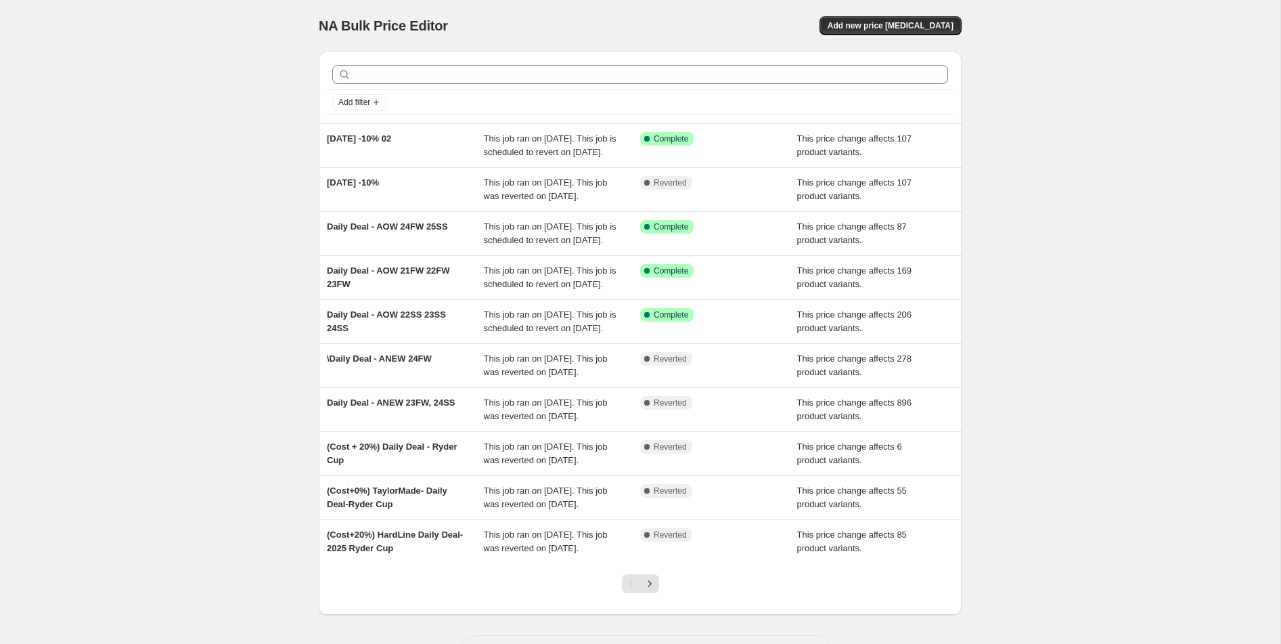
click at [910, 37] on div "NA Bulk Price Editor. This page is ready NA Bulk Price Editor Add new price [ME…" at bounding box center [640, 25] width 643 height 51
click at [906, 29] on span "Add new price [MEDICAL_DATA]" at bounding box center [891, 25] width 126 height 11
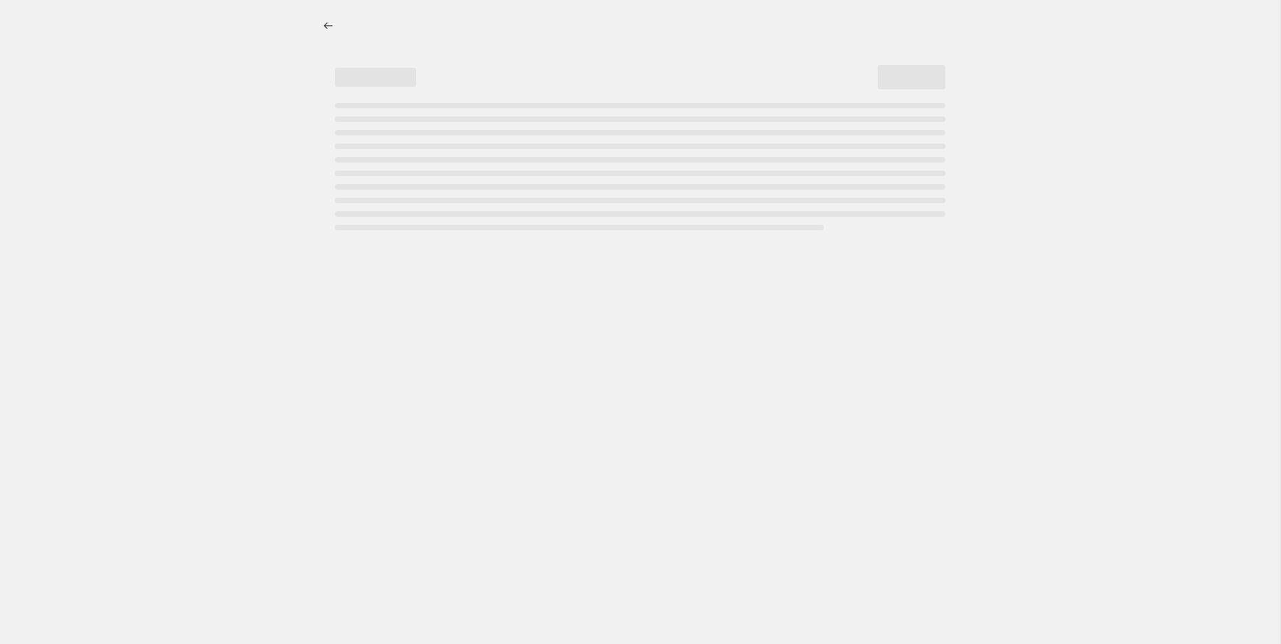
select select "percentage"
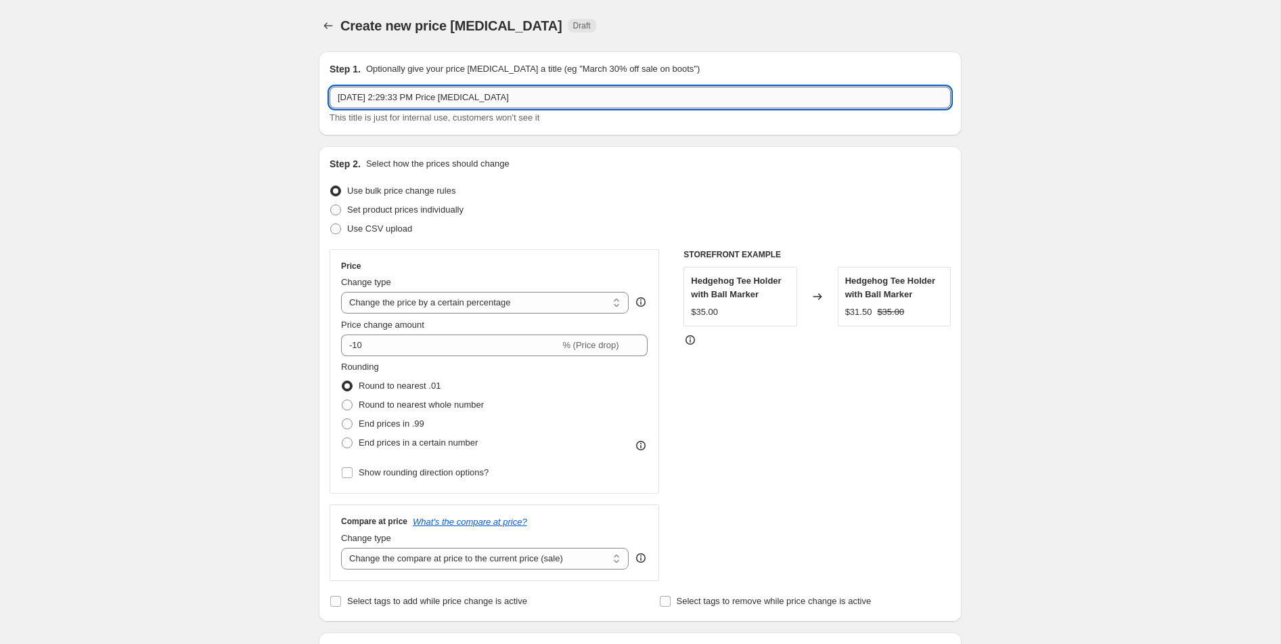
click at [537, 97] on input "[DATE] 2:29:33 PM Price [MEDICAL_DATA]" at bounding box center [640, 98] width 621 height 22
drag, startPoint x: 531, startPoint y: 97, endPoint x: 221, endPoint y: 97, distance: 310.6
type input "[DATE] Cost +10%"
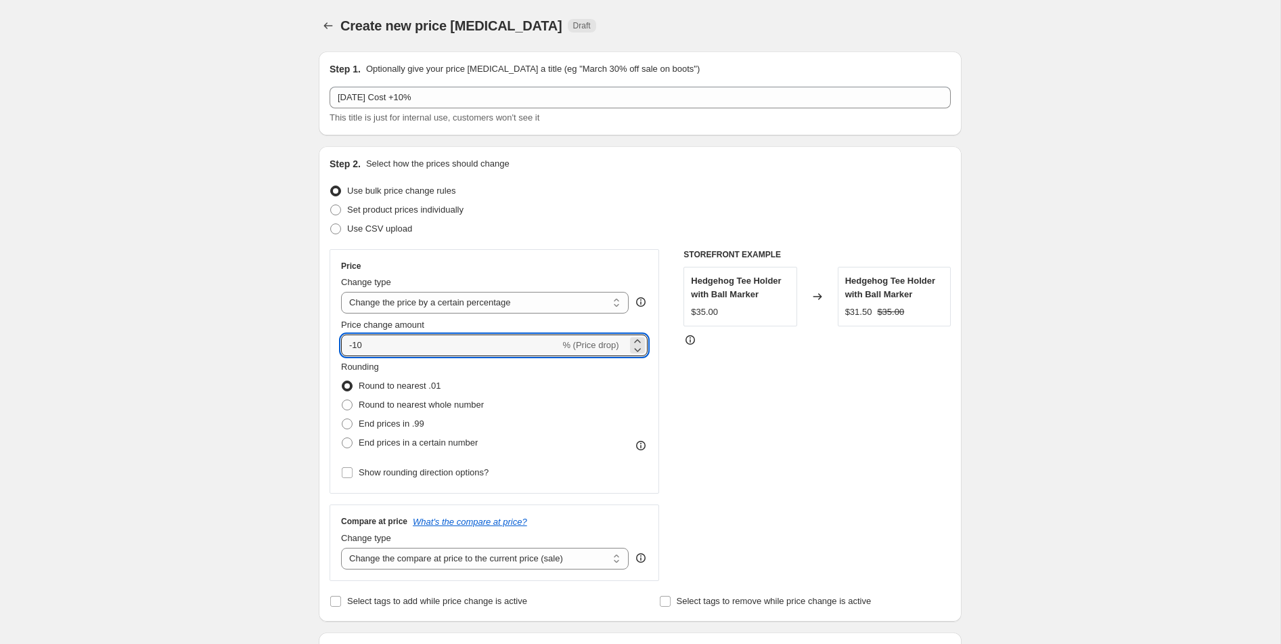
drag, startPoint x: 429, startPoint y: 349, endPoint x: 334, endPoint y: 342, distance: 95.0
click at [334, 342] on div "Price Change type Change the price to a certain amount Change the price by a ce…" at bounding box center [495, 371] width 330 height 244
click at [448, 306] on select "Change the price to a certain amount Change the price by a certain amount Chang…" at bounding box center [485, 303] width 288 height 22
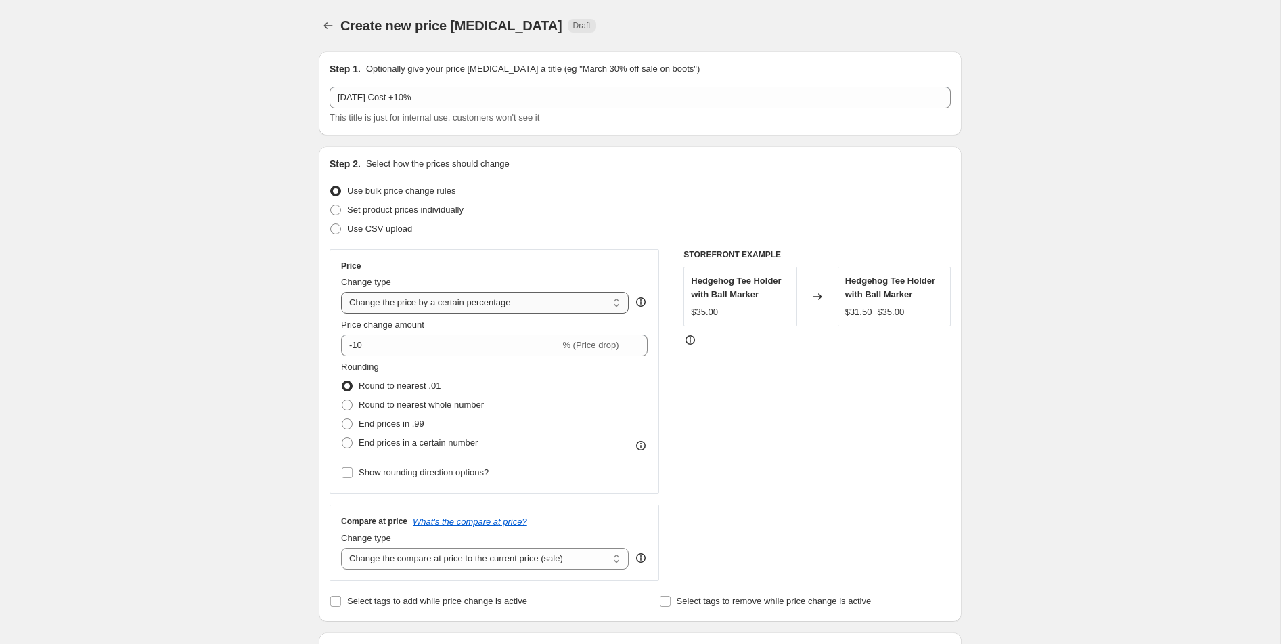
select select "margin"
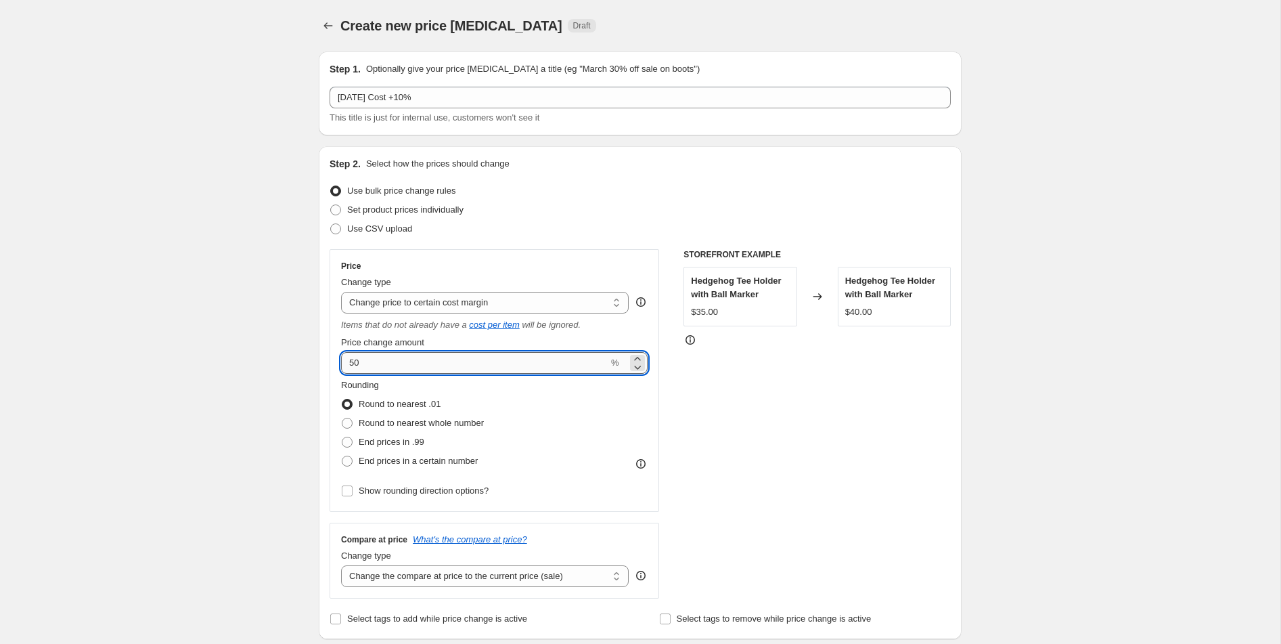
drag, startPoint x: 451, startPoint y: 361, endPoint x: 363, endPoint y: 359, distance: 88.0
click at [362, 359] on input "50" at bounding box center [474, 363] width 267 height 22
drag, startPoint x: 363, startPoint y: 359, endPoint x: 321, endPoint y: 357, distance: 42.0
click at [321, 357] on div "Step 2. Select how the prices should change Use bulk price change rules Set pro…" at bounding box center [640, 392] width 643 height 493
type input "10"
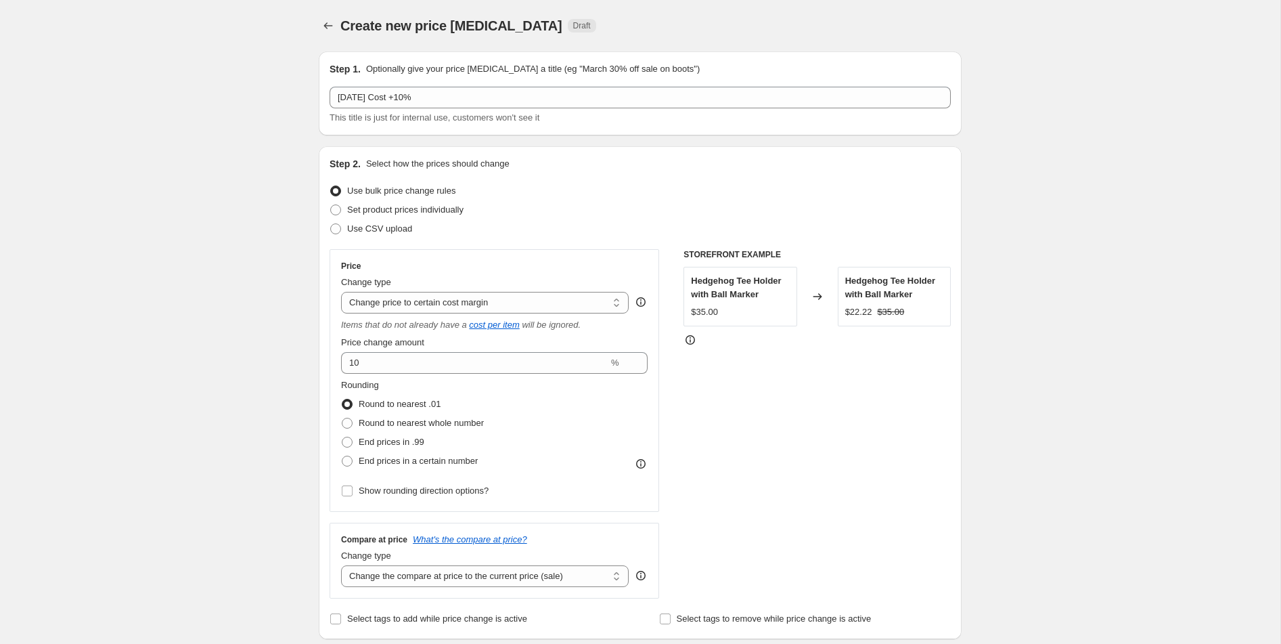
click at [627, 440] on div "Rounding Round to nearest .01 Round to nearest whole number End prices in .99 E…" at bounding box center [494, 424] width 307 height 92
click at [420, 464] on span "End prices in a certain number" at bounding box center [418, 460] width 119 height 10
click at [342, 456] on input "End prices in a certain number" at bounding box center [342, 455] width 1 height 1
radio input "true"
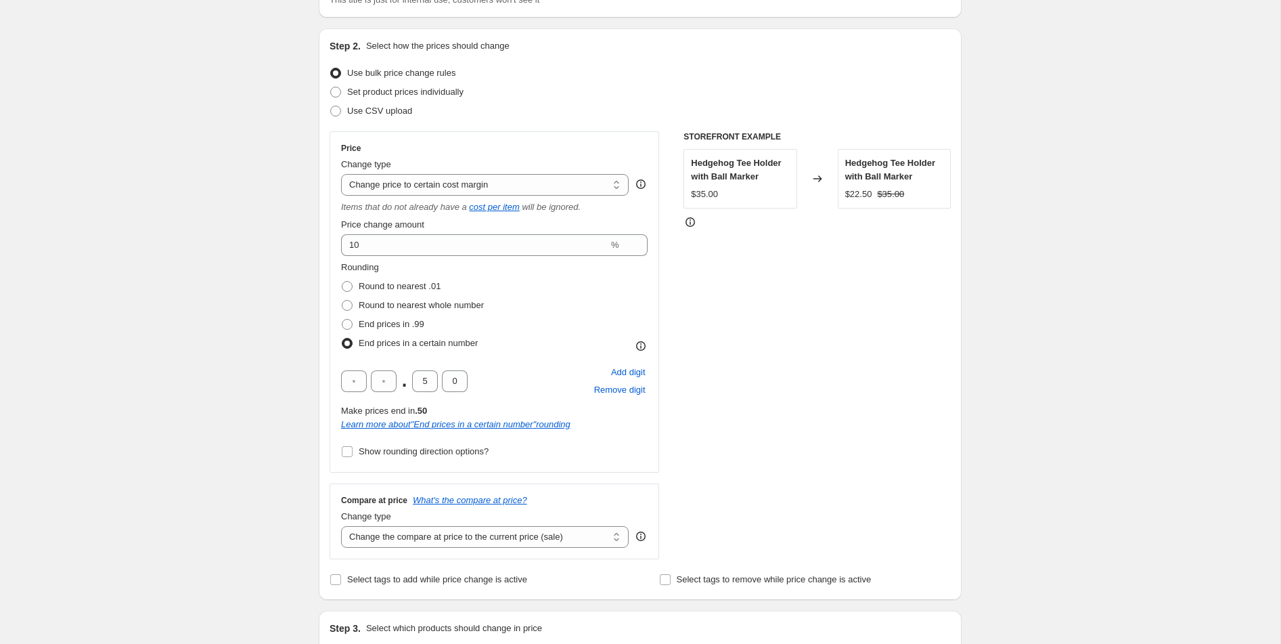
scroll to position [140, 0]
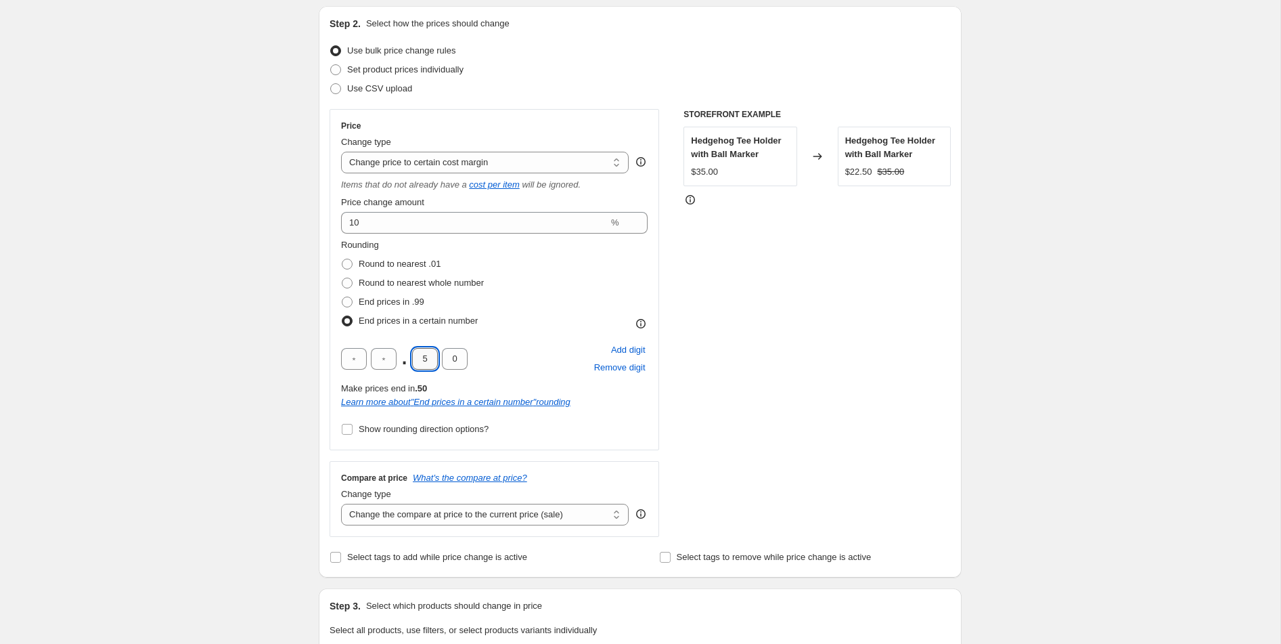
drag, startPoint x: 428, startPoint y: 363, endPoint x: 419, endPoint y: 363, distance: 9.5
click at [419, 363] on input "5" at bounding box center [425, 359] width 26 height 22
type input "9"
drag, startPoint x: 455, startPoint y: 359, endPoint x: 447, endPoint y: 359, distance: 8.1
click at [447, 359] on input "0" at bounding box center [455, 359] width 26 height 22
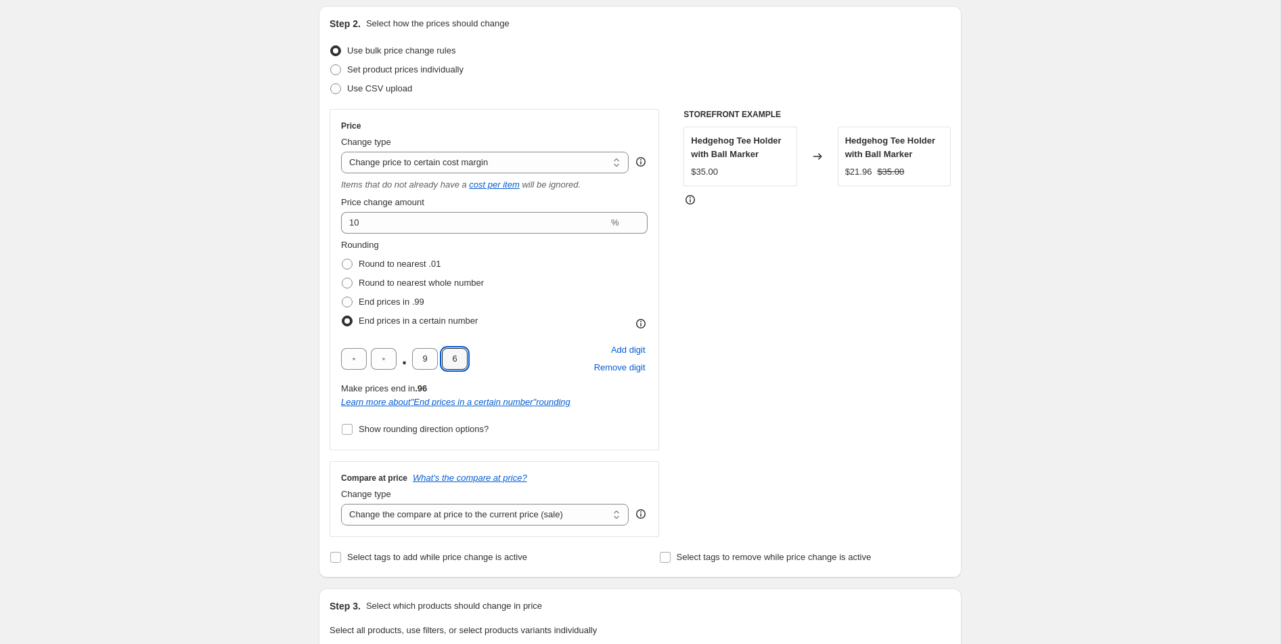
type input "6"
click at [529, 355] on div ". 9 6 Add digit Remove digit" at bounding box center [494, 358] width 307 height 35
click at [446, 426] on span "Show rounding direction options?" at bounding box center [424, 429] width 130 height 10
click at [353, 426] on input "Show rounding direction options?" at bounding box center [347, 429] width 11 height 11
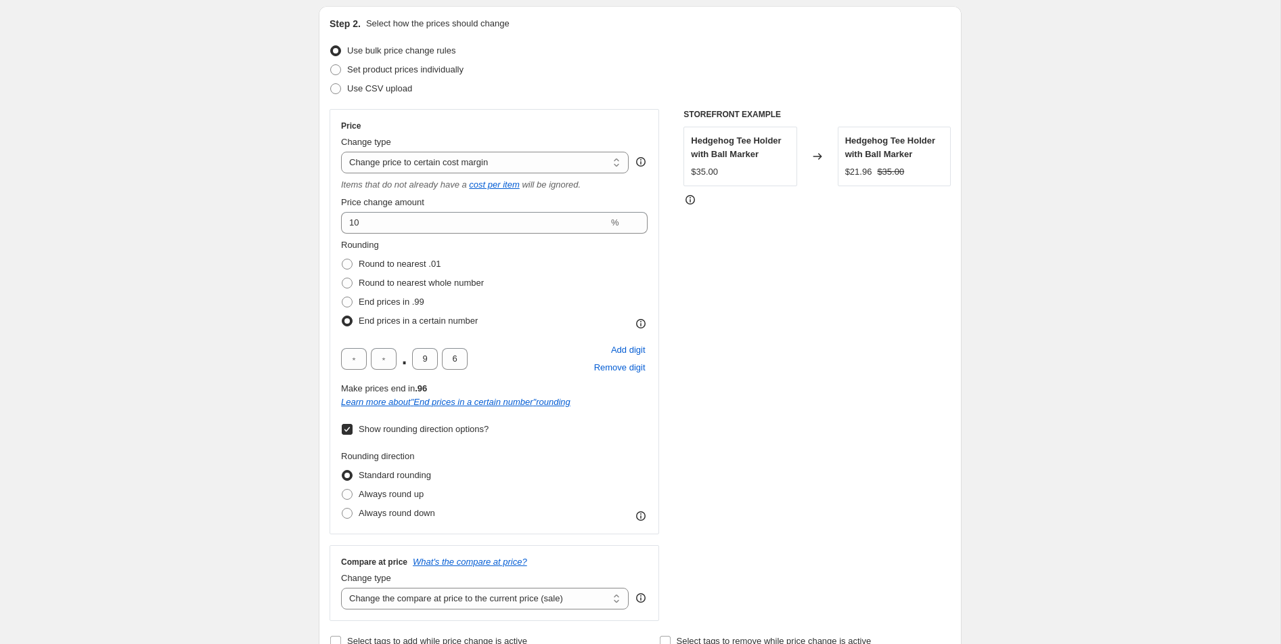
click at [446, 426] on span "Show rounding direction options?" at bounding box center [424, 429] width 130 height 10
click at [353, 426] on input "Show rounding direction options?" at bounding box center [347, 429] width 11 height 11
checkbox input "false"
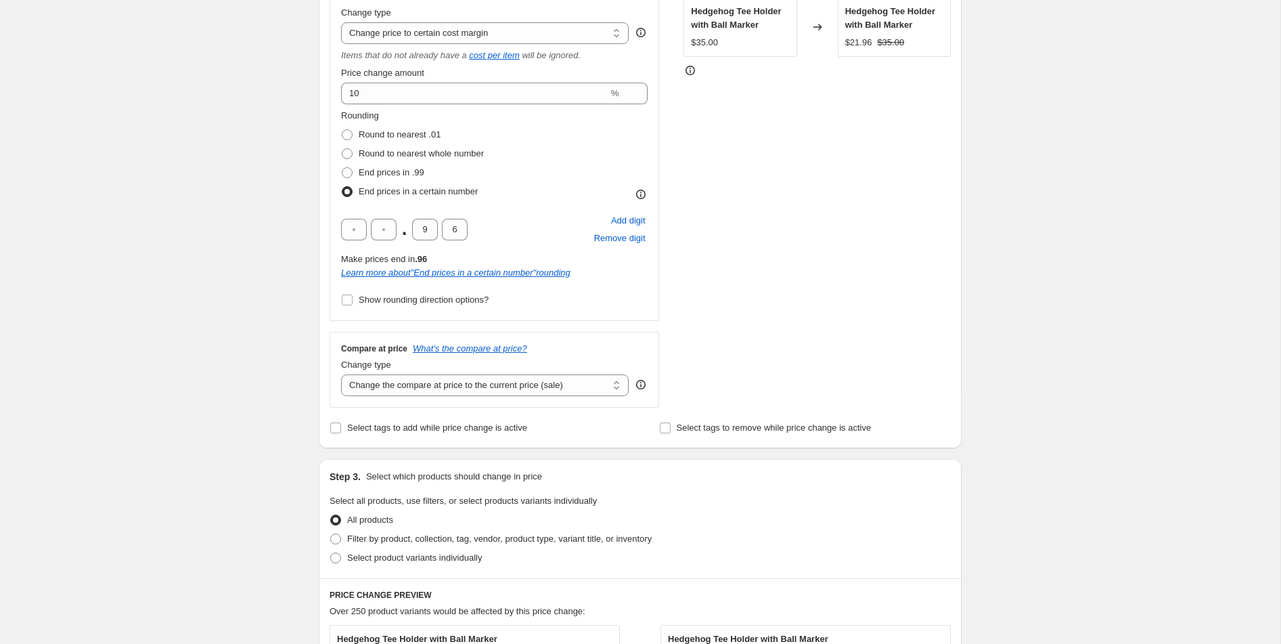
scroll to position [346, 0]
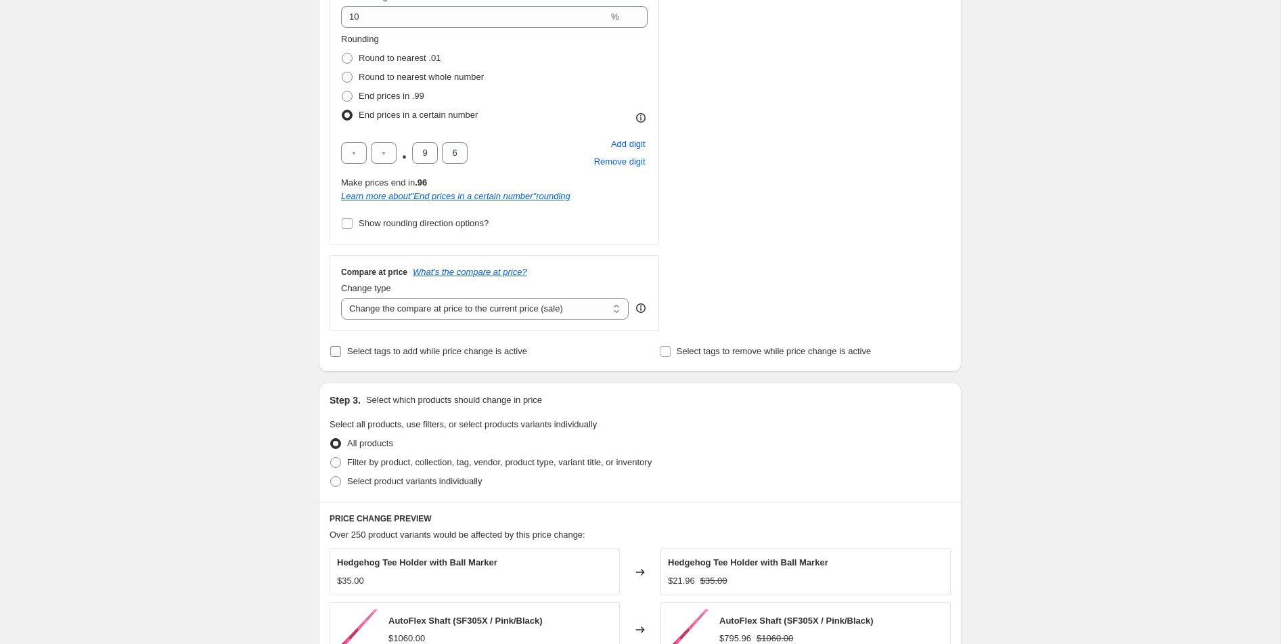
click at [436, 350] on span "Select tags to add while price change is active" at bounding box center [437, 351] width 180 height 10
click at [341, 350] on input "Select tags to add while price change is active" at bounding box center [335, 351] width 11 height 11
checkbox input "true"
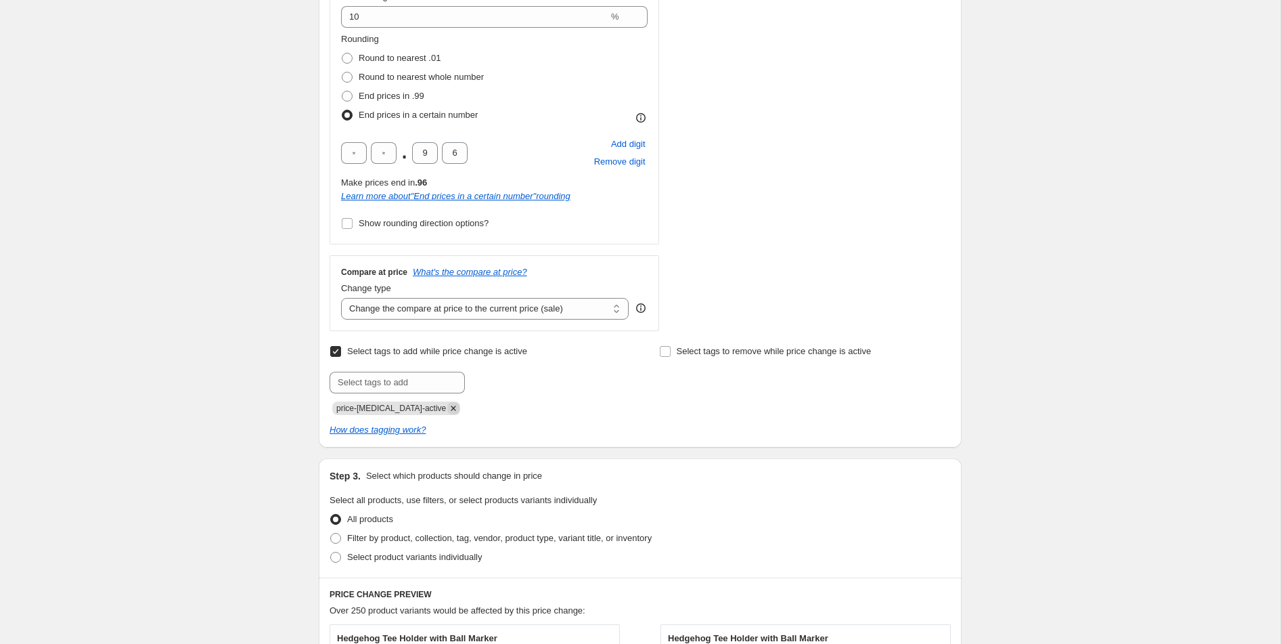
click at [447, 407] on icon "Remove price-change-job-active" at bounding box center [453, 408] width 12 height 12
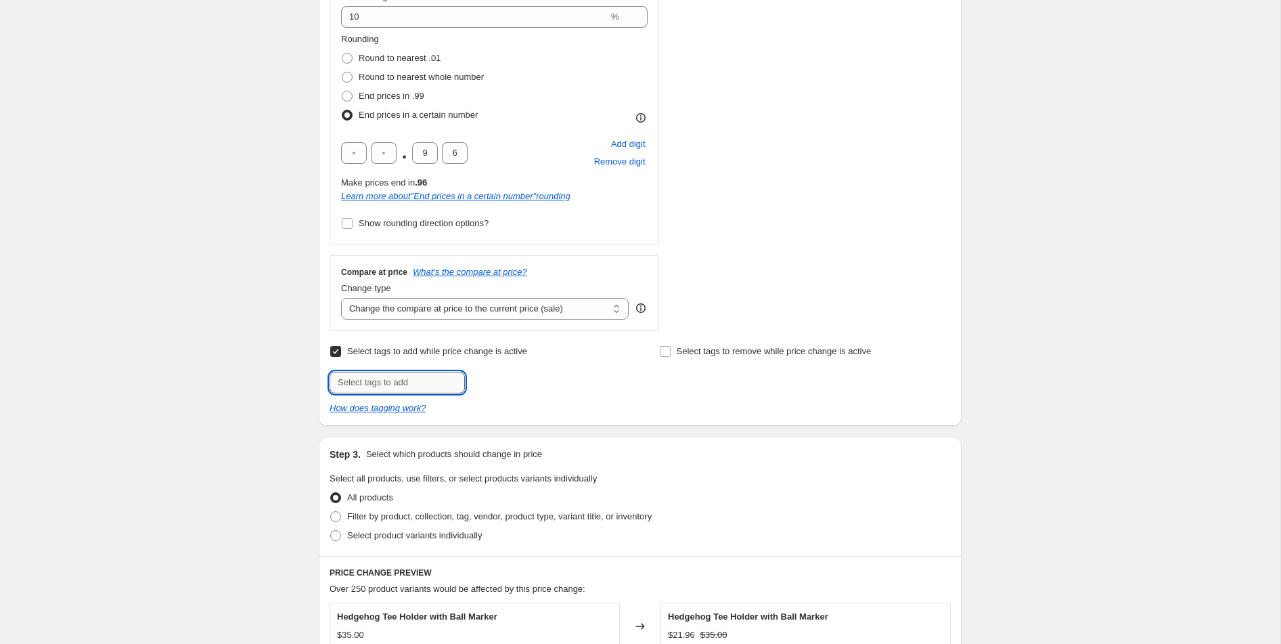
click at [423, 378] on input "text" at bounding box center [397, 383] width 135 height 22
type input "[DATE]"
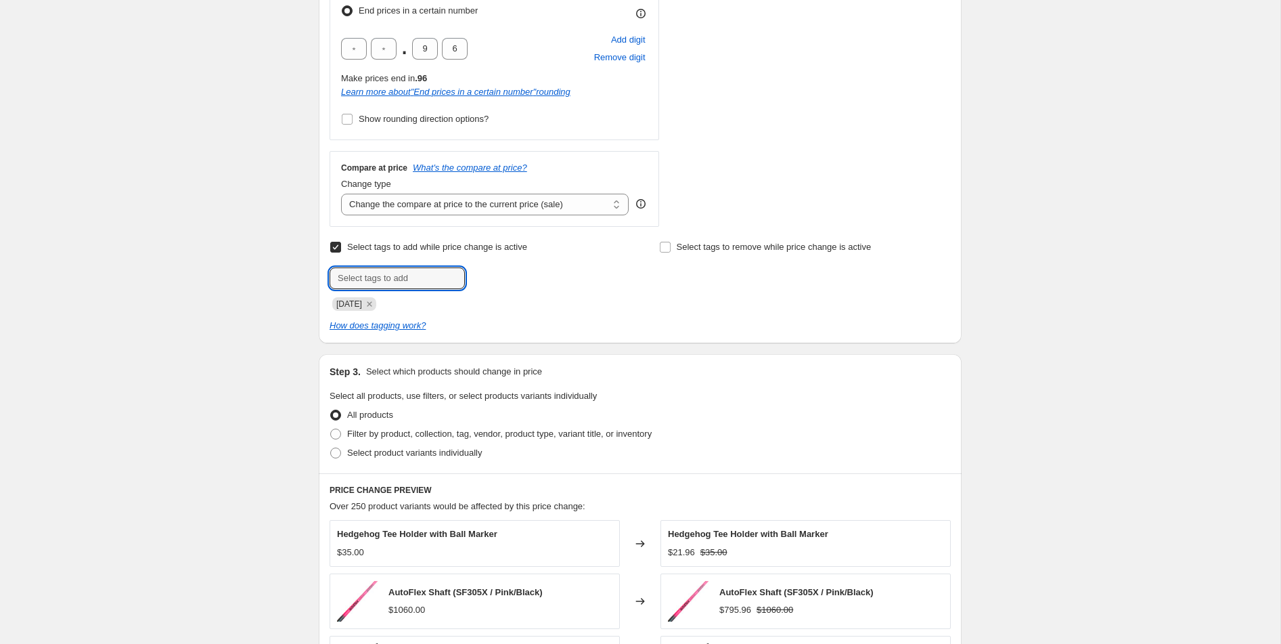
scroll to position [495, 0]
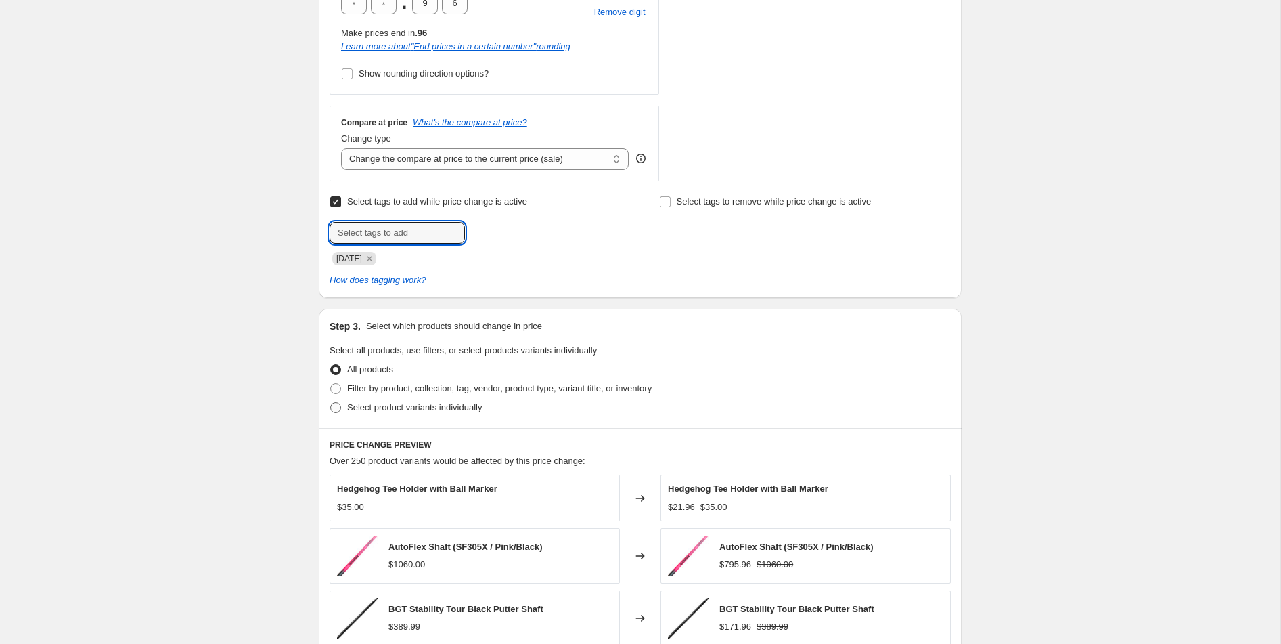
click at [394, 408] on span "Select product variants individually" at bounding box center [414, 407] width 135 height 10
click at [331, 403] on input "Select product variants individually" at bounding box center [330, 402] width 1 height 1
radio input "true"
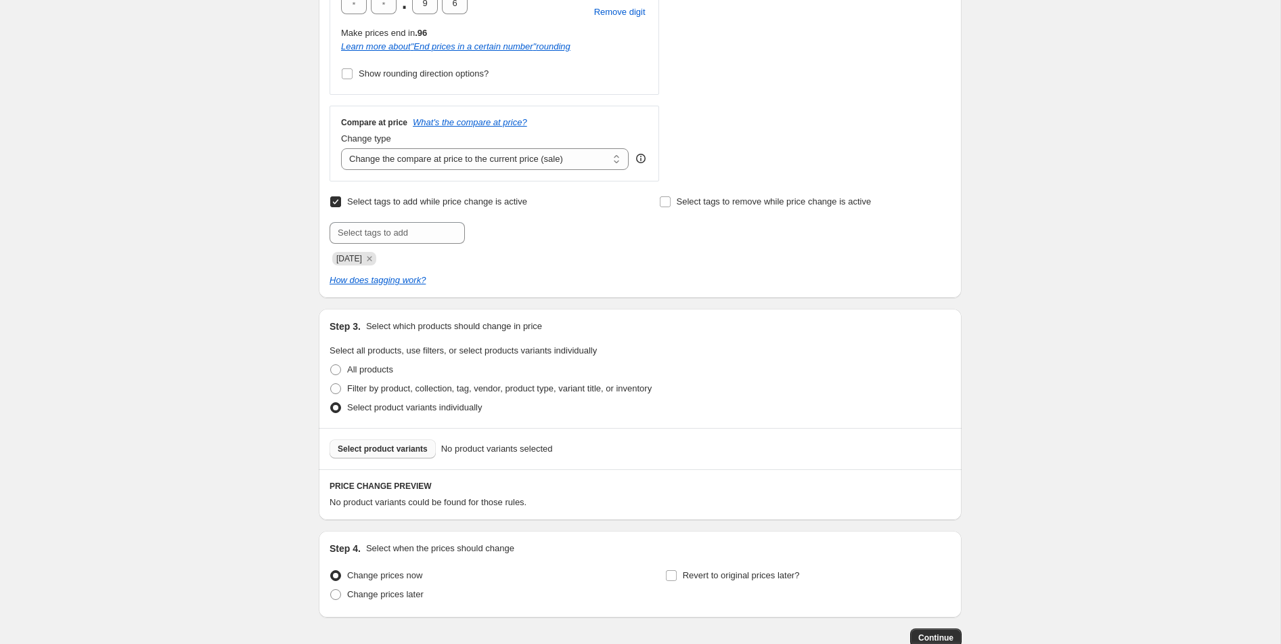
click at [399, 450] on span "Select product variants" at bounding box center [383, 448] width 90 height 11
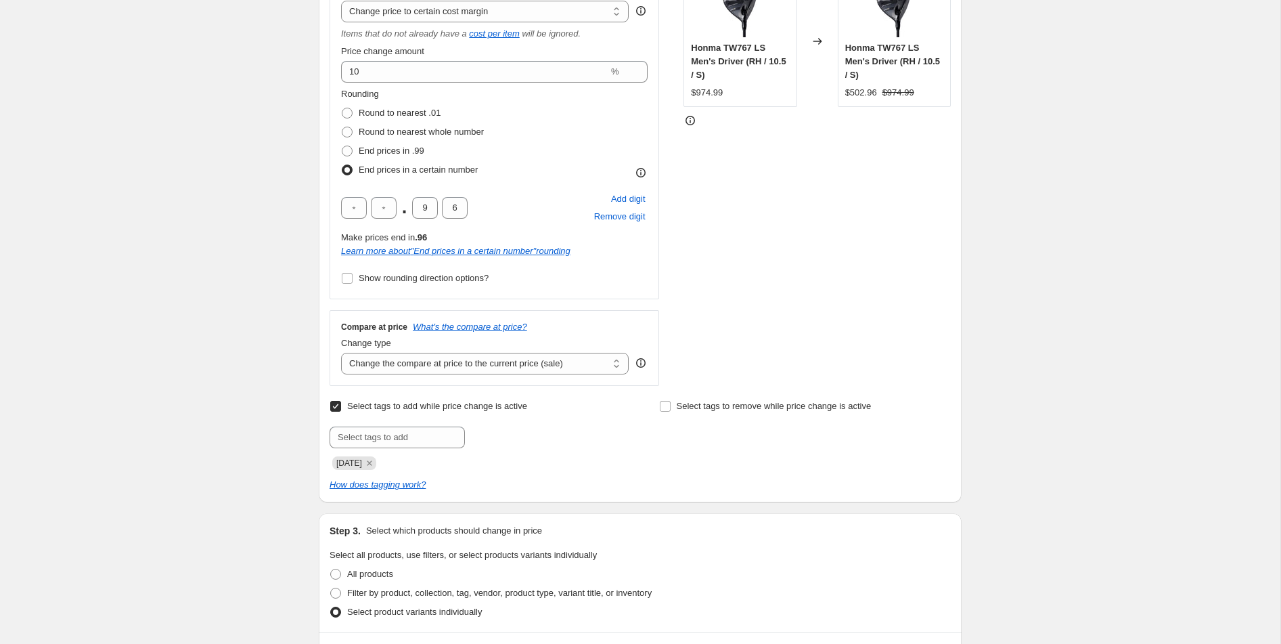
scroll to position [292, 0]
click at [577, 363] on select "Change the compare at price to the current price (sale) Change the compare at p…" at bounding box center [485, 363] width 288 height 22
click at [341, 352] on select "Change the compare at price to the current price (sale) Change the compare at p…" at bounding box center [485, 363] width 288 height 22
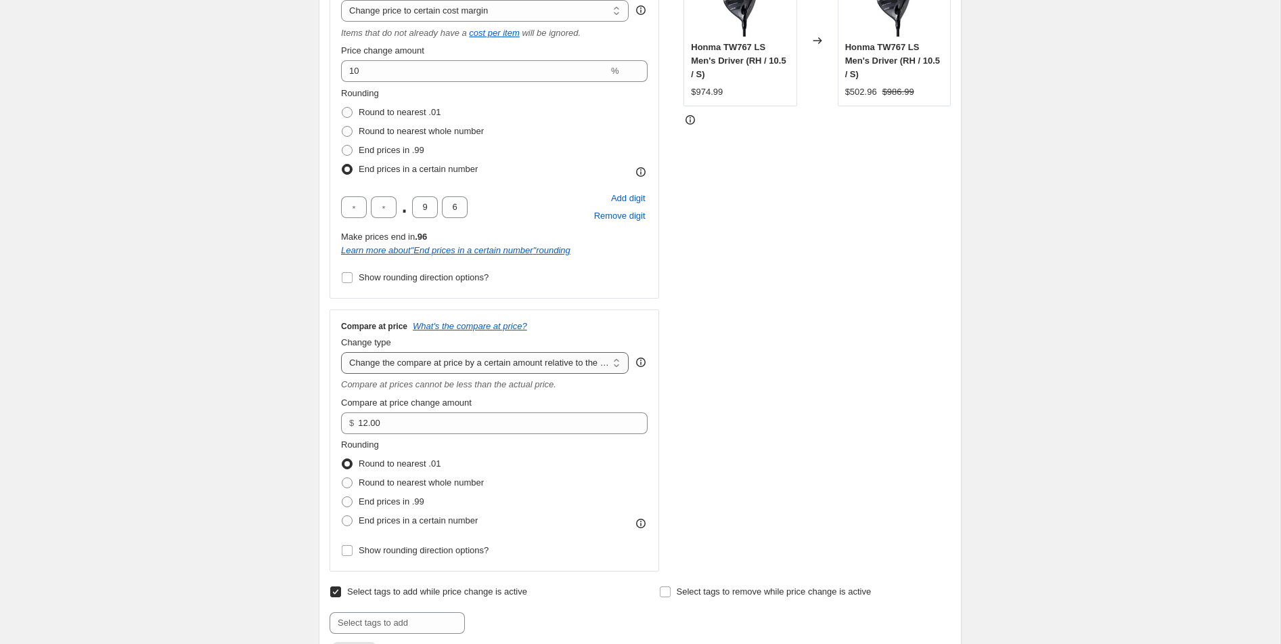
click at [519, 357] on select "Change the compare at price to the current price (sale) Change the compare at p…" at bounding box center [485, 363] width 288 height 22
click at [530, 361] on select "Change the compare at price to the current price (sale) Change the compare at p…" at bounding box center [485, 363] width 288 height 22
select select "pp"
click at [341, 352] on select "Change the compare at price to the current price (sale) Change the compare at p…" at bounding box center [485, 363] width 288 height 22
type input "20"
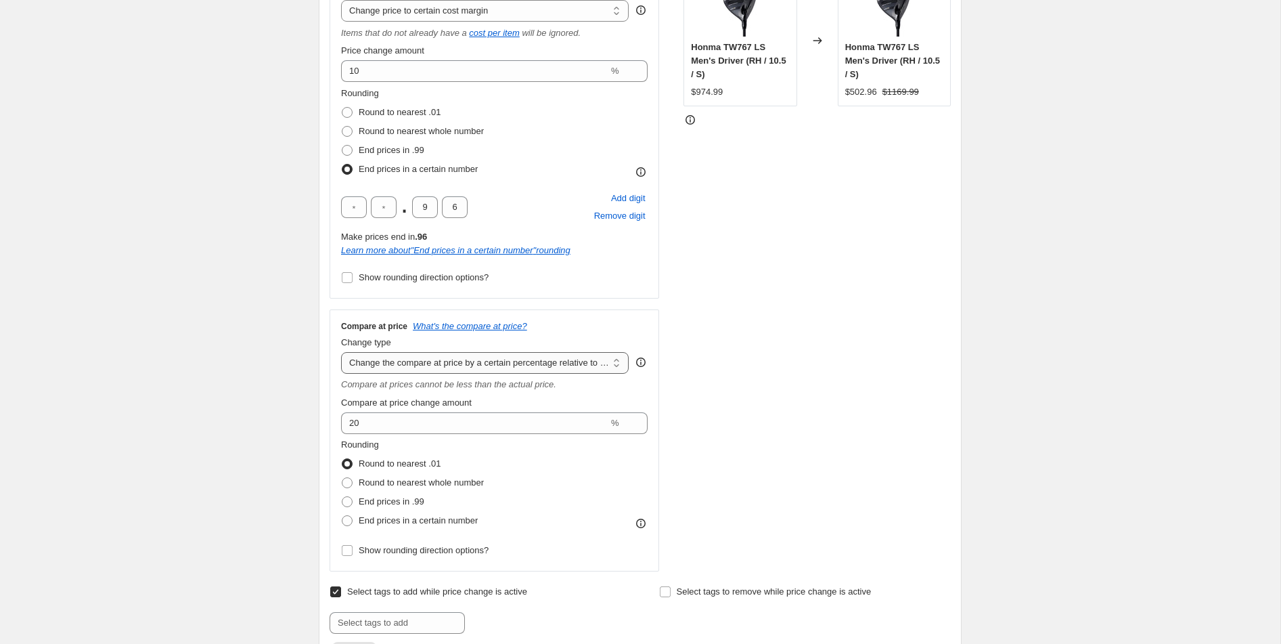
click at [609, 368] on select "Change the compare at price to the current price (sale) Change the compare at p…" at bounding box center [485, 363] width 288 height 22
select select "no_change"
click at [341, 352] on select "Change the compare at price to the current price (sale) Change the compare at p…" at bounding box center [485, 363] width 288 height 22
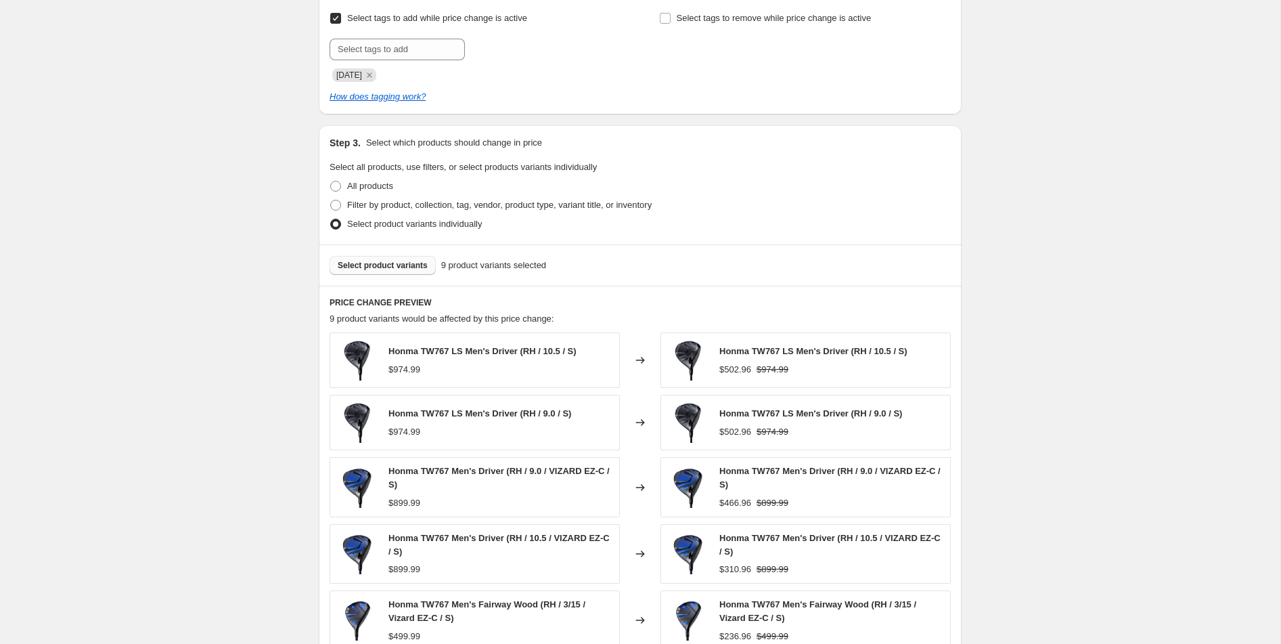
scroll to position [936, 0]
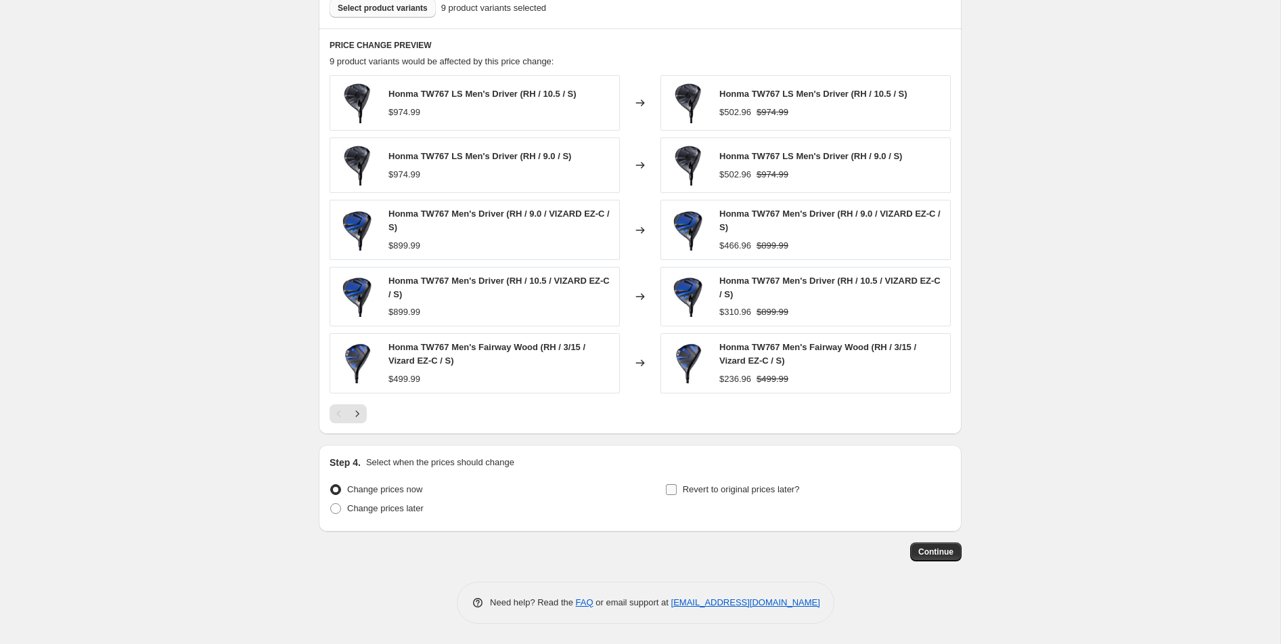
click at [668, 488] on input "Revert to original prices later?" at bounding box center [671, 489] width 11 height 11
checkbox input "true"
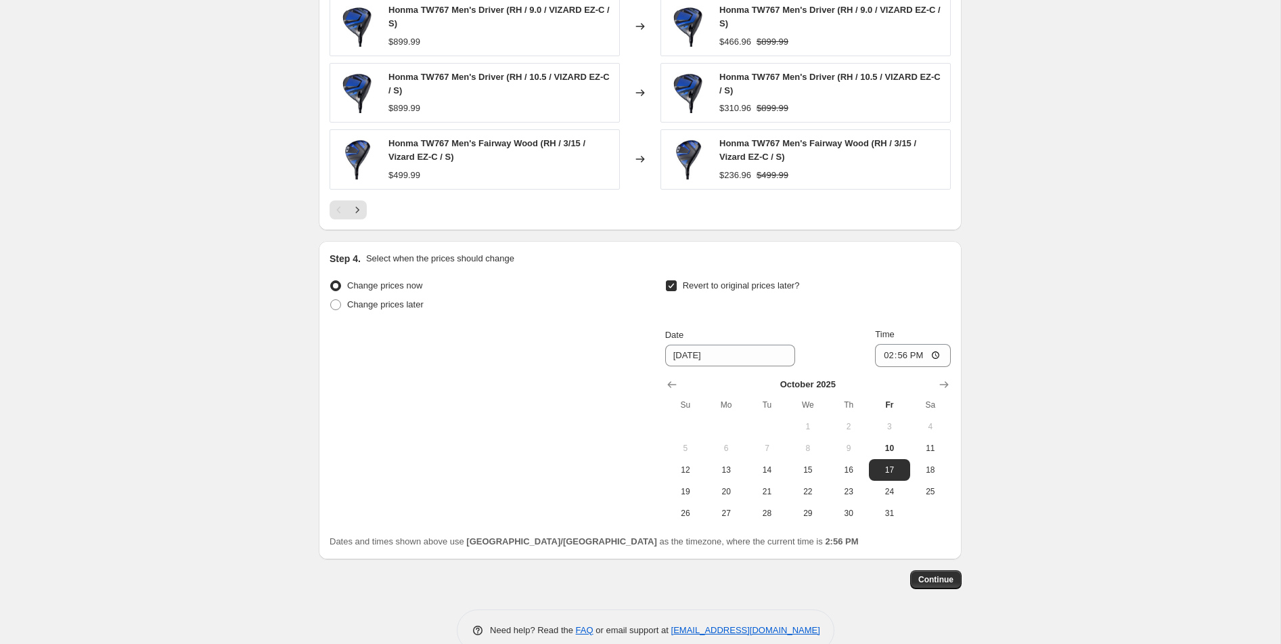
scroll to position [1167, 0]
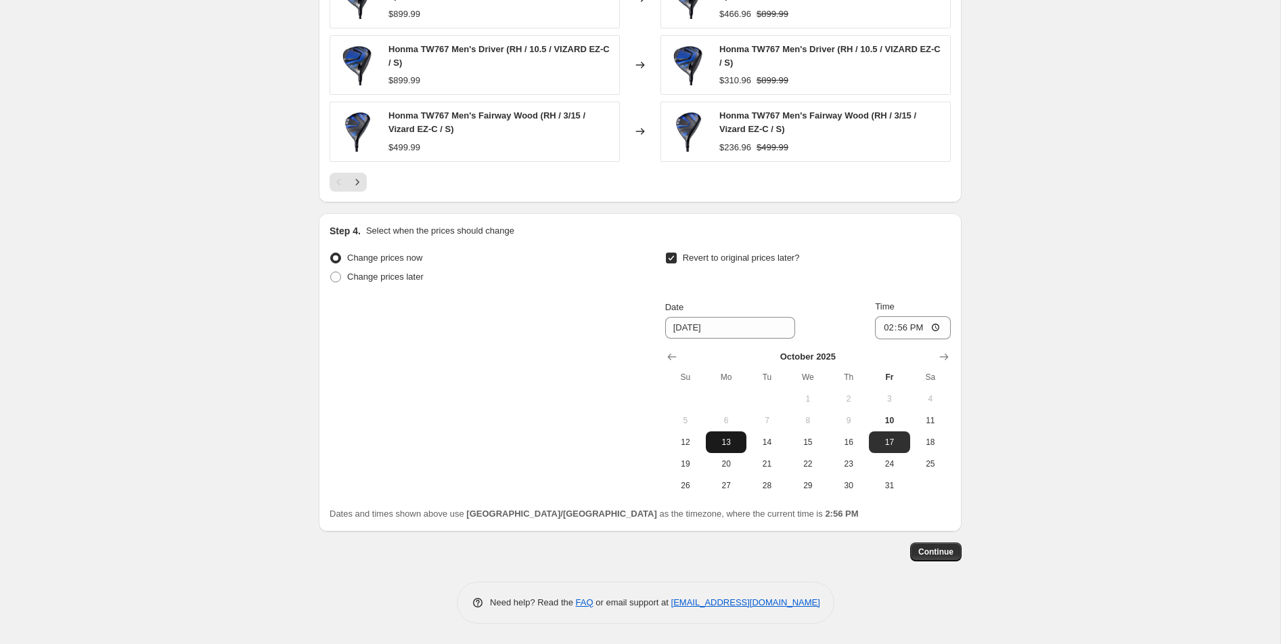
click at [721, 434] on button "13" at bounding box center [726, 442] width 41 height 22
type input "[DATE]"
click at [937, 328] on input "14:56" at bounding box center [913, 327] width 76 height 23
type input "12:59"
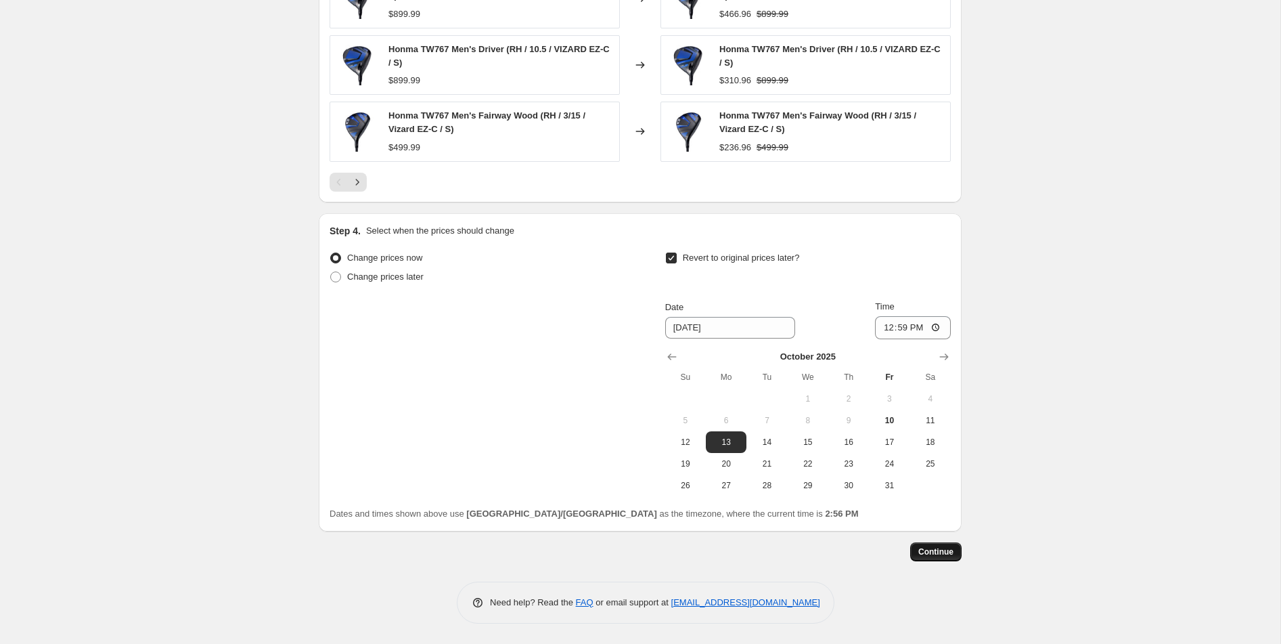
click at [931, 548] on span "Continue" at bounding box center [935, 551] width 35 height 11
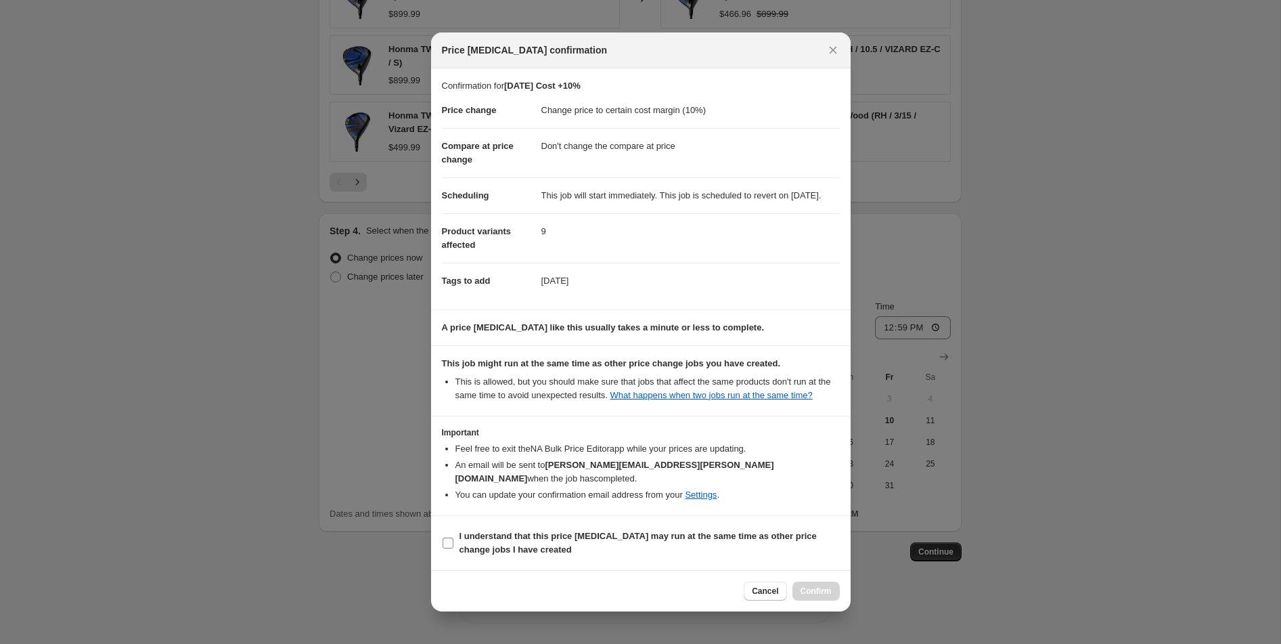
click at [671, 545] on b "I understand that this price [MEDICAL_DATA] may run at the same time as other p…" at bounding box center [638, 543] width 357 height 24
click at [453, 545] on input "I understand that this price [MEDICAL_DATA] may run at the same time as other p…" at bounding box center [448, 542] width 11 height 11
checkbox input "true"
click at [803, 593] on span "Confirm" at bounding box center [816, 590] width 31 height 11
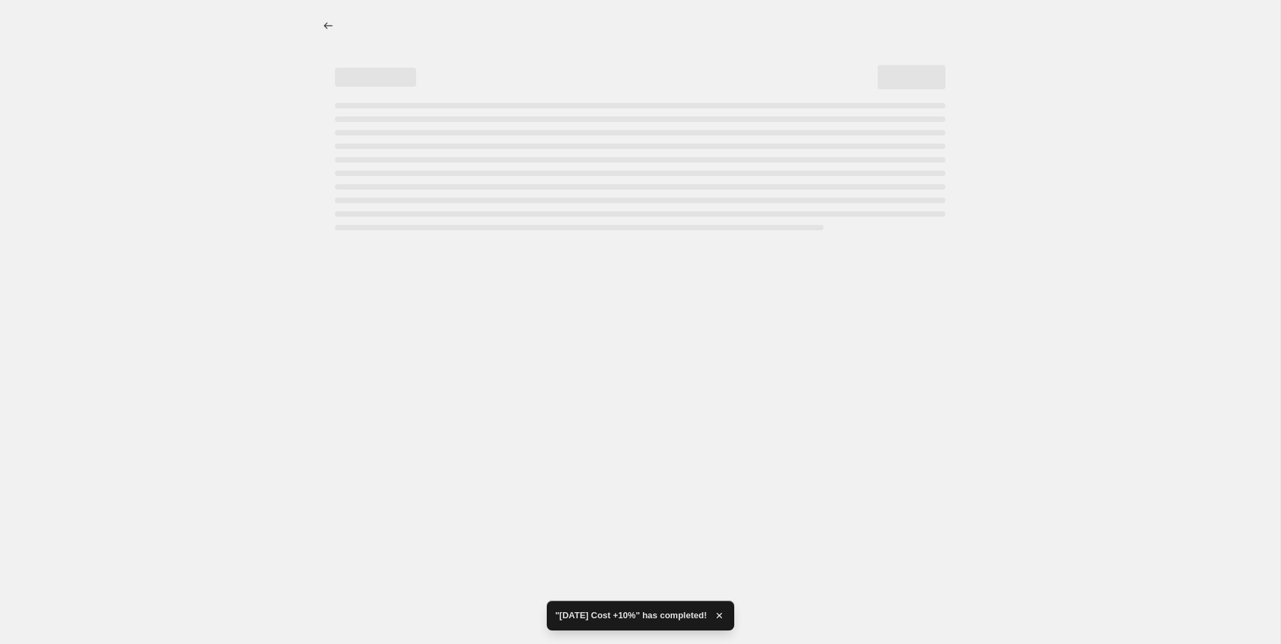
select select "margin"
select select "no_change"
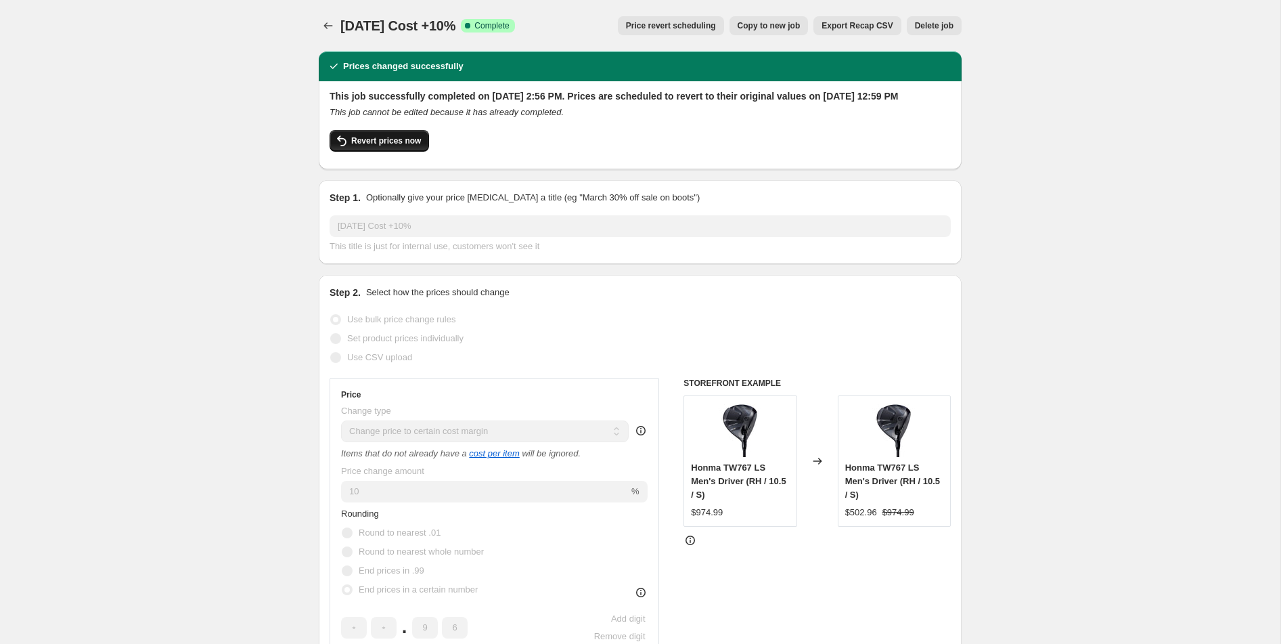
click at [418, 146] on span "Revert prices now" at bounding box center [386, 140] width 70 height 11
checkbox input "false"
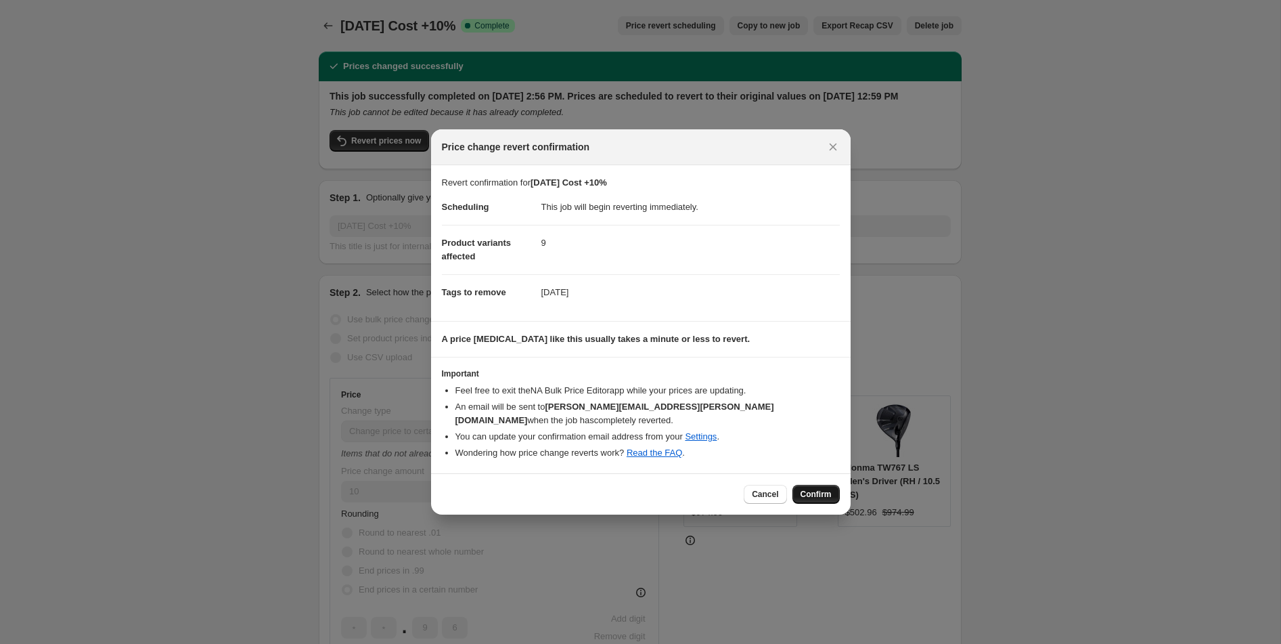
click at [828, 497] on span "Confirm" at bounding box center [816, 494] width 31 height 11
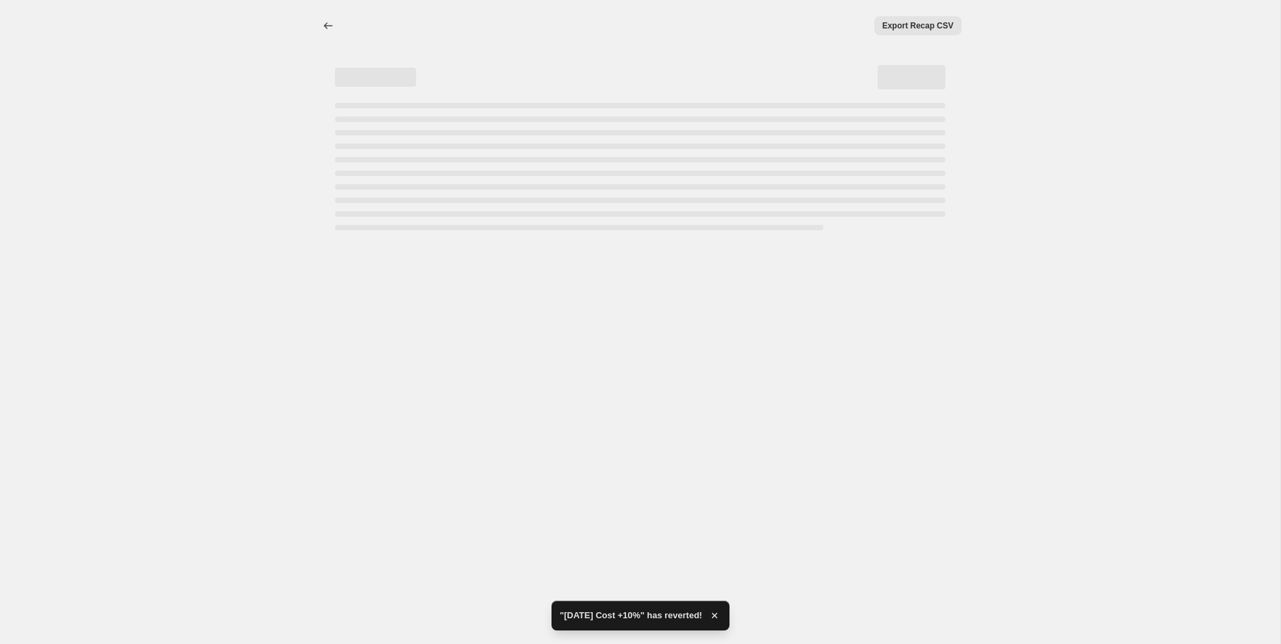
select select "margin"
select select "no_change"
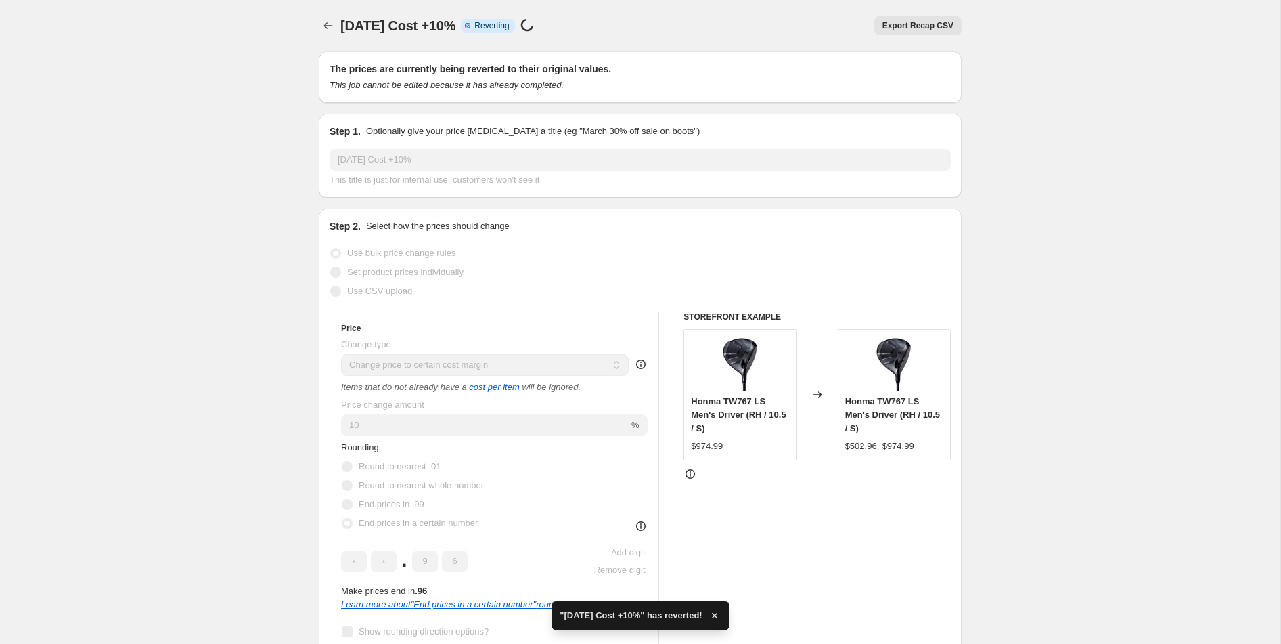
checkbox input "true"
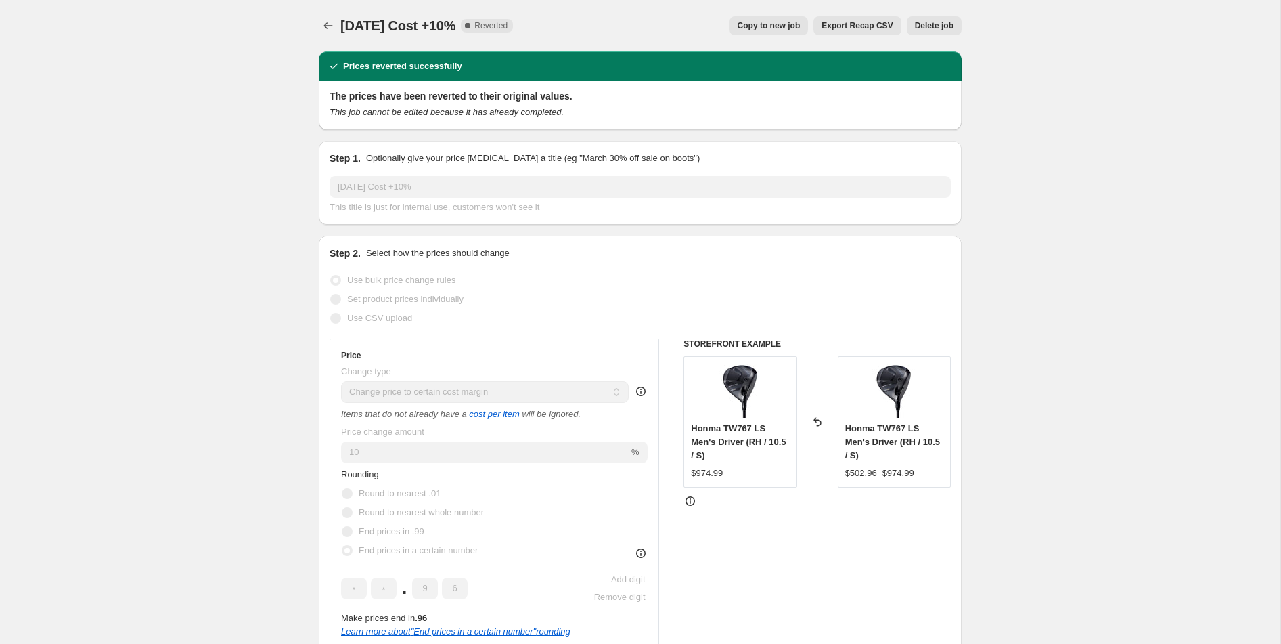
click at [784, 28] on span "Copy to new job" at bounding box center [769, 25] width 63 height 11
select select "margin"
select select "no_change"
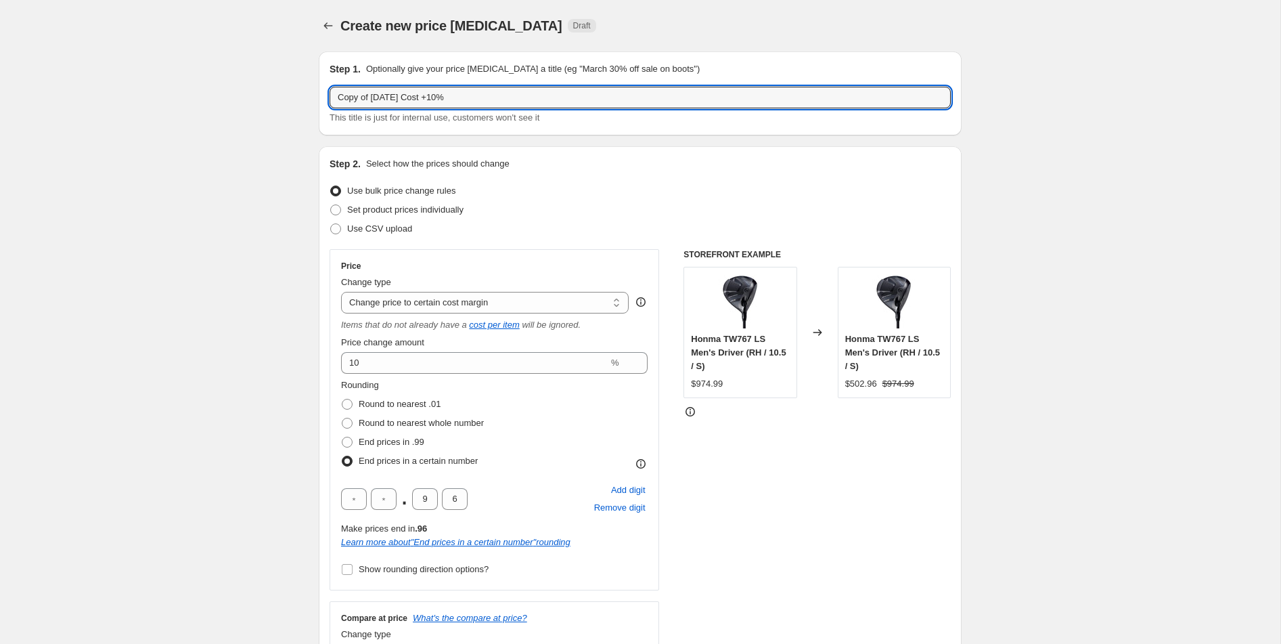
drag, startPoint x: 372, startPoint y: 99, endPoint x: 294, endPoint y: 102, distance: 77.2
click at [497, 100] on input "[DATE] Cost +10%" at bounding box center [640, 98] width 621 height 22
type input "[DATE] Cost +10% 02"
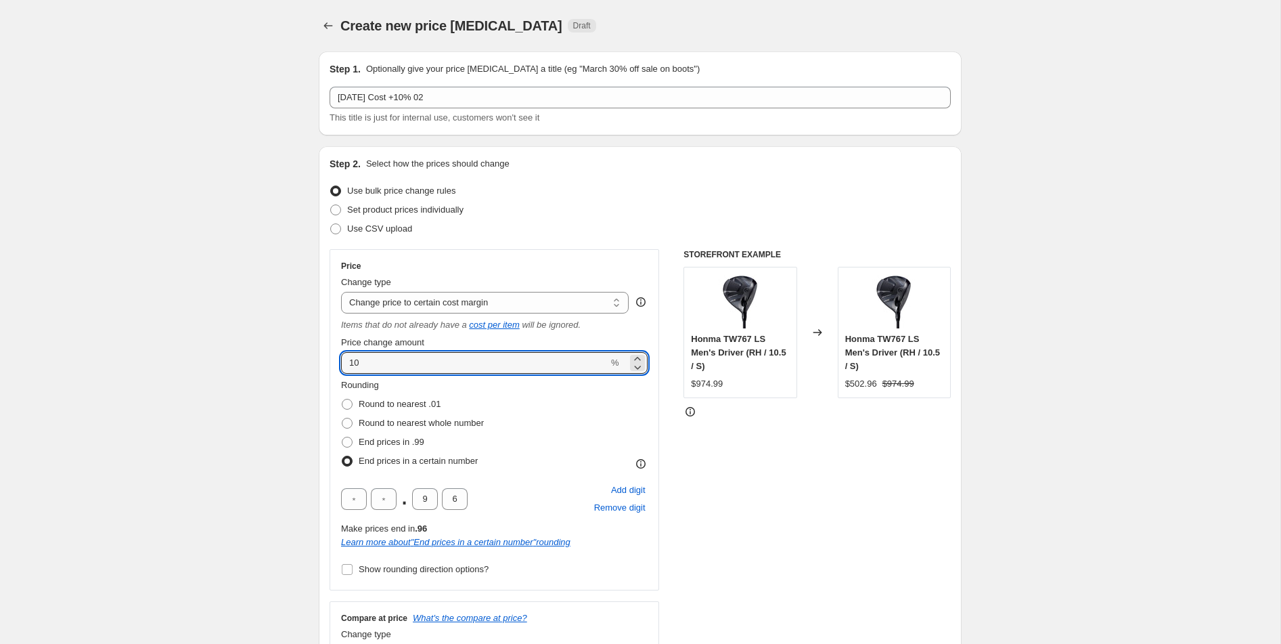
drag, startPoint x: 399, startPoint y: 360, endPoint x: 327, endPoint y: 357, distance: 72.5
click at [327, 357] on div "Step 2. Select how the prices should change Use bulk price change rules Set pro…" at bounding box center [640, 469] width 643 height 647
type input "5"
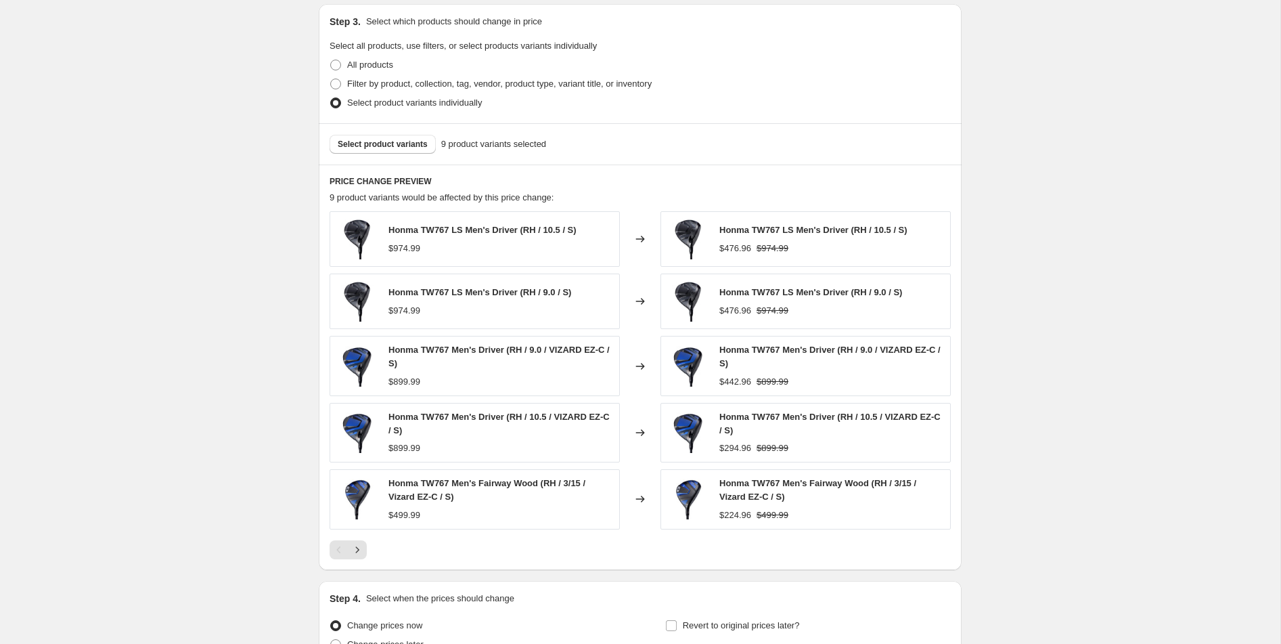
scroll to position [936, 0]
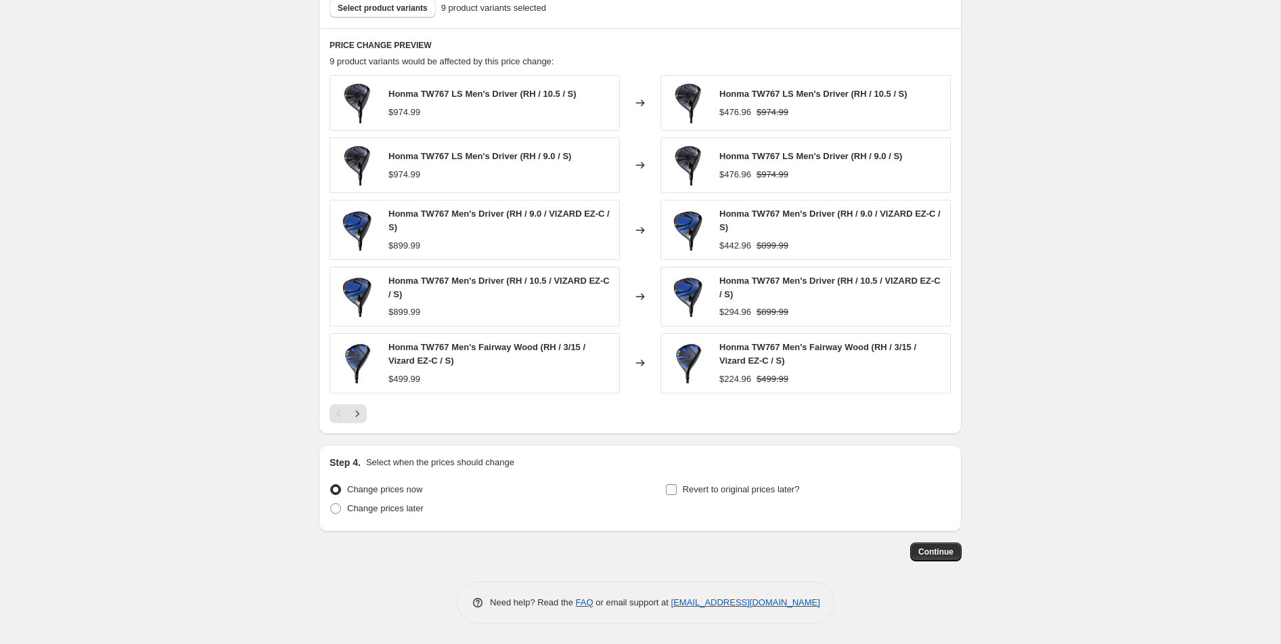
click at [672, 490] on input "Revert to original prices later?" at bounding box center [671, 489] width 11 height 11
checkbox input "true"
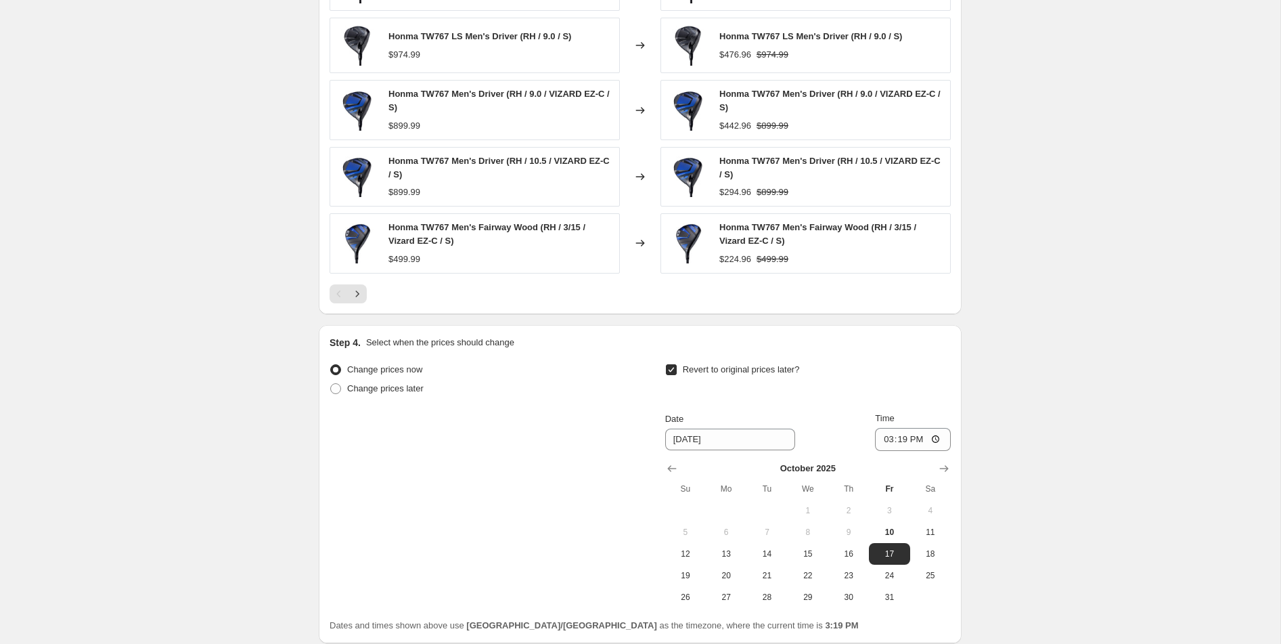
scroll to position [1167, 0]
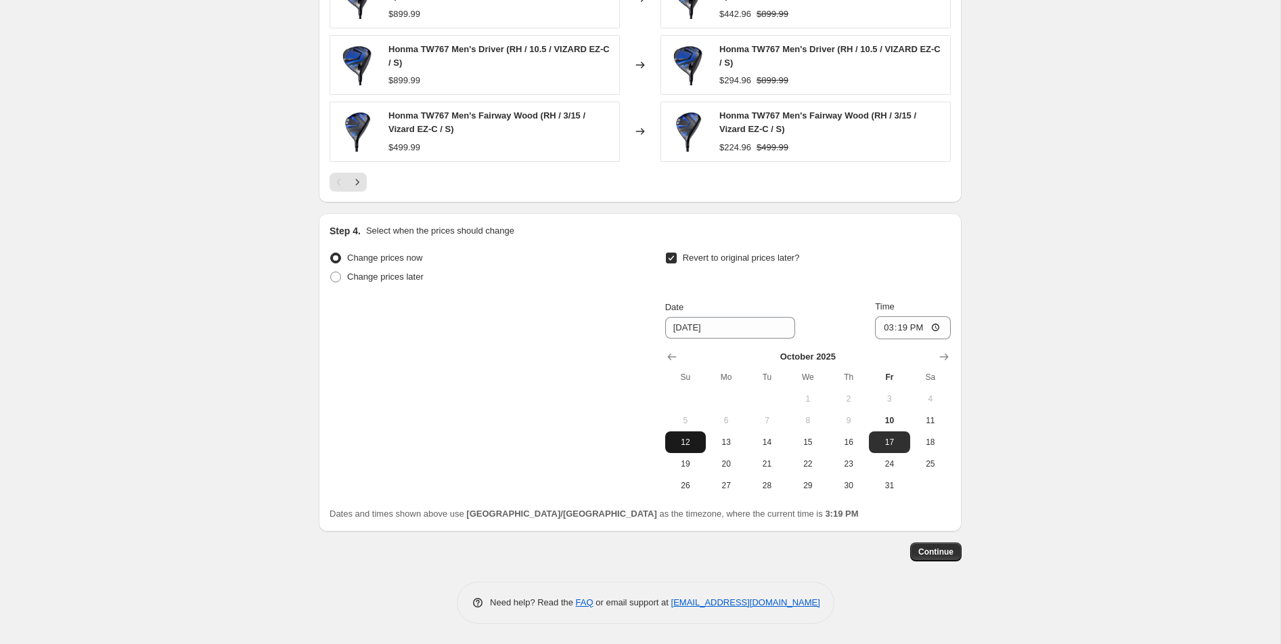
click at [690, 448] on button "12" at bounding box center [685, 442] width 41 height 22
click at [731, 440] on span "13" at bounding box center [726, 441] width 30 height 11
type input "[DATE]"
click at [936, 326] on input "15:19" at bounding box center [913, 327] width 76 height 23
type input "12:59"
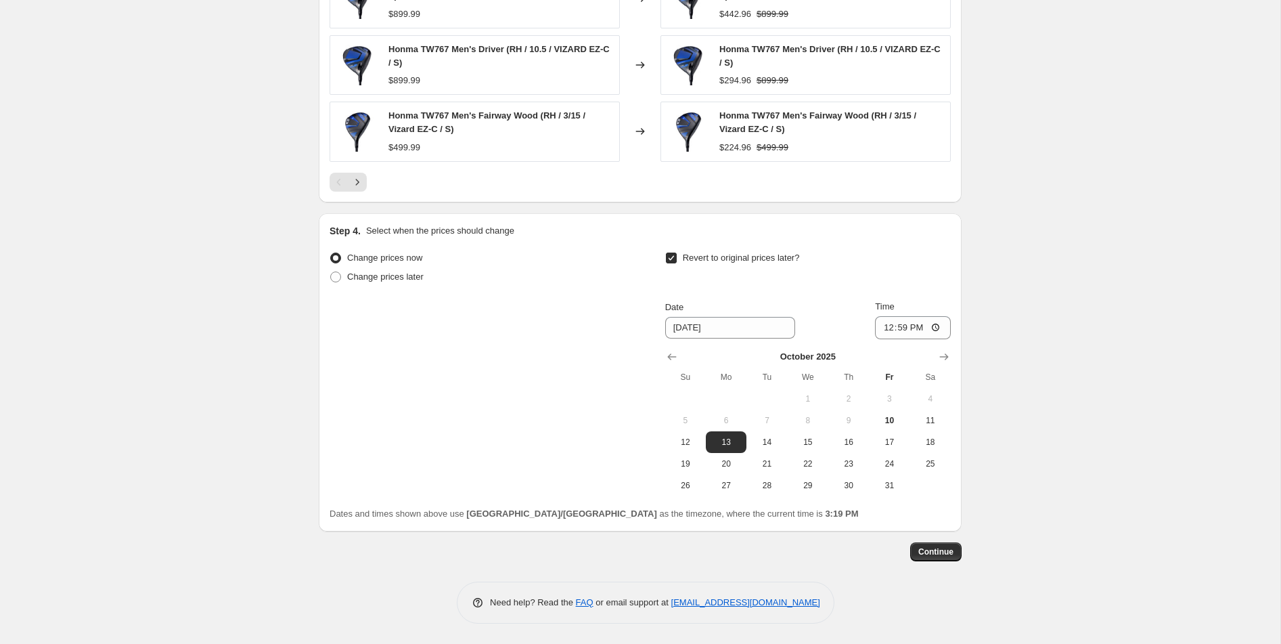
click at [943, 550] on span "Continue" at bounding box center [935, 551] width 35 height 11
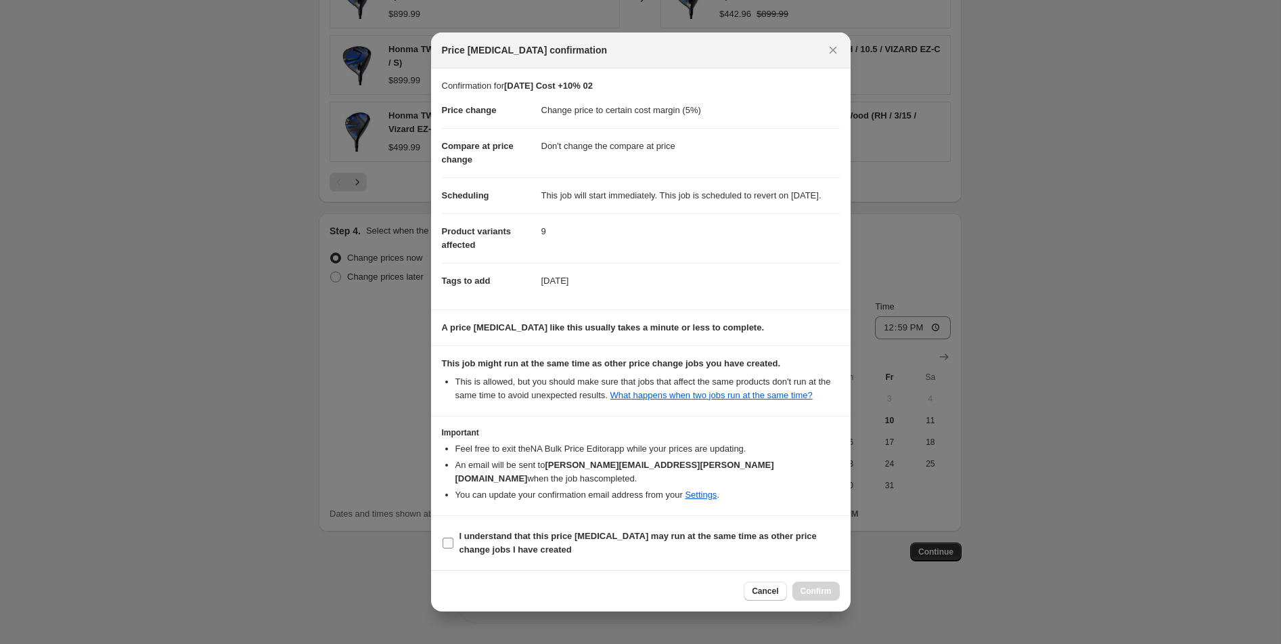
click at [669, 541] on b "I understand that this price [MEDICAL_DATA] may run at the same time as other p…" at bounding box center [638, 543] width 357 height 24
click at [453, 541] on input "I understand that this price [MEDICAL_DATA] may run at the same time as other p…" at bounding box center [448, 542] width 11 height 11
checkbox input "true"
click at [807, 596] on span "Confirm" at bounding box center [816, 590] width 31 height 11
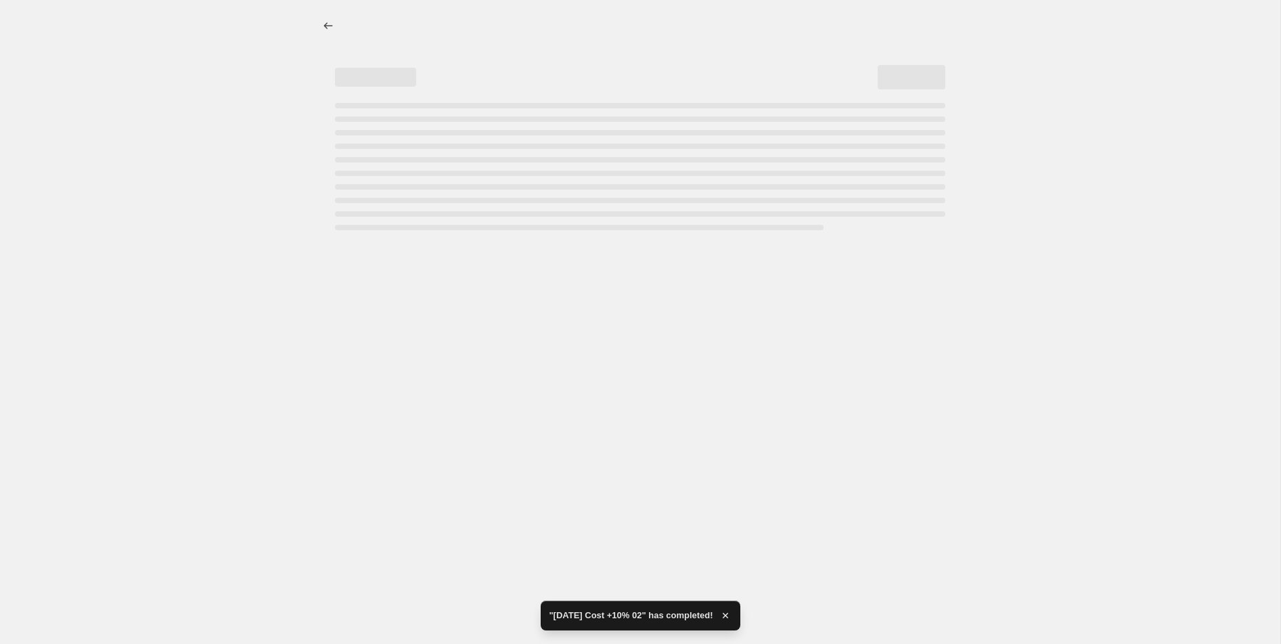
select select "margin"
select select "no_change"
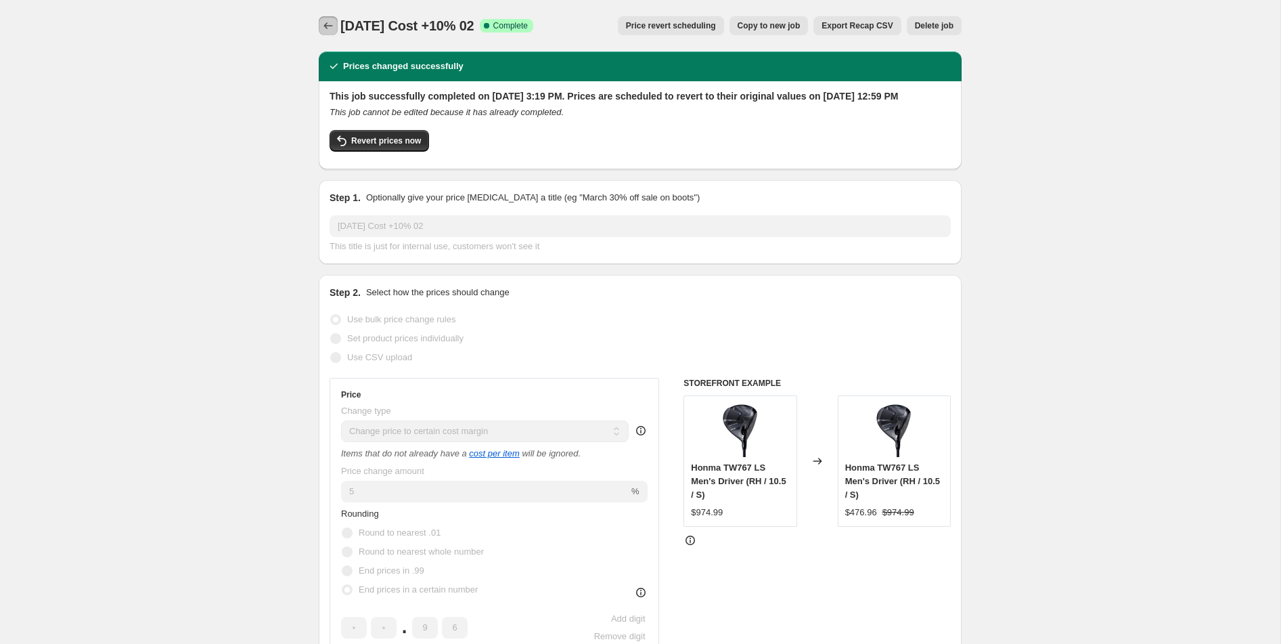
click at [321, 28] on icon "Price change jobs" at bounding box center [328, 26] width 14 height 14
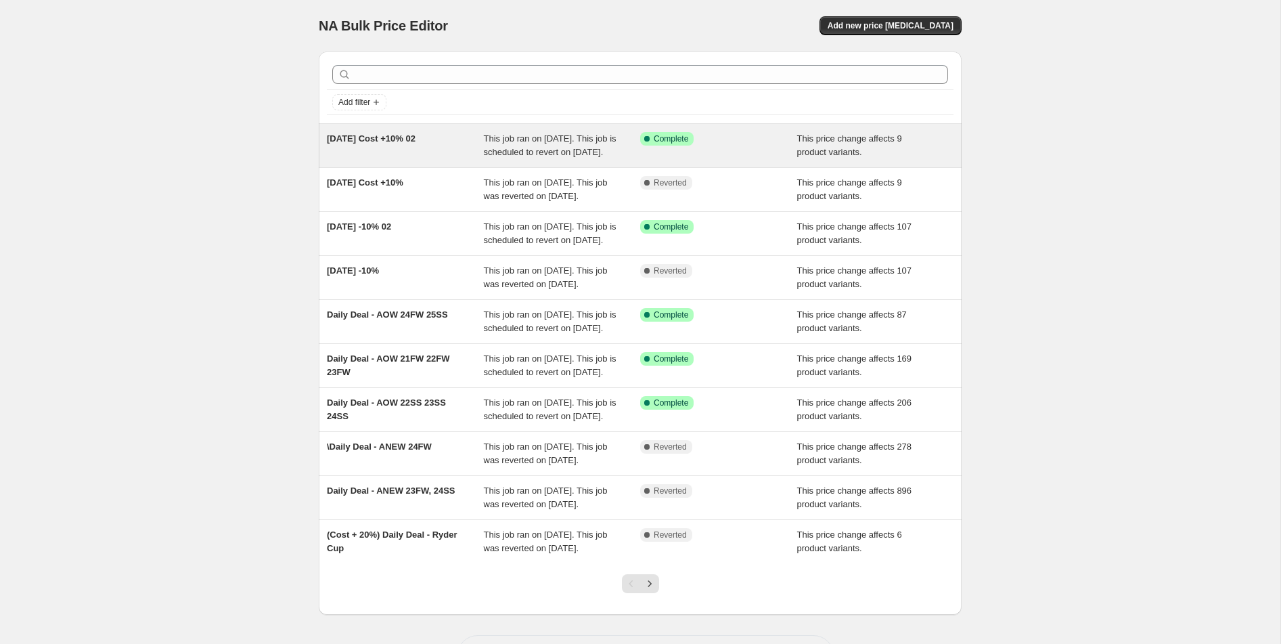
click at [393, 159] on div "[DATE] Cost +10% 02" at bounding box center [405, 145] width 157 height 27
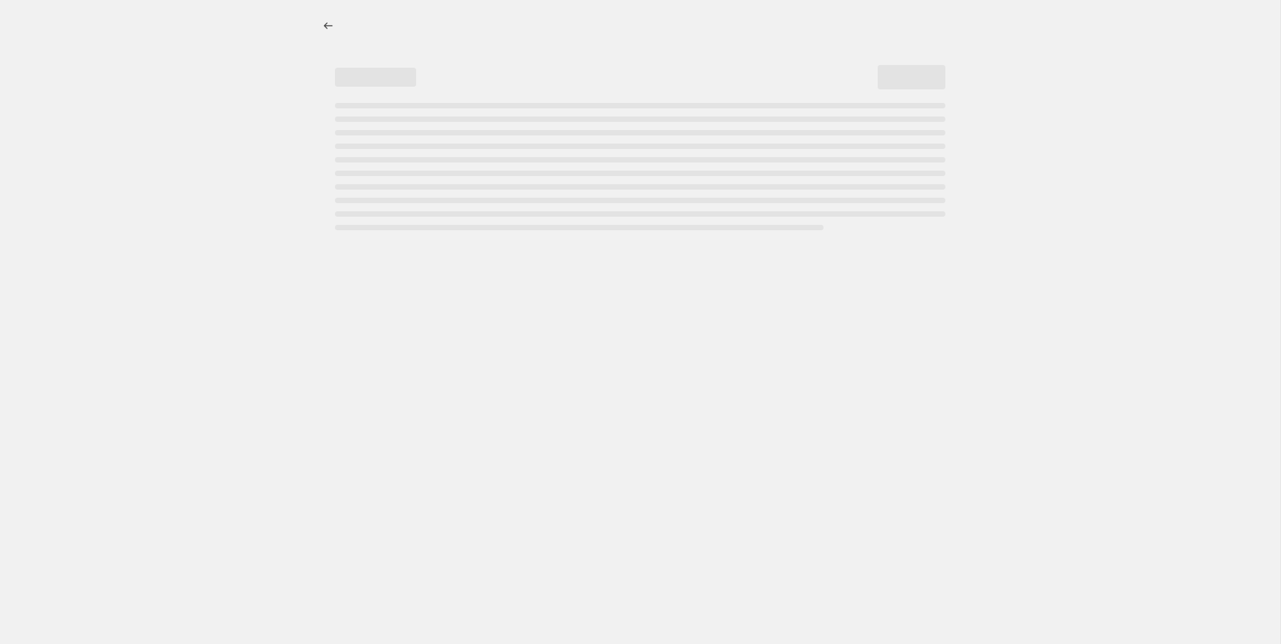
select select "margin"
select select "no_change"
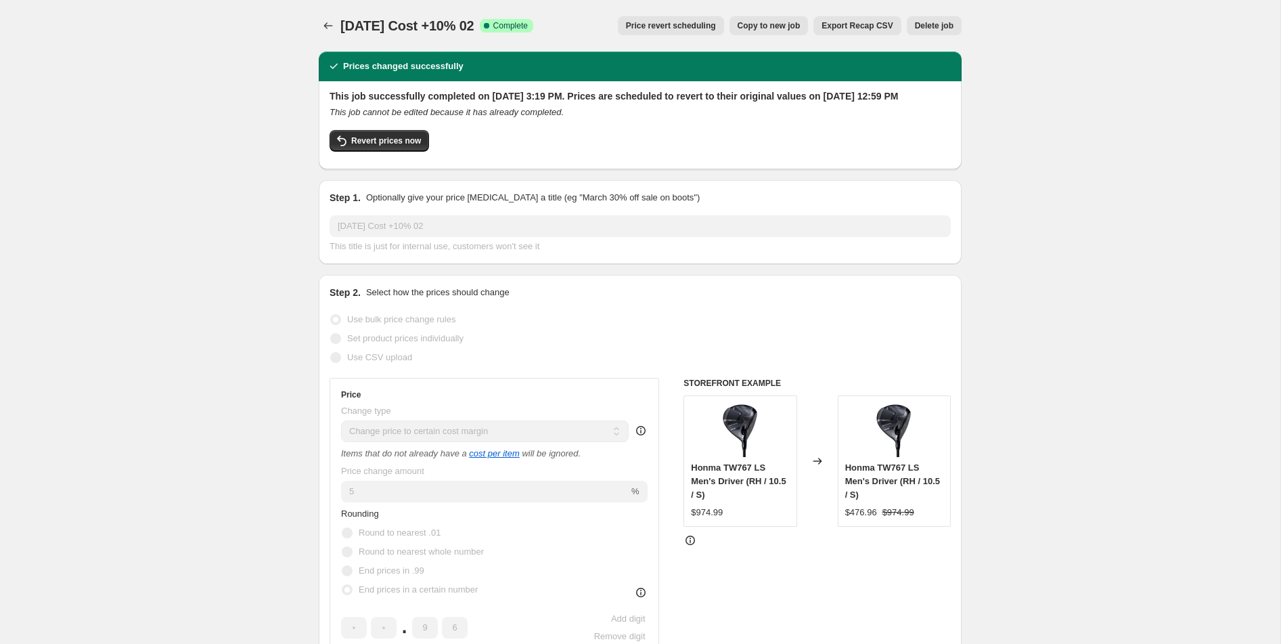
scroll to position [4, 0]
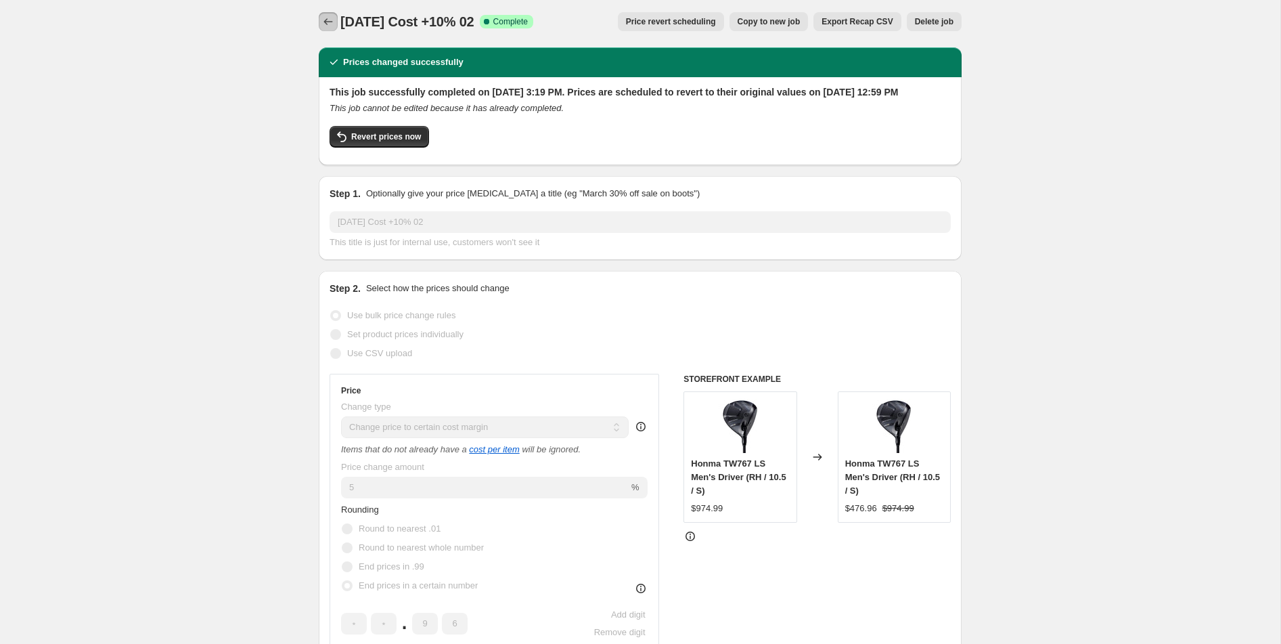
click at [320, 18] on button "Price change jobs" at bounding box center [328, 21] width 19 height 19
